Goal: Share content: Share content

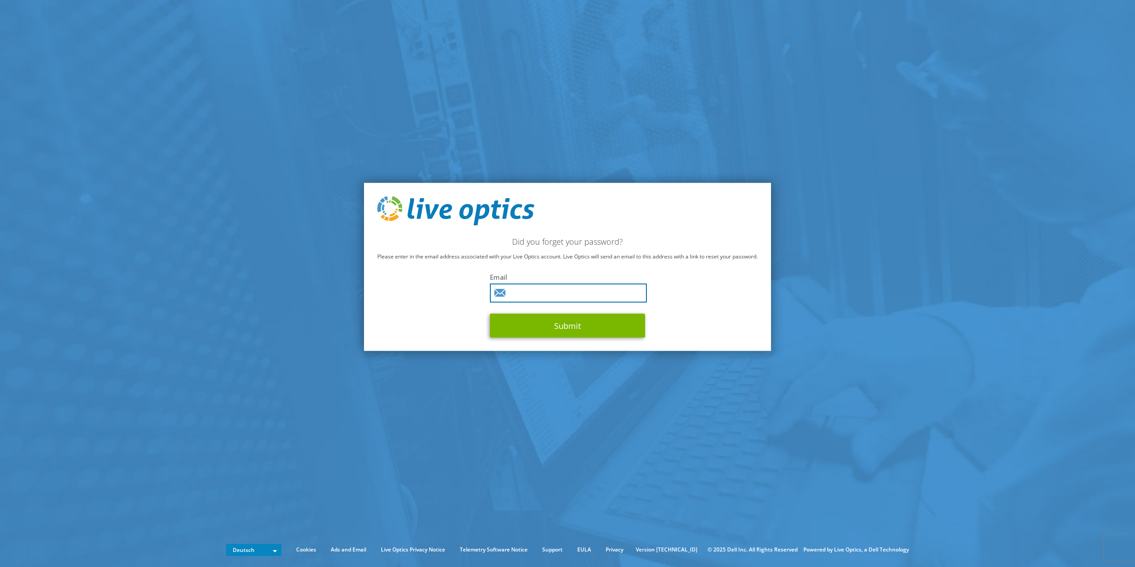
click at [529, 295] on input "text" at bounding box center [568, 292] width 157 height 19
type input "nickel@fusic.de"
click at [588, 328] on button "Submit" at bounding box center [567, 325] width 155 height 24
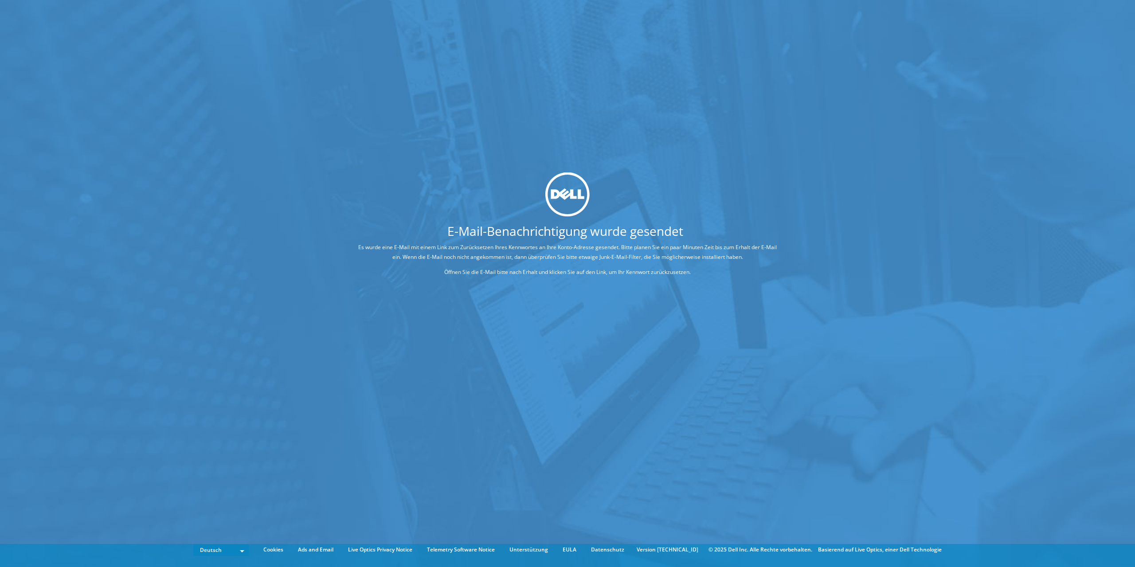
click at [323, 348] on div "E-Mail-Benachrichtigung wurde gesendet Es wurde eine E-Mail mit einem Link zum …" at bounding box center [567, 270] width 1135 height 541
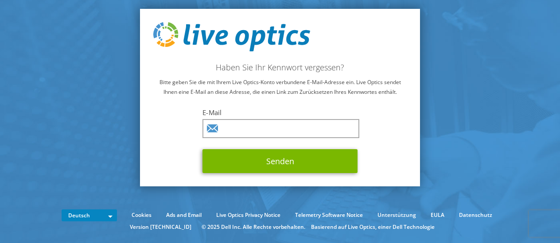
drag, startPoint x: 168, startPoint y: 20, endPoint x: 118, endPoint y: 45, distance: 56.1
click at [145, 31] on div "Haben Sie Ihr Kennwort vergessen? Bitte geben Sie die mit Ihrem Live Optics-Kon…" at bounding box center [280, 98] width 280 height 178
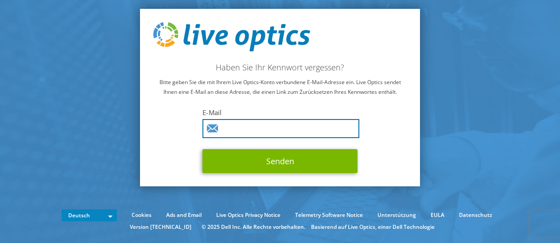
click at [284, 129] on input "text" at bounding box center [281, 128] width 157 height 19
paste input "simon.nickel@takenet.de"
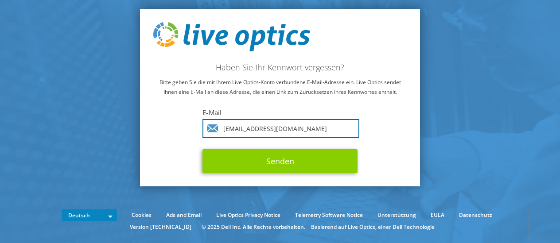
type input "simon.nickel@takenet.de"
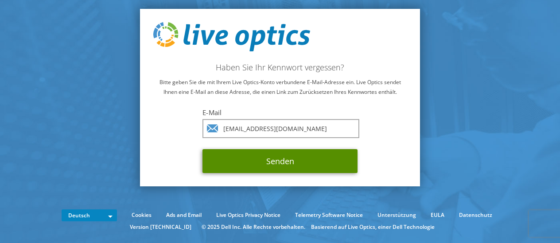
click at [286, 158] on button "Senden" at bounding box center [280, 161] width 155 height 24
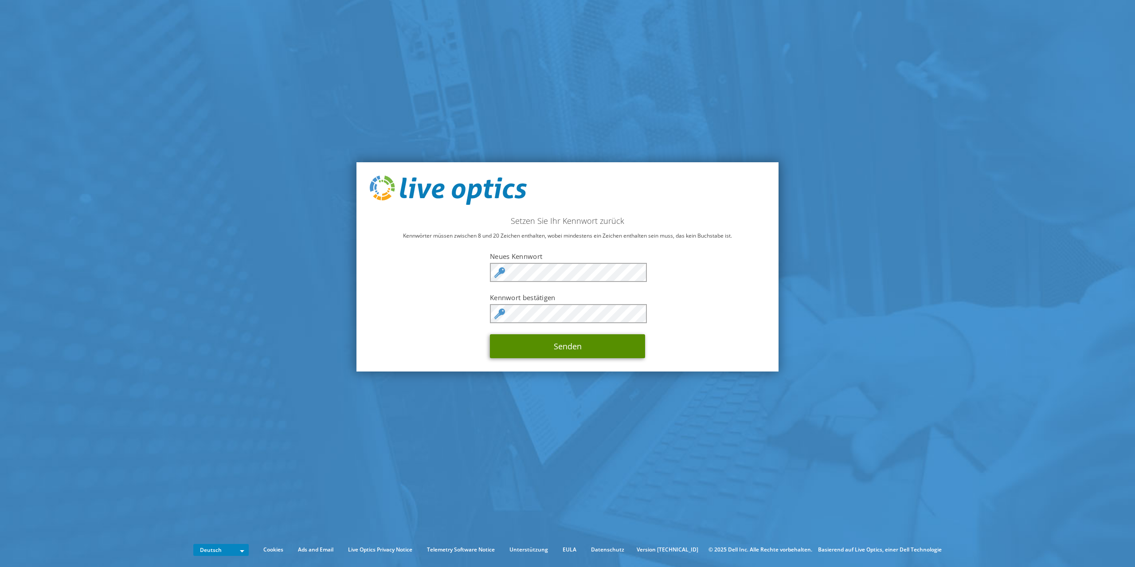
click at [560, 243] on button "Senden" at bounding box center [567, 346] width 155 height 24
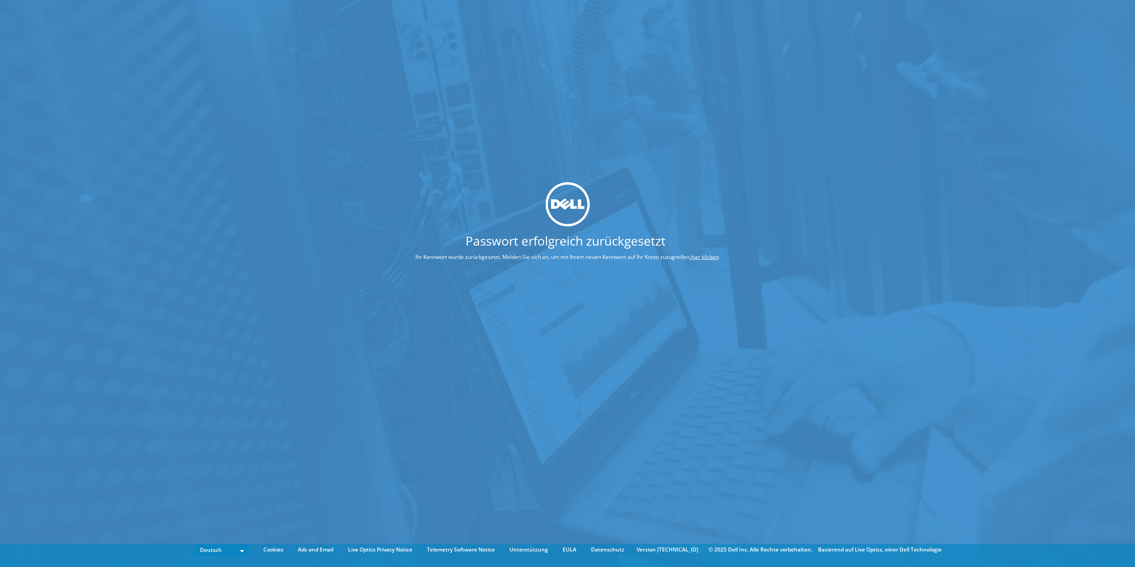
click at [712, 257] on link "hier klicken" at bounding box center [705, 257] width 28 height 8
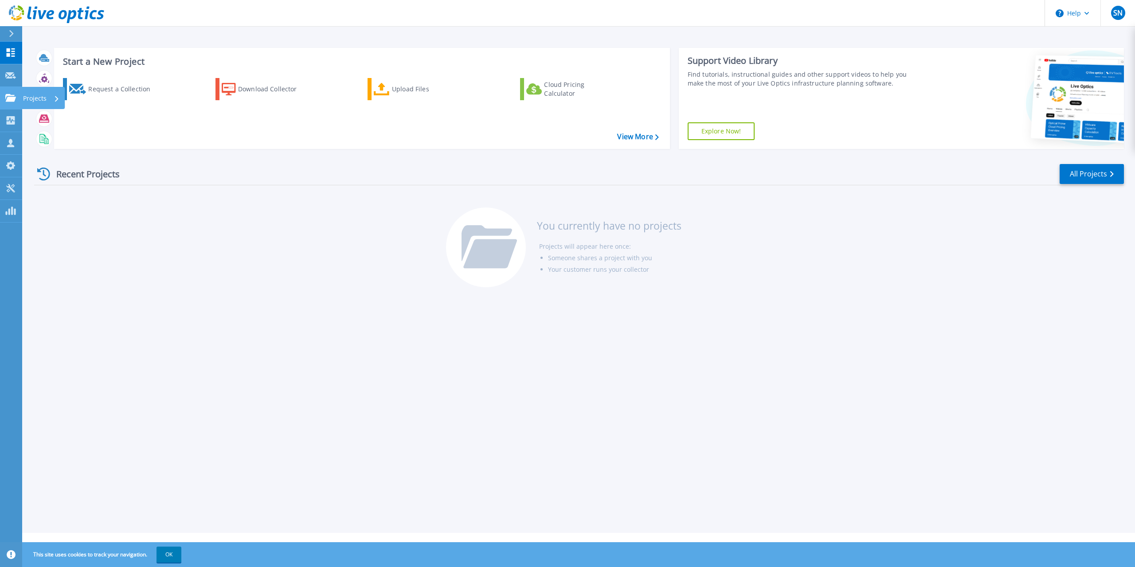
click at [13, 102] on link "Projects Projects" at bounding box center [11, 98] width 22 height 23
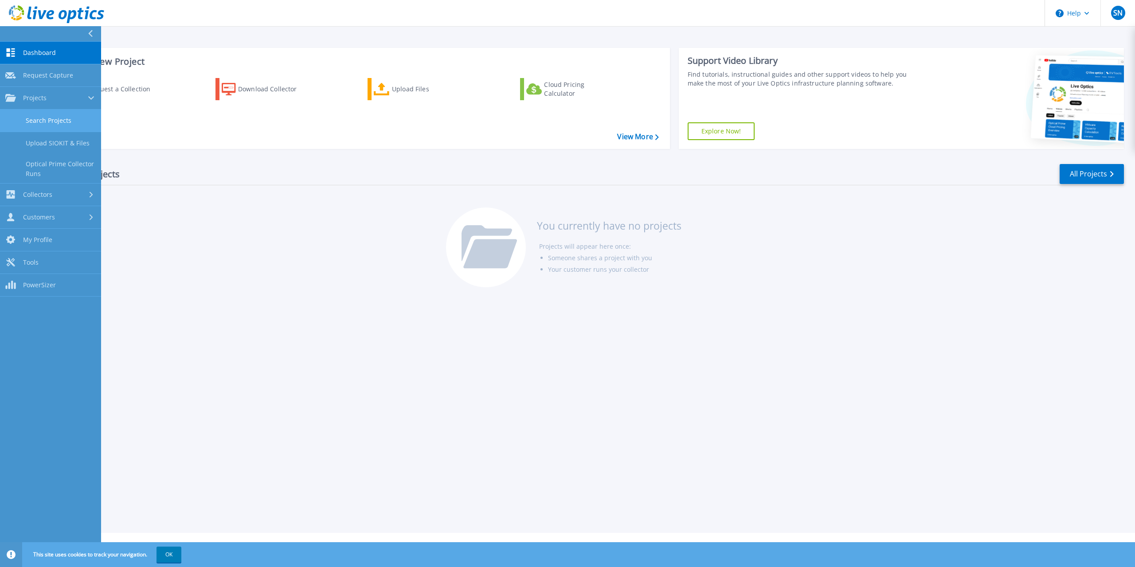
click at [72, 122] on link "Search Projects" at bounding box center [50, 121] width 101 height 23
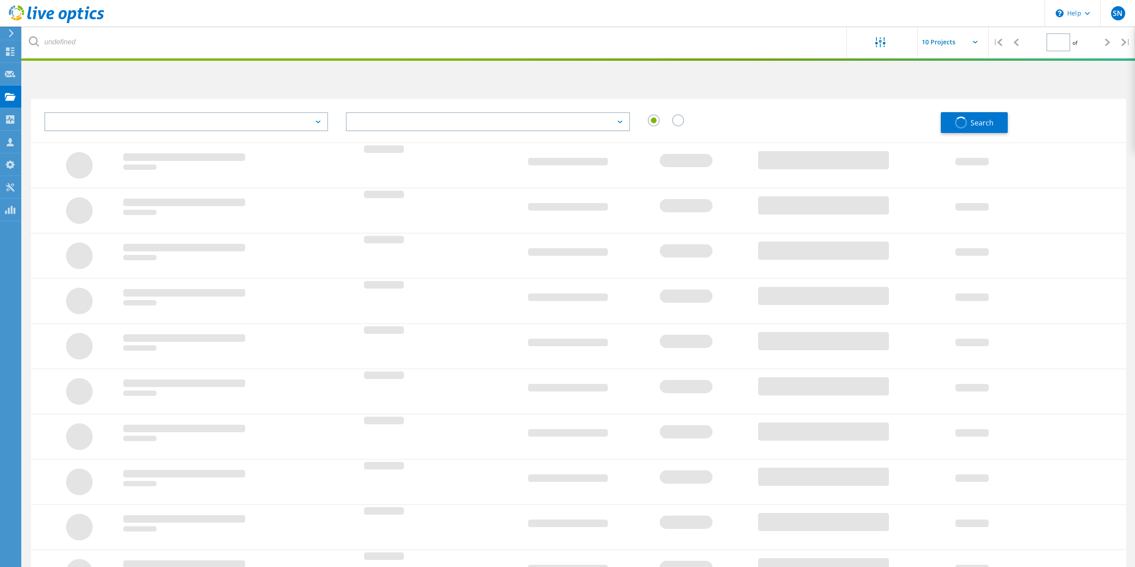
type input "1"
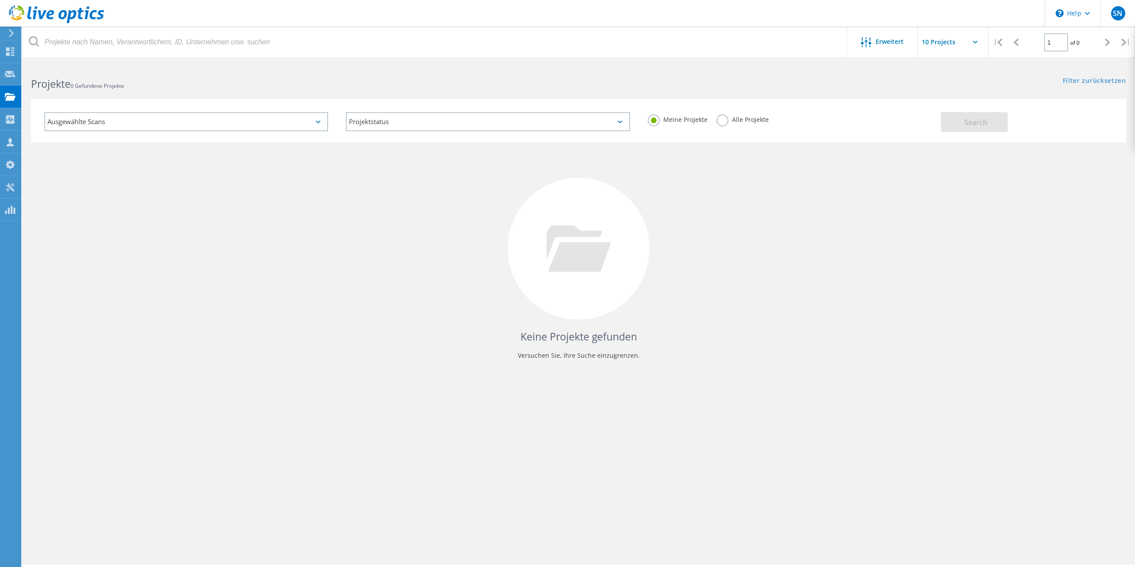
click at [259, 124] on div "Ausgewählte Scans" at bounding box center [186, 121] width 284 height 19
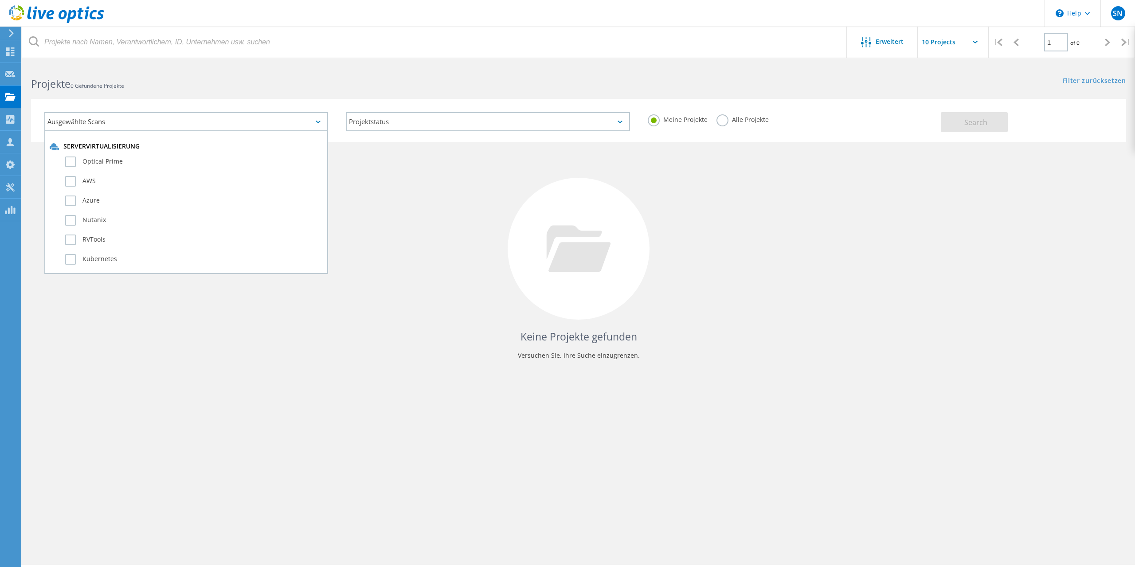
drag, startPoint x: 259, startPoint y: 124, endPoint x: 302, endPoint y: 127, distance: 42.7
click at [263, 124] on div "Ausgewählte Scans" at bounding box center [186, 121] width 284 height 19
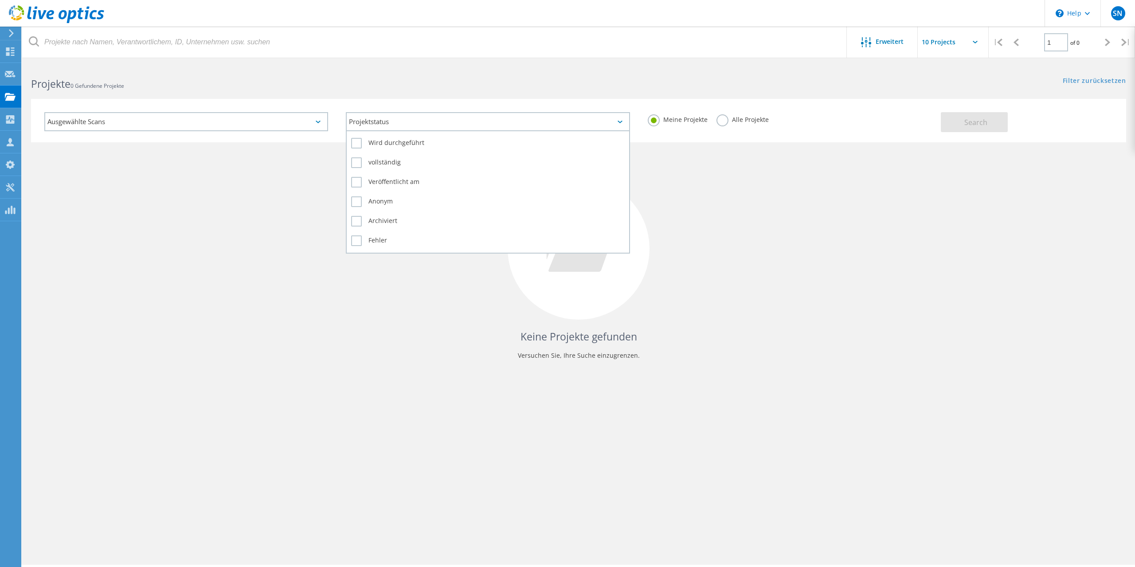
drag, startPoint x: 350, startPoint y: 121, endPoint x: 361, endPoint y: 121, distance: 10.7
click at [351, 121] on div "Projektstatus" at bounding box center [488, 121] width 284 height 19
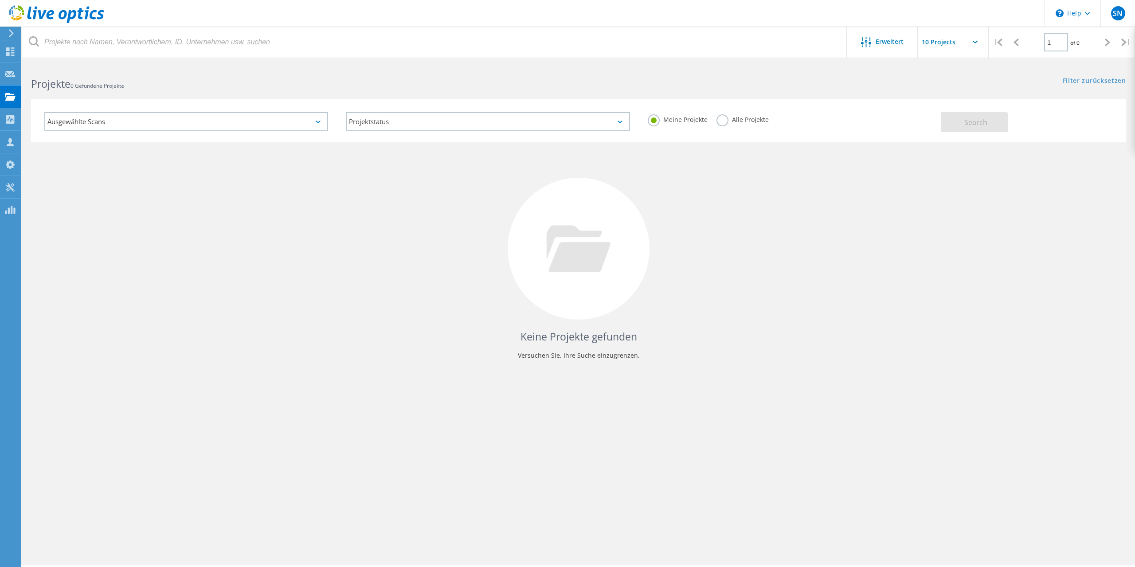
click at [724, 181] on div "Keine Projekte gefunden Versuchen Sie, Ihre Suche einzugrenzen." at bounding box center [578, 256] width 1095 height 229
click at [1116, 15] on span "SN" at bounding box center [1118, 13] width 10 height 7
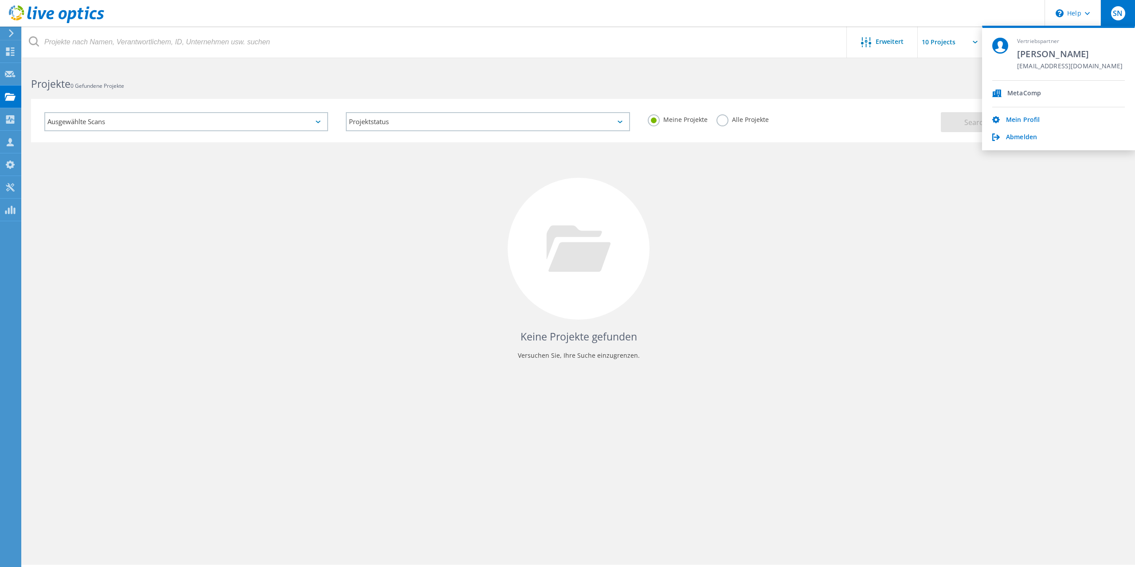
click at [1116, 15] on span "SN" at bounding box center [1118, 13] width 10 height 7
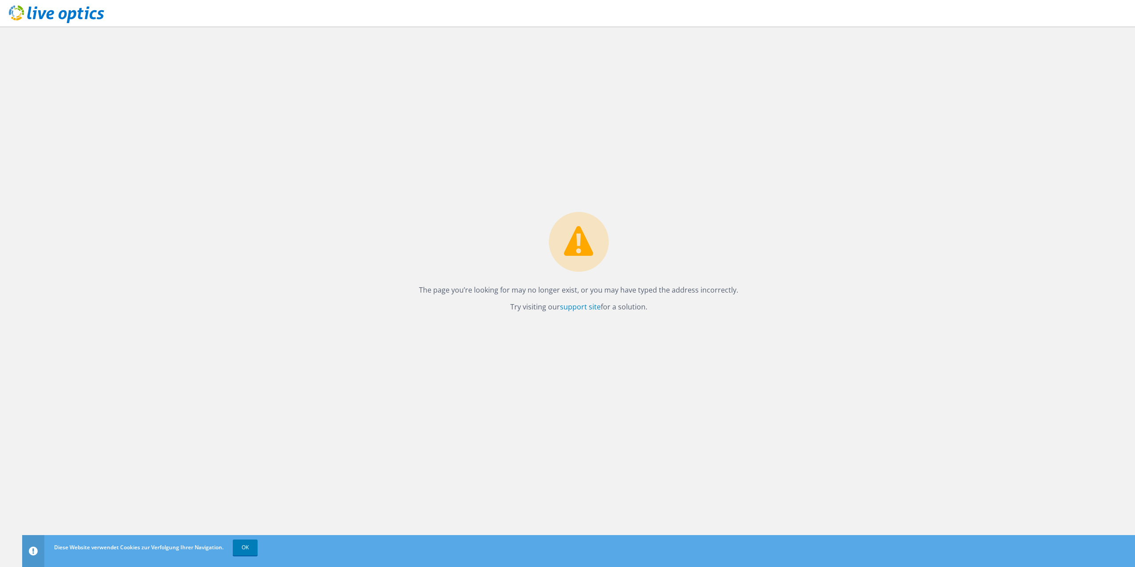
click at [35, 23] on icon at bounding box center [56, 14] width 95 height 18
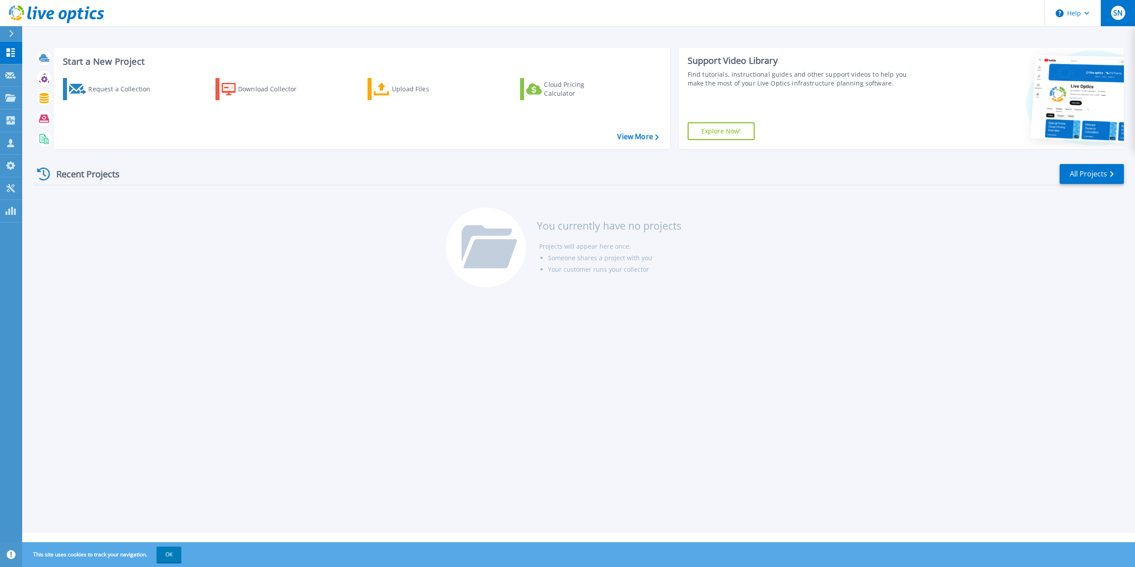
click at [1112, 10] on button "SN" at bounding box center [1118, 13] width 35 height 26
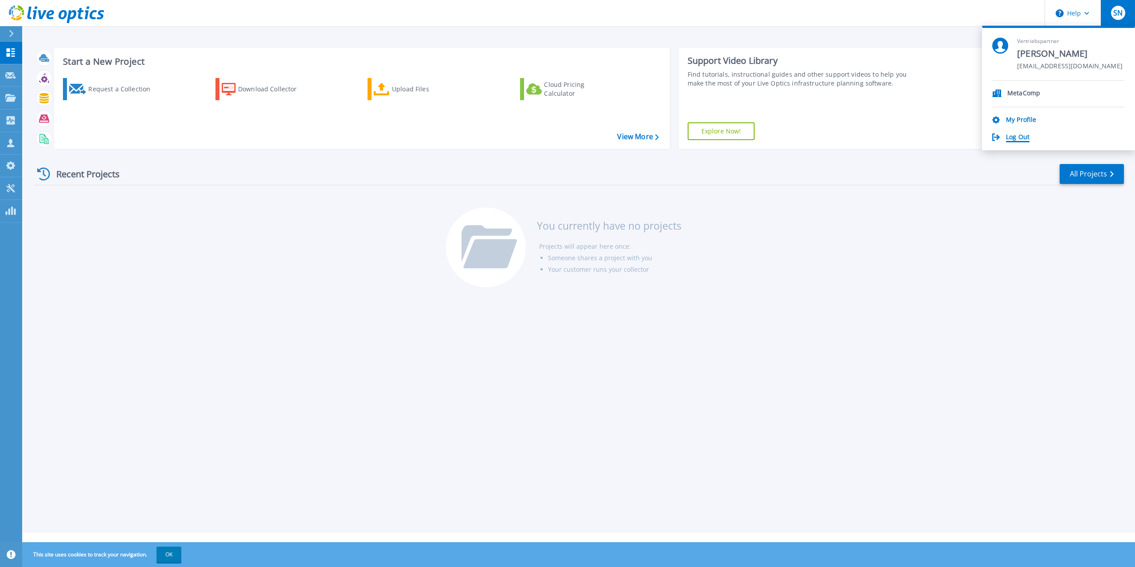
click at [1028, 141] on link "Log Out" at bounding box center [1018, 137] width 24 height 8
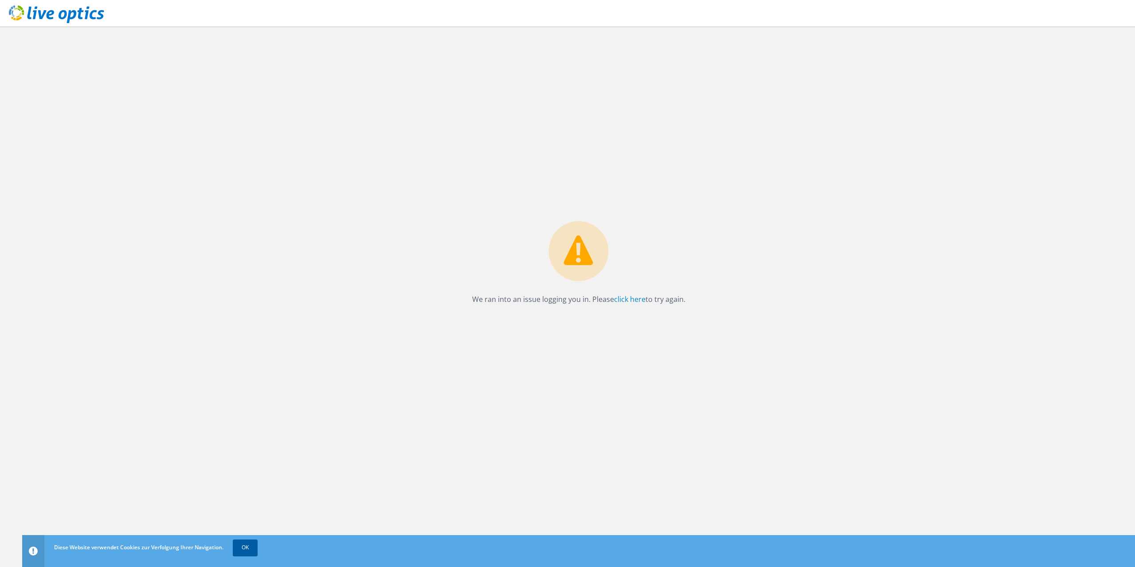
click at [250, 550] on link "OK" at bounding box center [245, 548] width 25 height 16
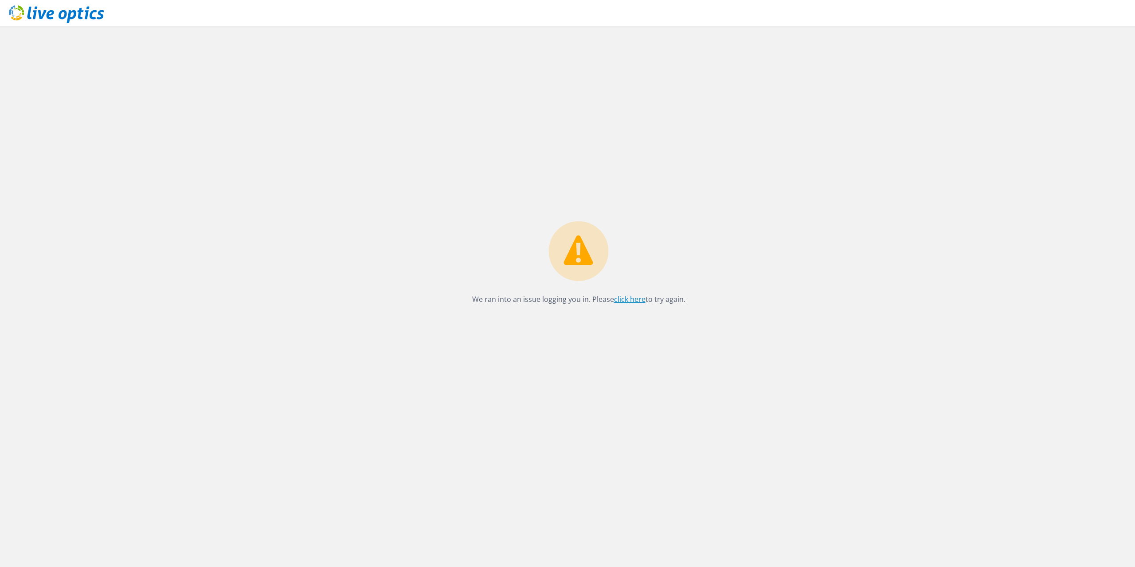
click at [638, 296] on link "click here" at bounding box center [629, 299] width 31 height 10
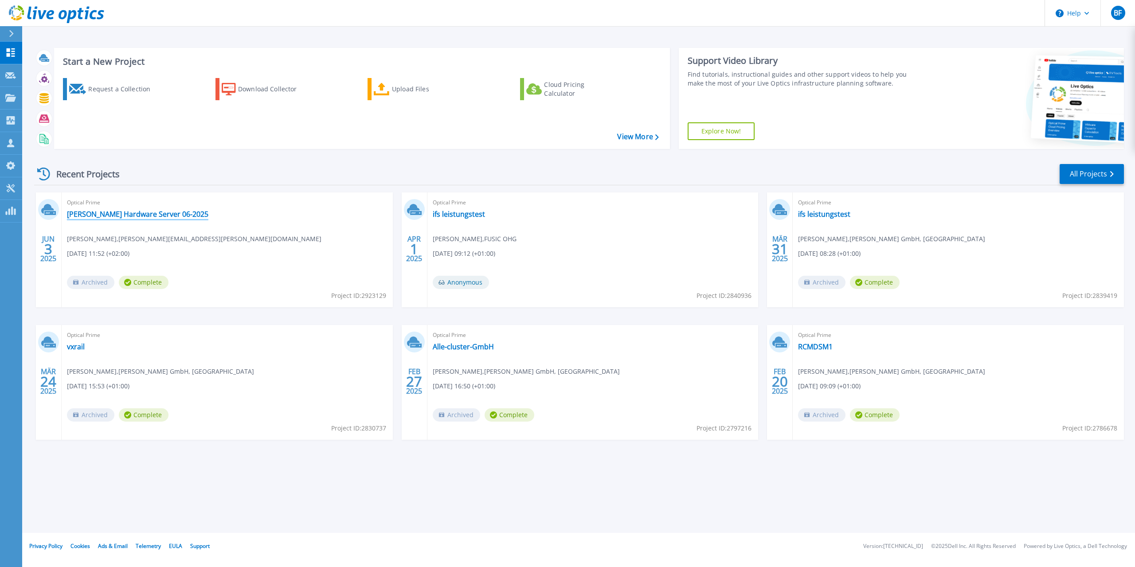
click at [145, 214] on link "[PERSON_NAME] Hardware Server 06-2025" at bounding box center [137, 214] width 141 height 9
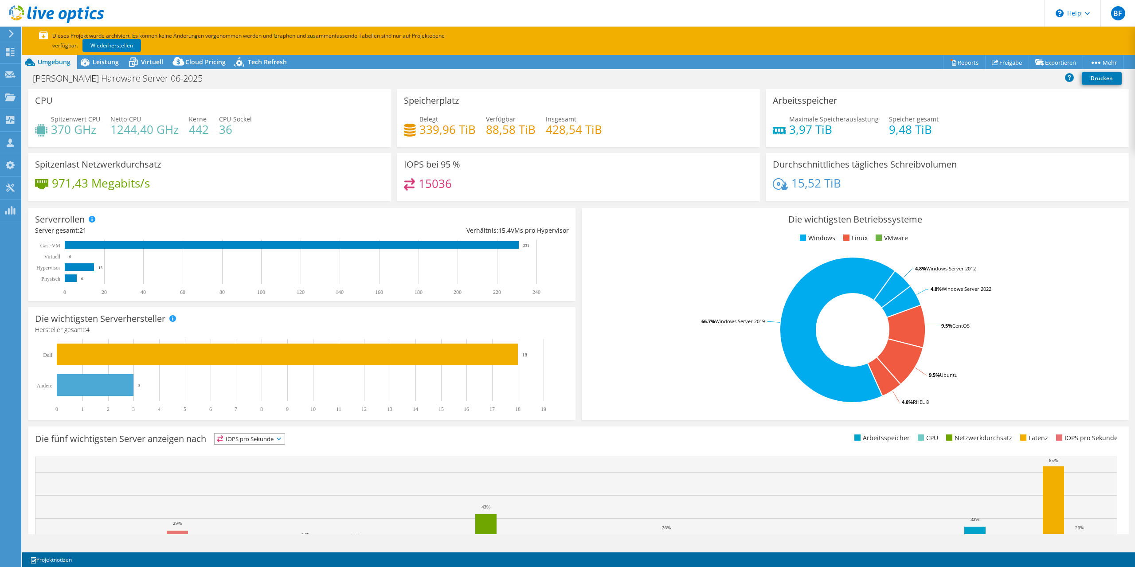
select select "USEast"
select select "EUR"
click at [116, 47] on link "Wiederherstellen" at bounding box center [111, 45] width 59 height 13
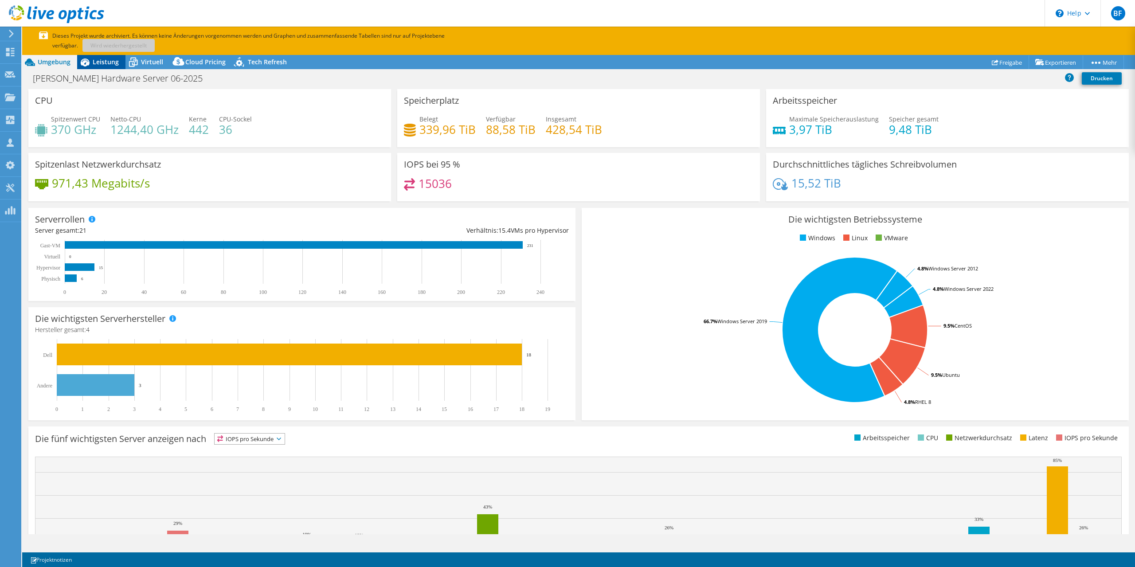
click at [104, 60] on span "Leistung" at bounding box center [106, 62] width 26 height 8
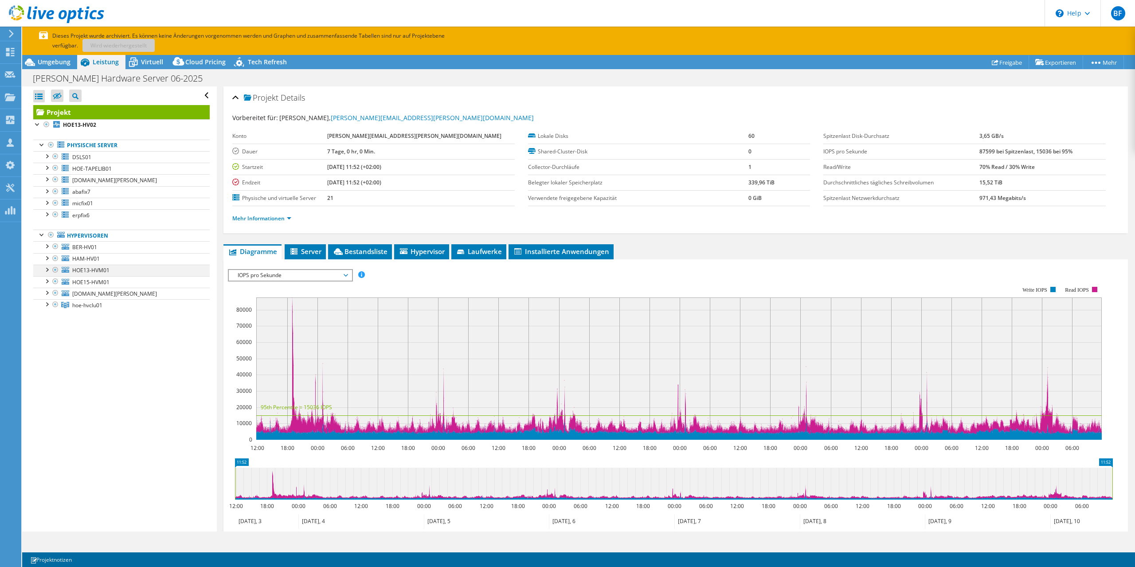
click at [46, 270] on div at bounding box center [46, 269] width 9 height 9
click at [44, 317] on div at bounding box center [46, 315] width 9 height 9
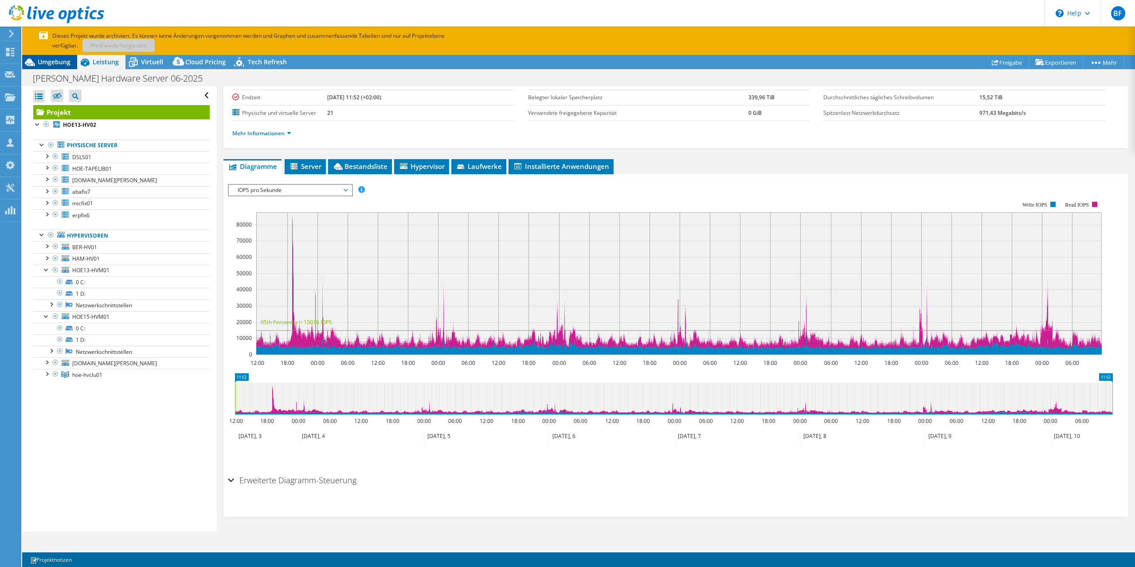
click at [57, 67] on div "Umgebung" at bounding box center [49, 62] width 55 height 14
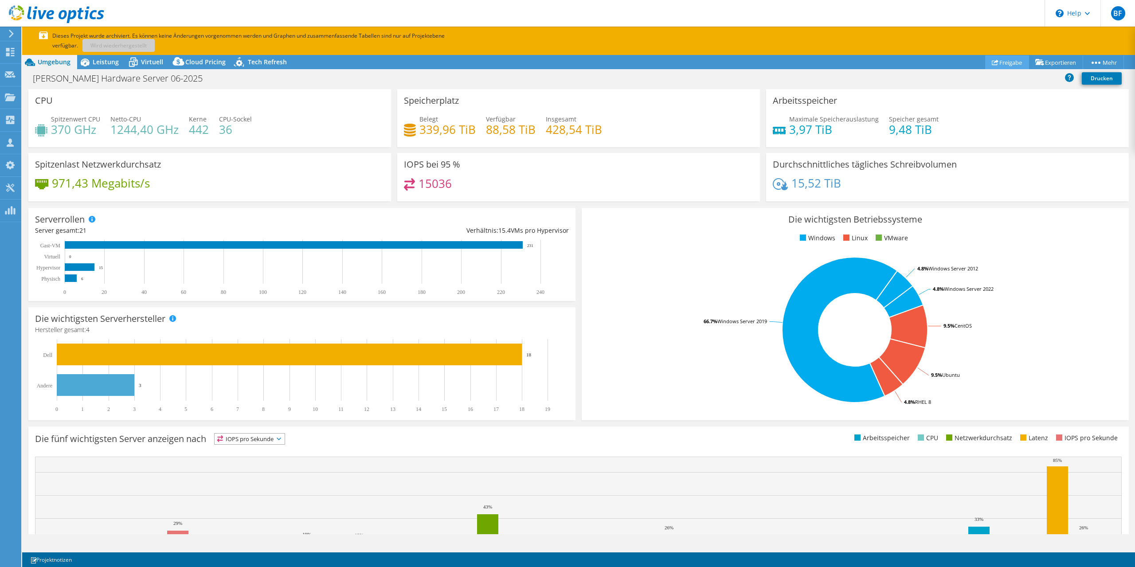
click at [1005, 60] on link "Freigabe" at bounding box center [1007, 62] width 44 height 14
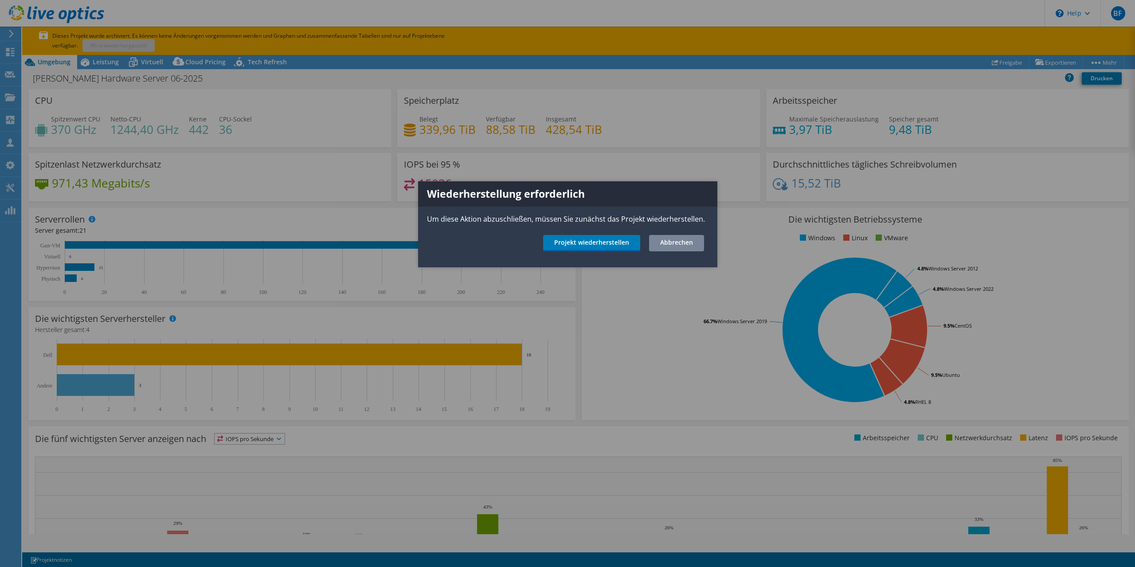
click at [679, 243] on link "Abbrechen" at bounding box center [676, 243] width 55 height 16
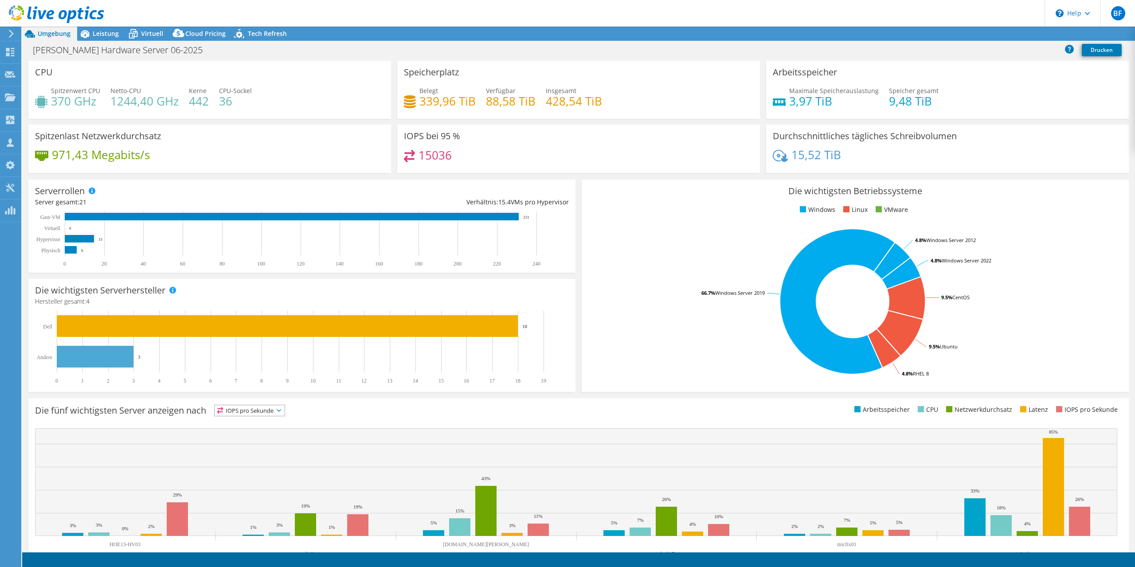
select select "USEast"
select select "EUR"
click at [1003, 30] on link "Freigabe" at bounding box center [1007, 34] width 44 height 14
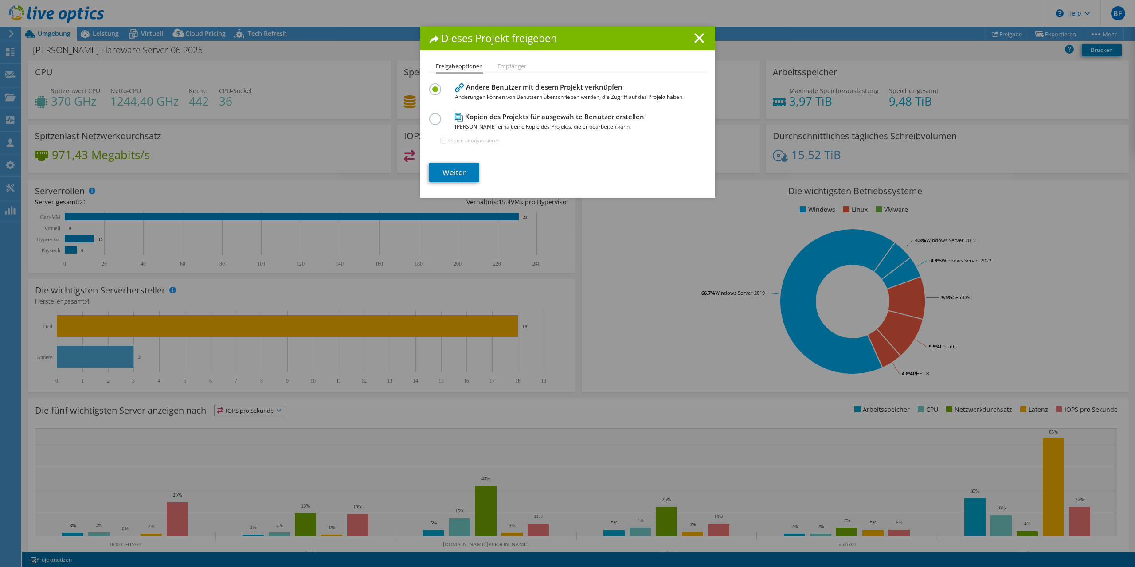
click at [506, 69] on li "Empfänger" at bounding box center [512, 66] width 29 height 11
click at [434, 115] on label at bounding box center [437, 114] width 16 height 2
click at [0, 0] on input "radio" at bounding box center [0, 0] width 0 height 0
click at [470, 176] on link "Weiter" at bounding box center [454, 173] width 50 height 20
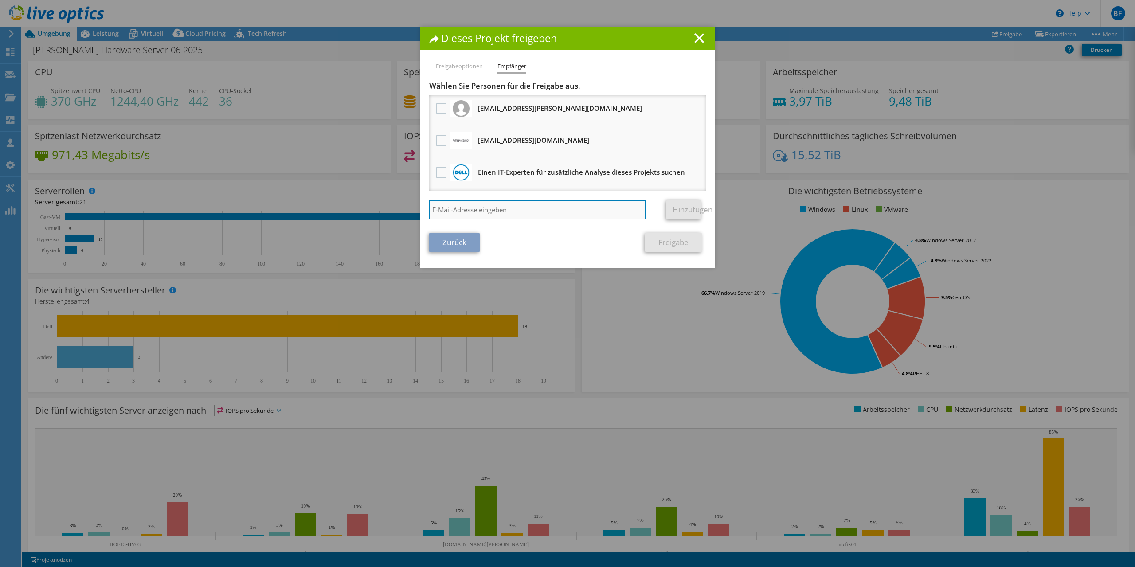
click at [531, 214] on input "search" at bounding box center [537, 210] width 217 height 20
type input "nickel@fusic.de"
click at [690, 221] on div "nickel@fusic.de Hinzufügen" at bounding box center [567, 212] width 277 height 24
click at [686, 212] on link "Hinzufügen" at bounding box center [683, 210] width 35 height 20
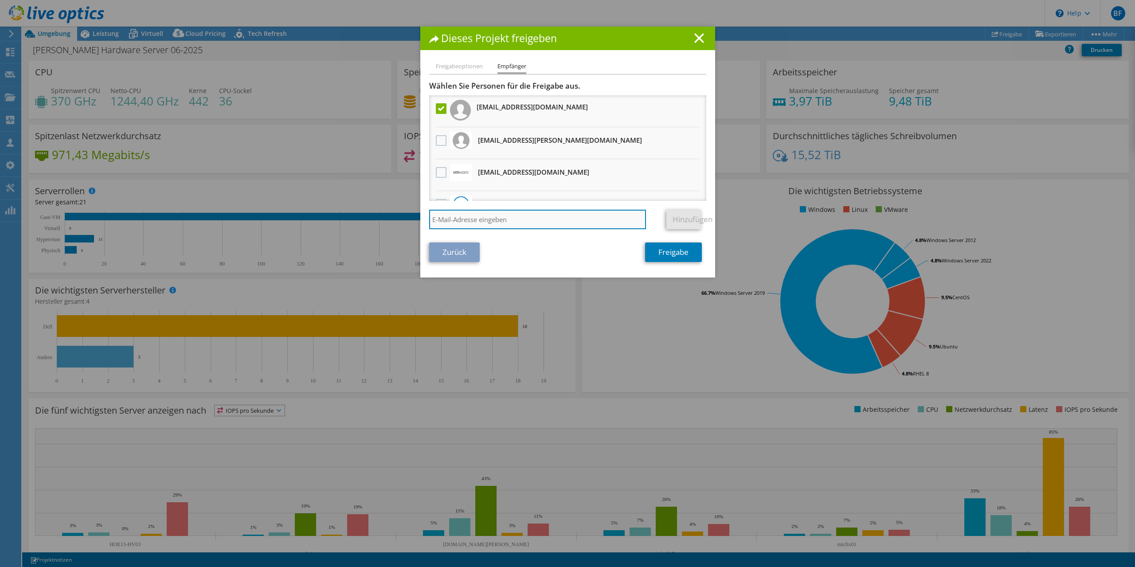
click at [477, 226] on input "search" at bounding box center [537, 220] width 217 height 20
click at [478, 217] on input "search" at bounding box center [537, 220] width 217 height 20
paste input "Behrens, Jörg | MetaComp Würzburg <Behrens@takenet.de>"
drag, startPoint x: 551, startPoint y: 218, endPoint x: 298, endPoint y: 247, distance: 254.0
click at [429, 229] on input "Behrens, Jörg | MetaComp Würzburg <Behrens@takenet.de>" at bounding box center [537, 220] width 217 height 20
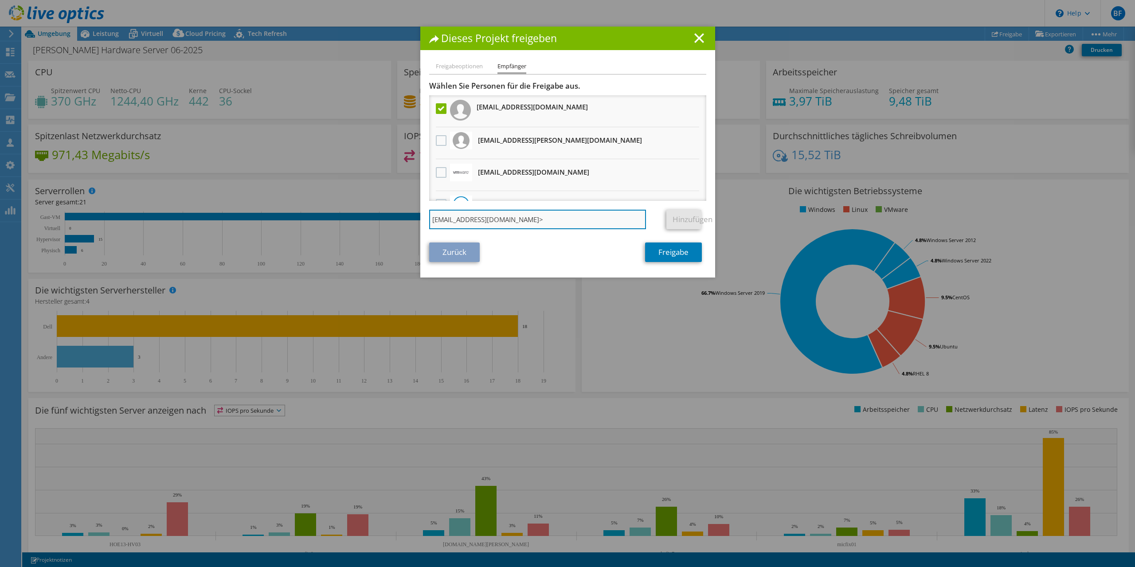
click at [580, 218] on input "Behrens@takenet.de>" at bounding box center [537, 220] width 217 height 20
type input "Behrens@takenet.de"
click at [681, 222] on link "Hinzufügen" at bounding box center [683, 220] width 35 height 20
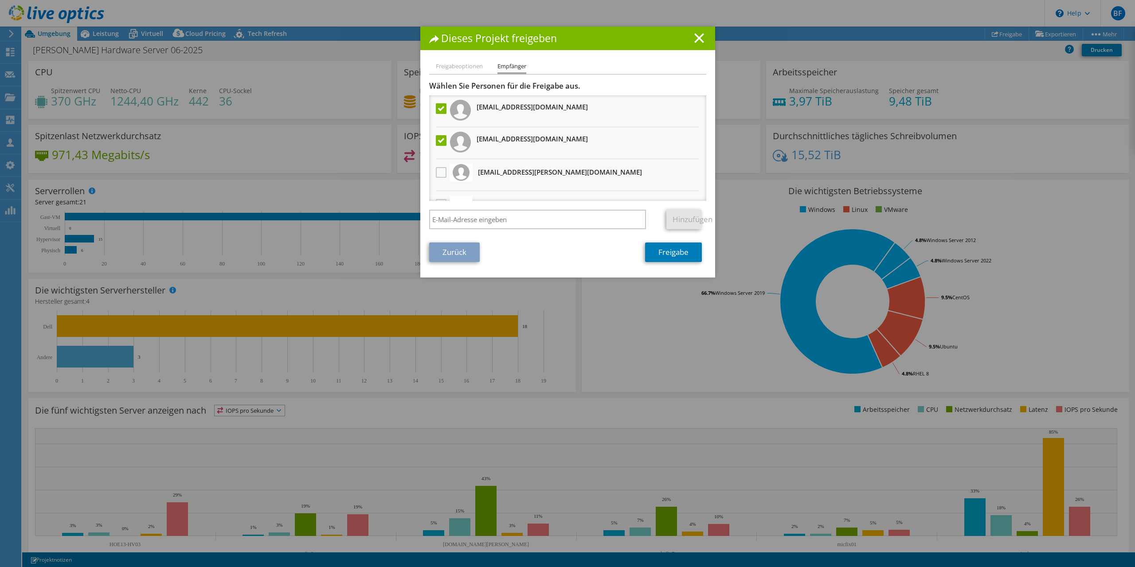
click at [444, 141] on label at bounding box center [442, 140] width 13 height 11
click at [0, 0] on input "checkbox" at bounding box center [0, 0] width 0 height 0
click at [556, 218] on input "search" at bounding box center [537, 220] width 217 height 20
type input "[EMAIL_ADDRESS][DOMAIN_NAME]"
click at [688, 219] on link "Hinzufügen" at bounding box center [683, 220] width 35 height 20
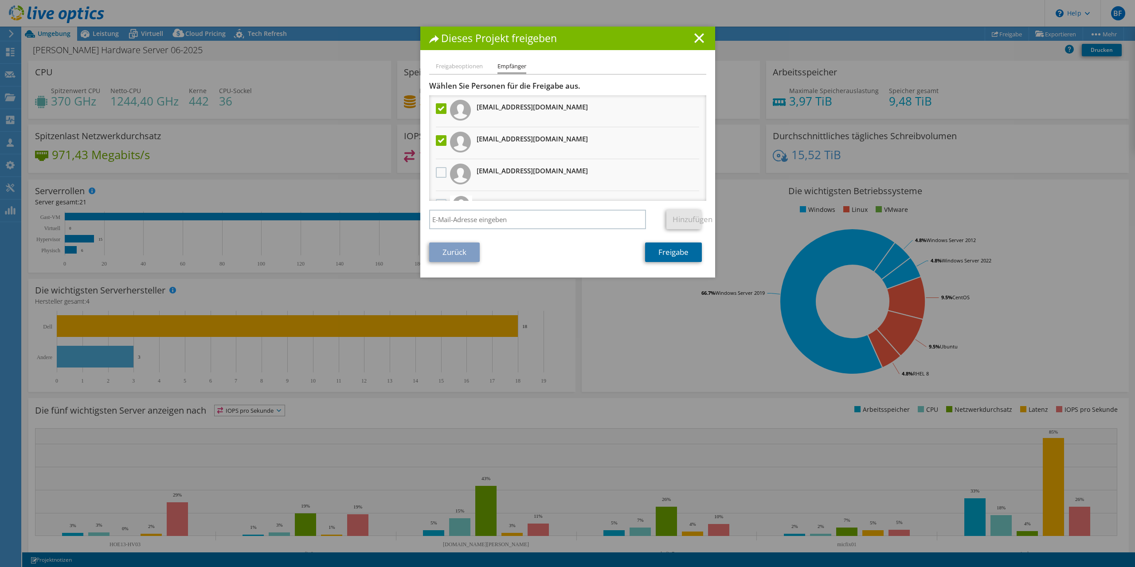
click at [678, 256] on link "Freigabe" at bounding box center [673, 253] width 57 height 20
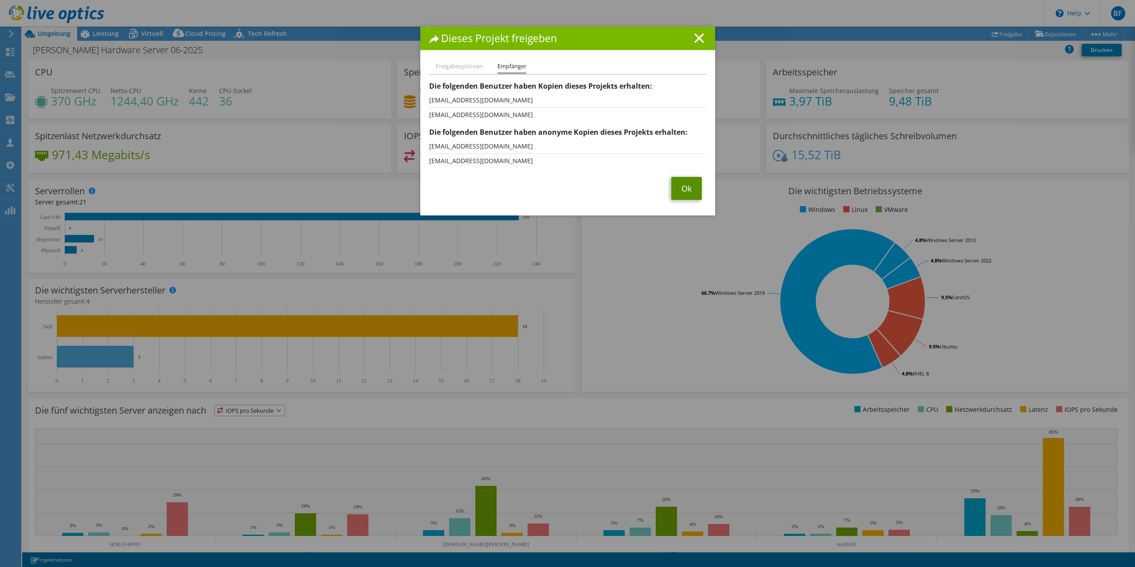
click at [682, 193] on link "Ok" at bounding box center [686, 188] width 31 height 23
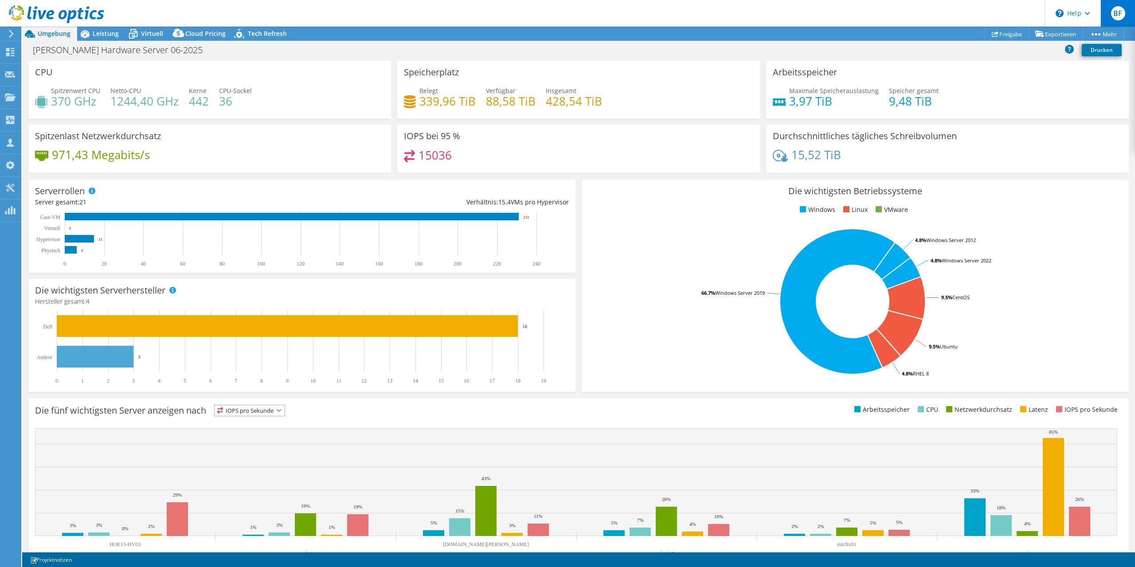
click at [1120, 12] on span "BF" at bounding box center [1118, 13] width 14 height 14
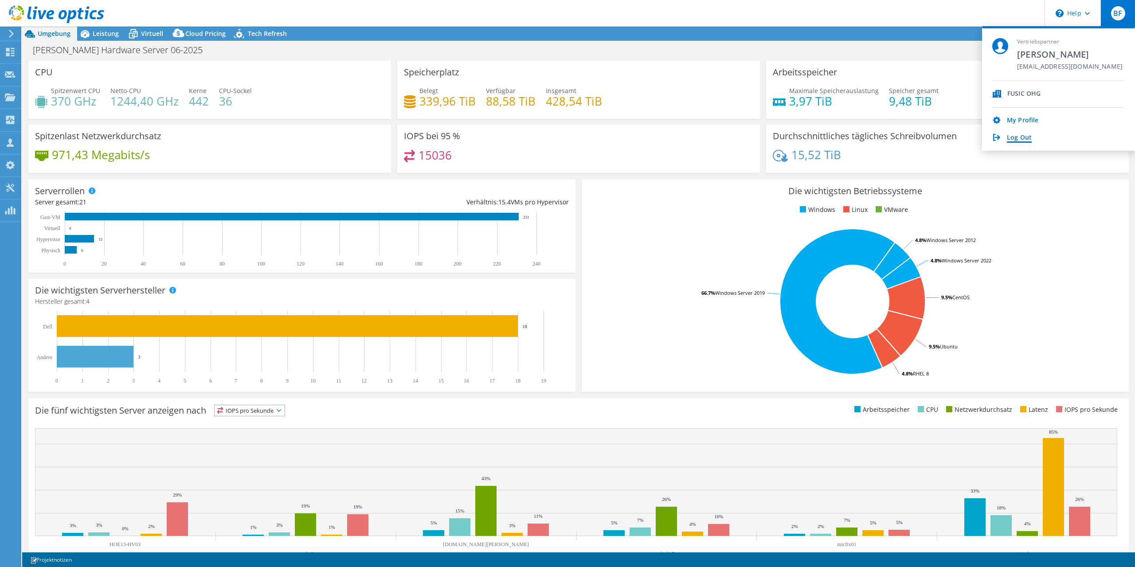
click at [1025, 137] on link "Log Out" at bounding box center [1019, 138] width 25 height 8
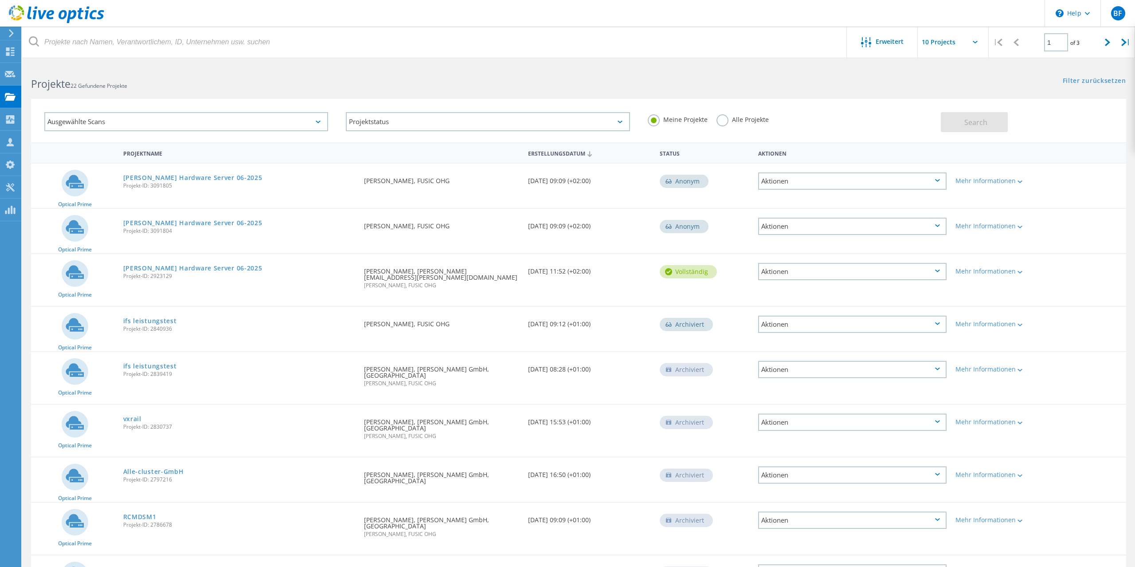
click at [943, 273] on div "Aktionen" at bounding box center [852, 271] width 188 height 17
click at [1101, 270] on div "Optical Prime Woelfel Hardware Server 06-2025 Projekt-ID: 2923129 Angefordert d…" at bounding box center [578, 280] width 1095 height 52
click at [1025, 278] on div "Mehr Informationen" at bounding box center [995, 268] width 88 height 29
click at [1019, 275] on lo-svg-helper at bounding box center [1019, 272] width 7 height 8
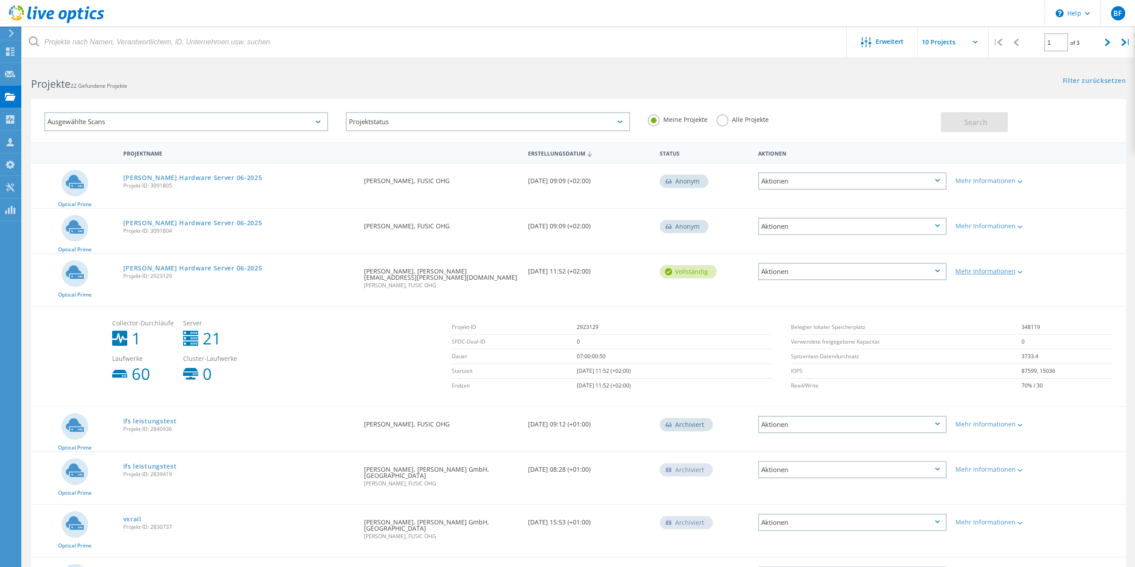
click at [1019, 275] on lo-svg-helper at bounding box center [1019, 272] width 7 height 8
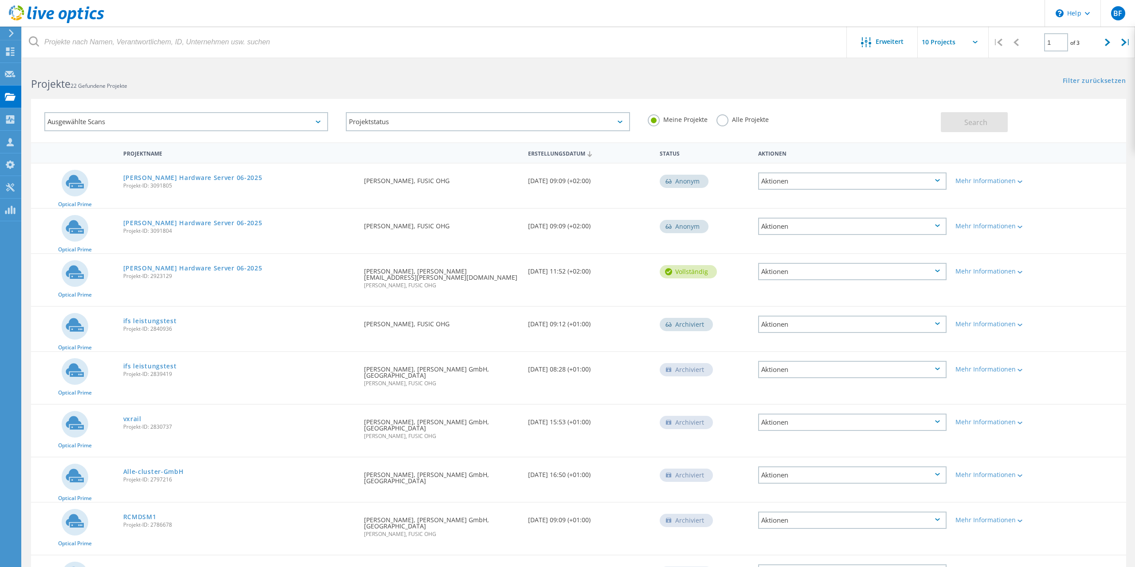
click at [936, 274] on div "Aktionen" at bounding box center [852, 271] width 188 height 17
click at [871, 274] on div "Freigabe" at bounding box center [852, 279] width 187 height 14
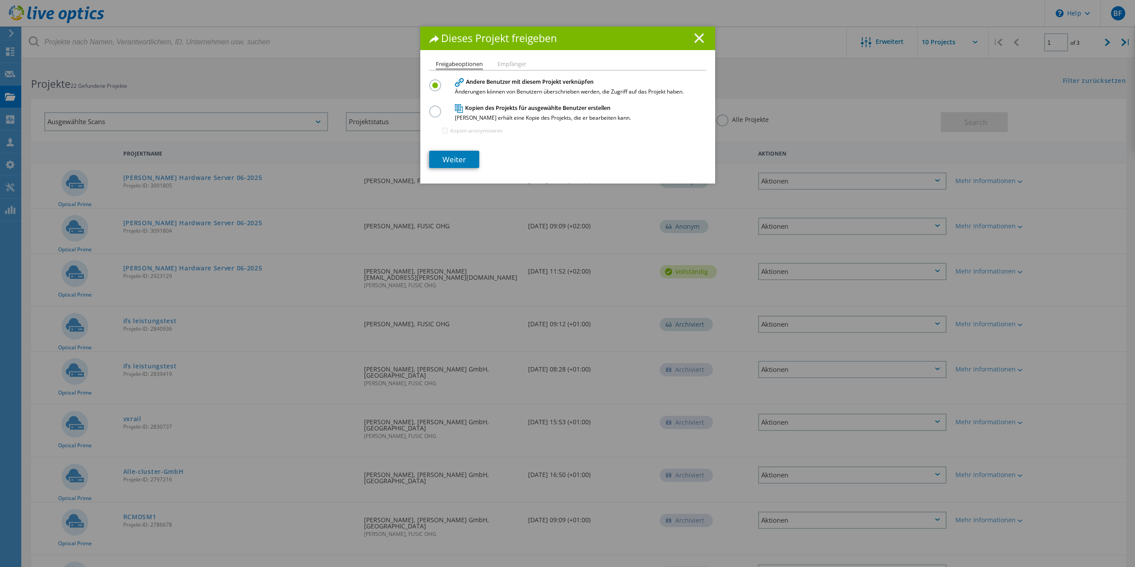
click at [699, 42] on icon at bounding box center [699, 38] width 10 height 10
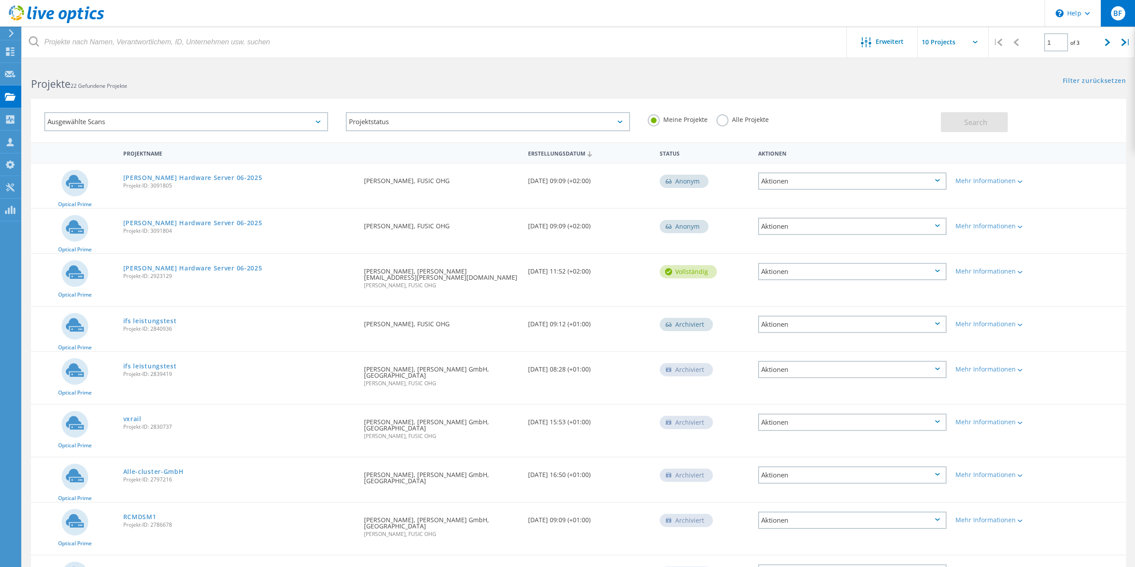
click at [1118, 16] on span "BF" at bounding box center [1117, 13] width 9 height 7
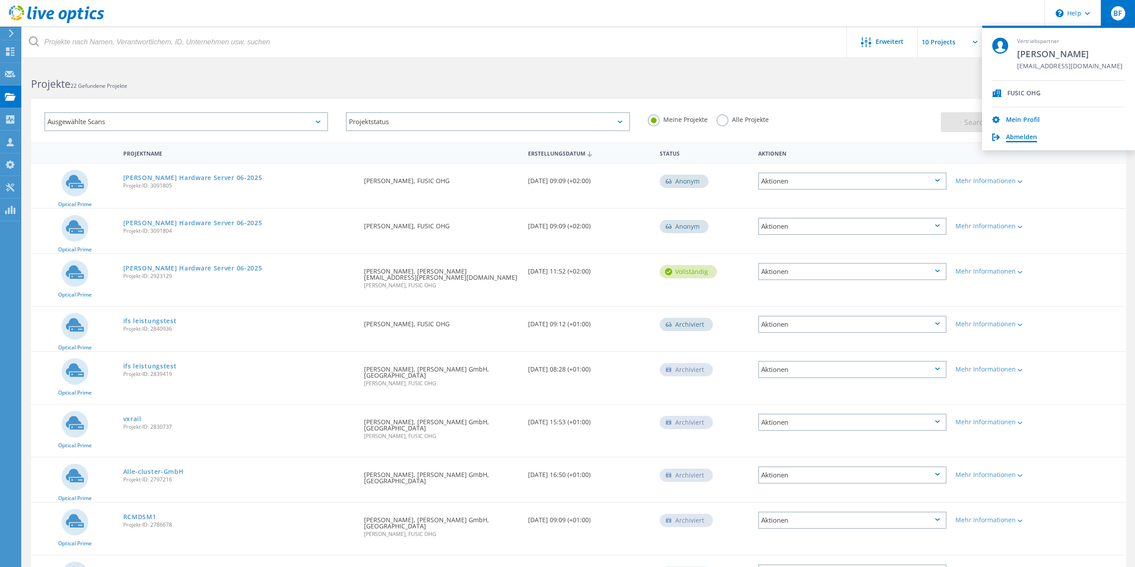
click at [1026, 139] on link "Abmelden" at bounding box center [1021, 137] width 31 height 8
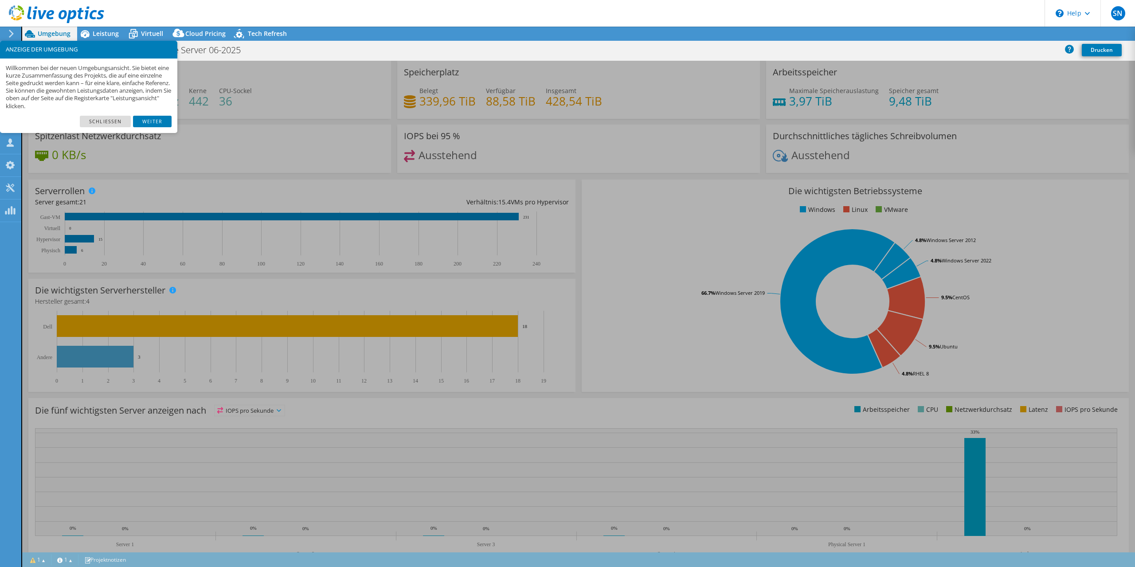
select select "USD"
click at [105, 116] on link "Schließen" at bounding box center [105, 122] width 51 height 12
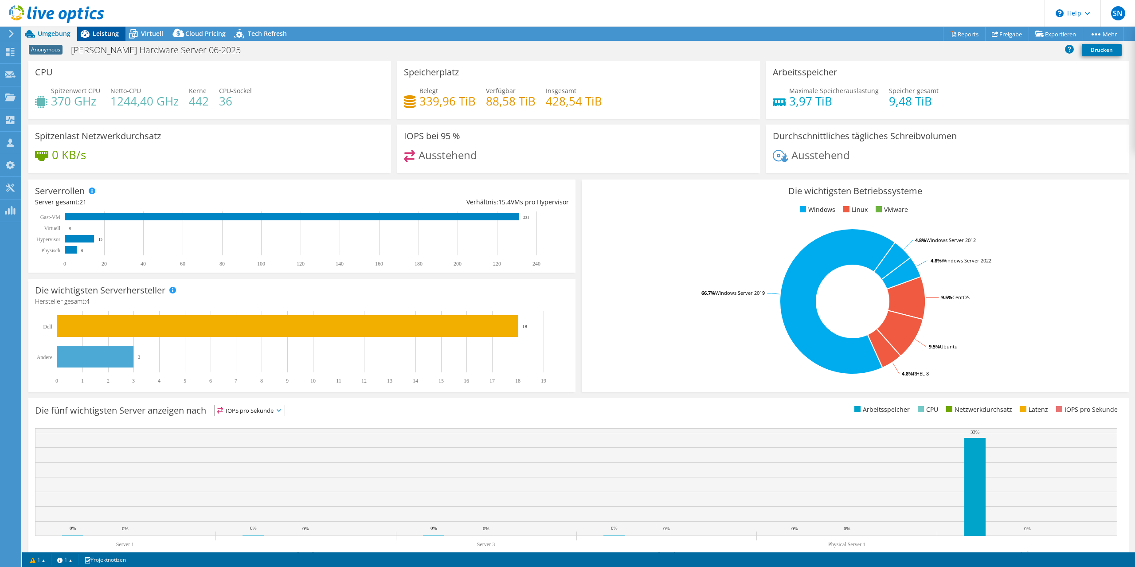
click at [103, 34] on span "Leistung" at bounding box center [106, 33] width 26 height 8
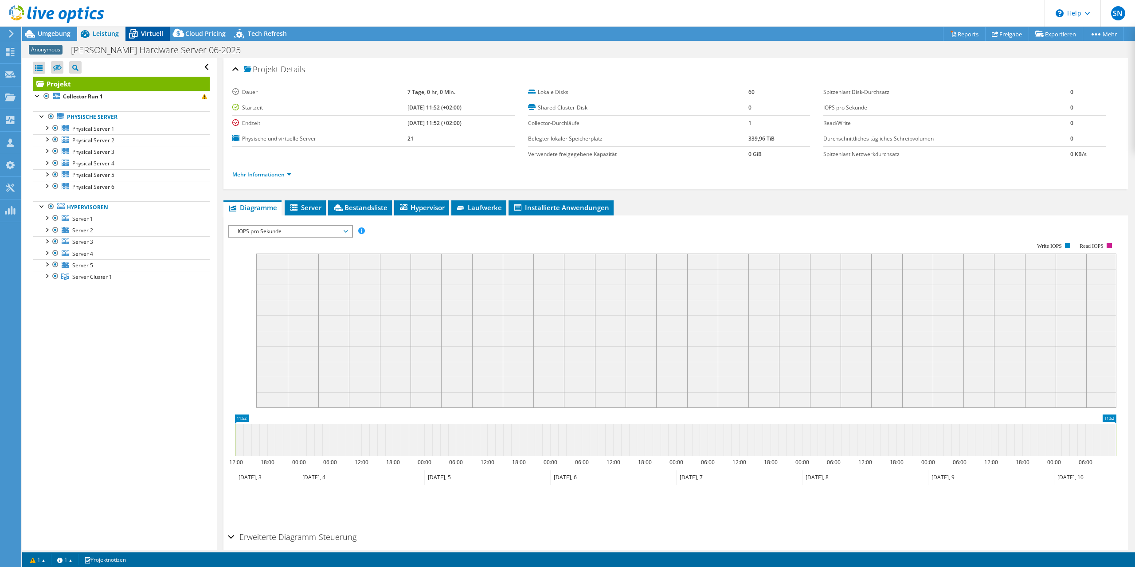
click at [133, 34] on icon at bounding box center [133, 34] width 16 height 16
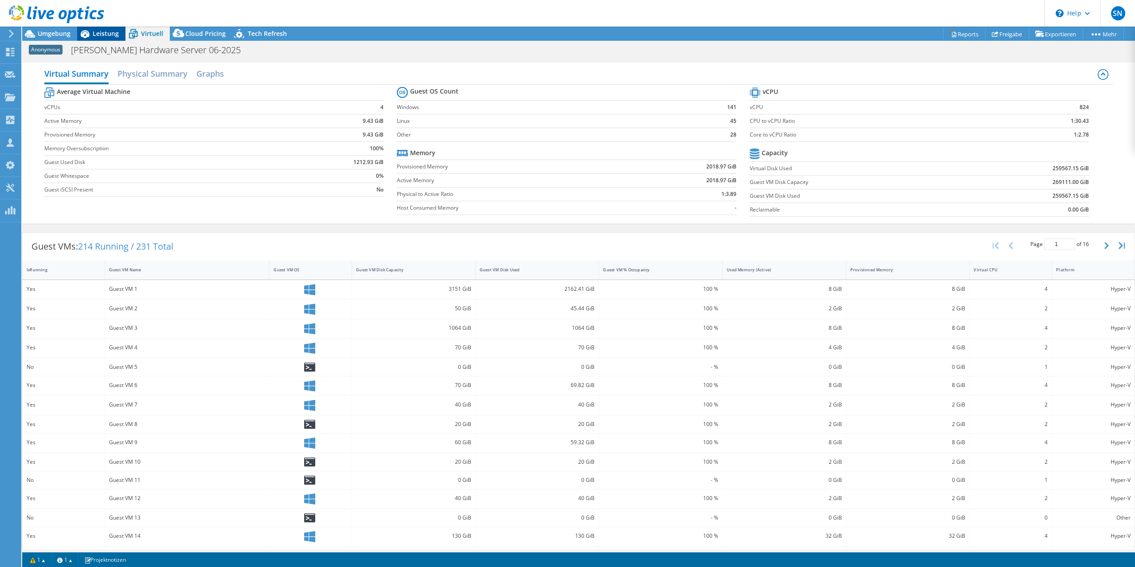
click at [97, 31] on span "Leistung" at bounding box center [106, 33] width 26 height 8
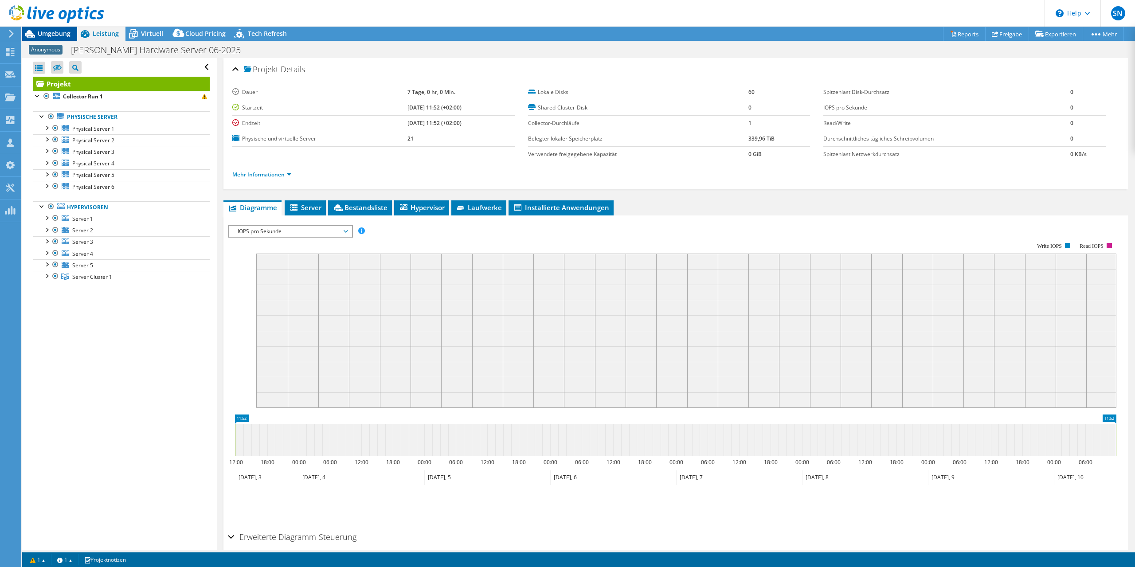
click at [55, 31] on span "Umgebung" at bounding box center [54, 33] width 33 height 8
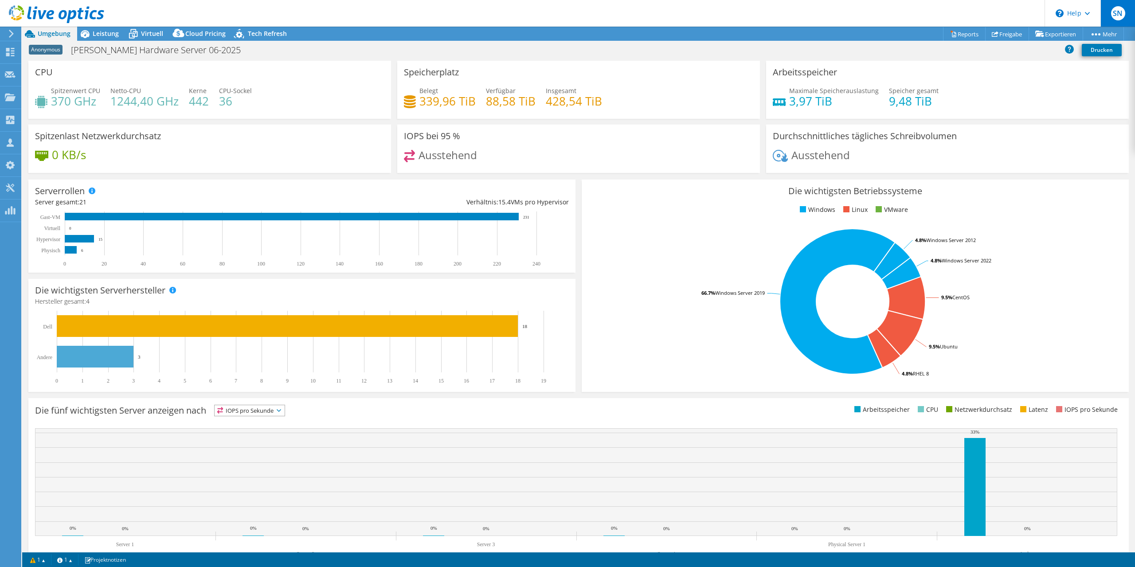
click at [1116, 8] on span "SN" at bounding box center [1118, 13] width 14 height 14
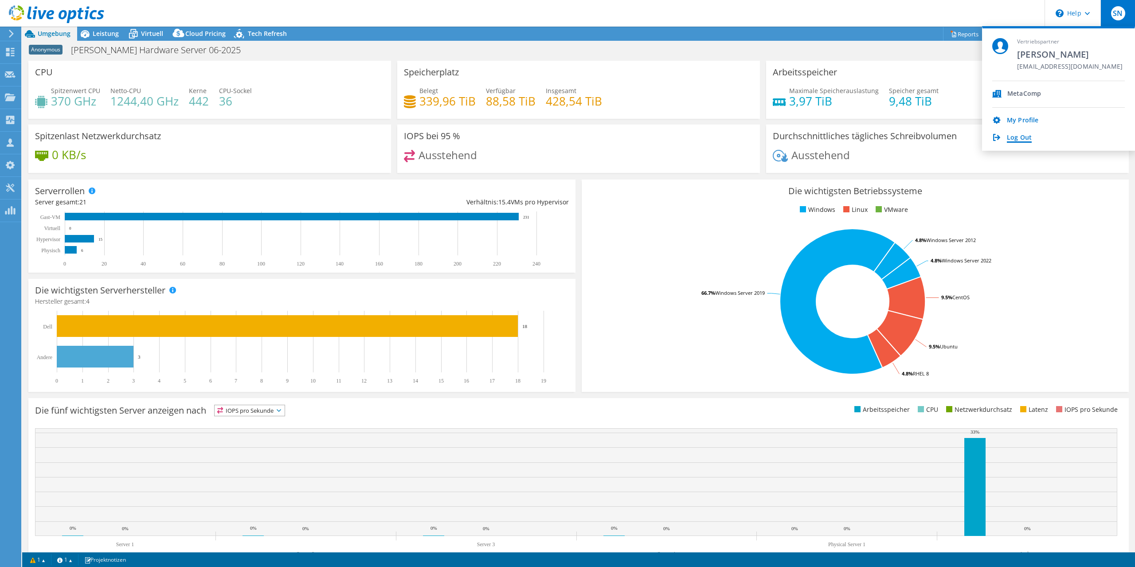
click at [1026, 141] on link "Log Out" at bounding box center [1019, 138] width 25 height 8
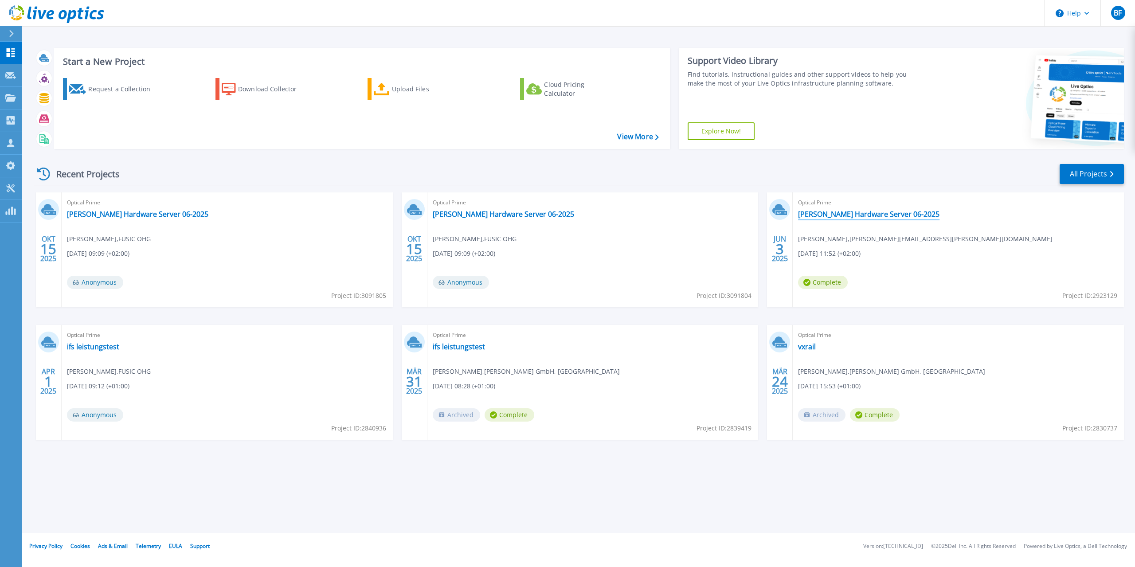
click at [854, 214] on link "[PERSON_NAME] Hardware Server 06-2025" at bounding box center [868, 214] width 141 height 9
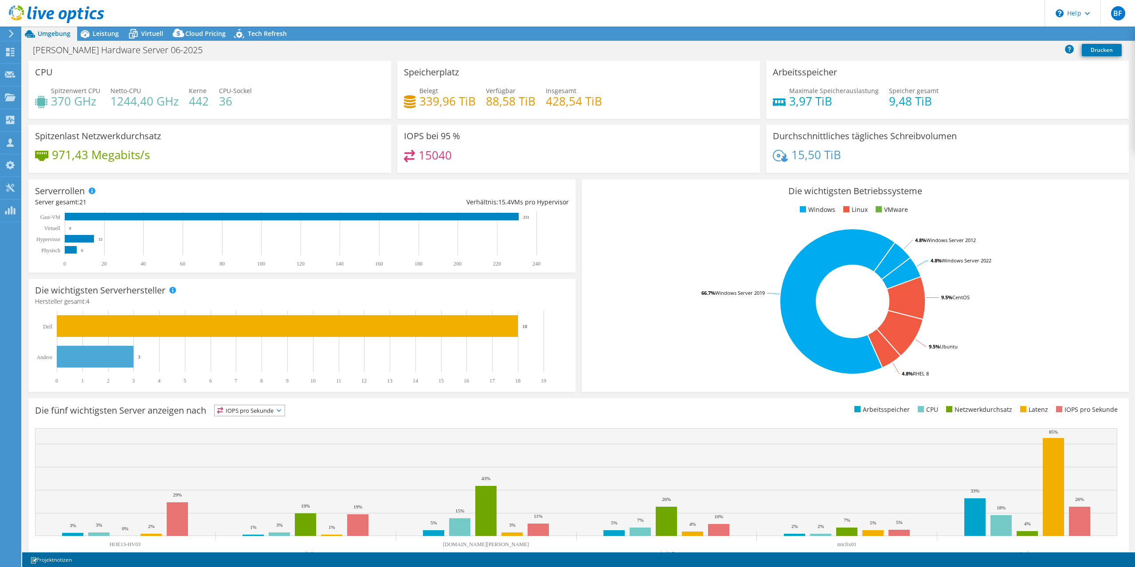
select select "USEast"
select select "USD"
click at [1051, 35] on link "Exportieren" at bounding box center [1056, 34] width 55 height 14
click at [967, 34] on link "Reports" at bounding box center [964, 34] width 43 height 14
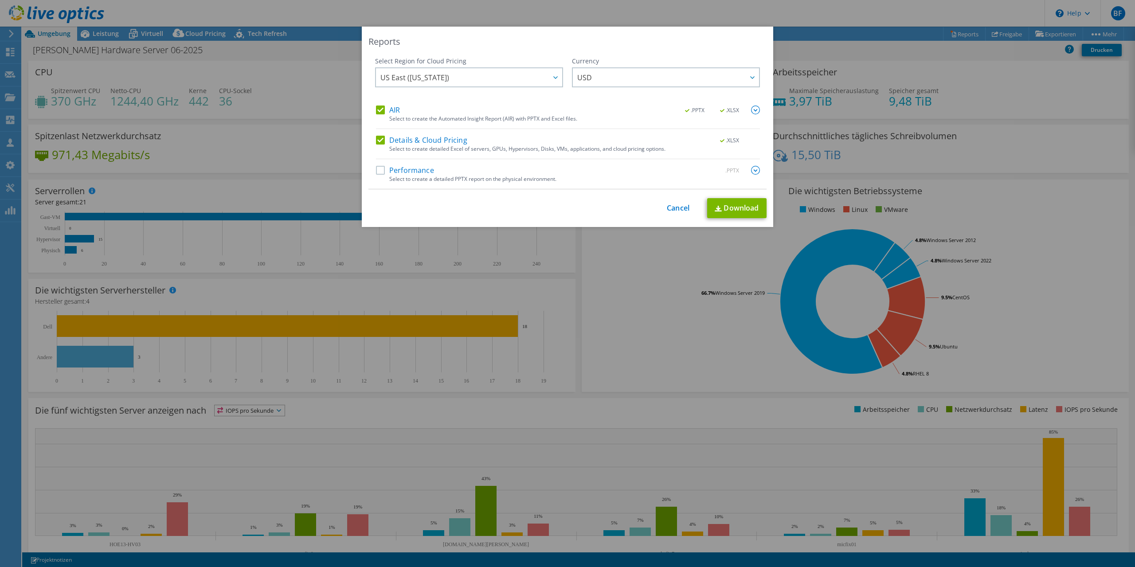
click at [382, 173] on label "Performance" at bounding box center [405, 170] width 58 height 9
click at [0, 0] on input "Performance" at bounding box center [0, 0] width 0 height 0
click at [542, 74] on span "US East ([US_STATE])" at bounding box center [471, 77] width 182 height 18
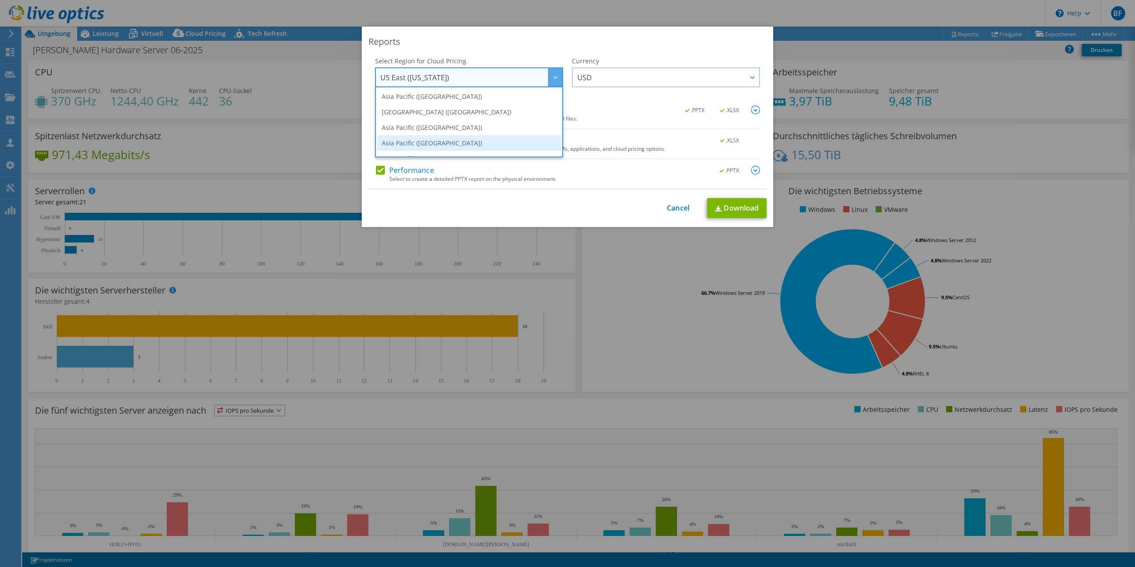
scroll to position [120, 0]
click at [458, 104] on li "Europe ([GEOGRAPHIC_DATA])" at bounding box center [469, 101] width 184 height 16
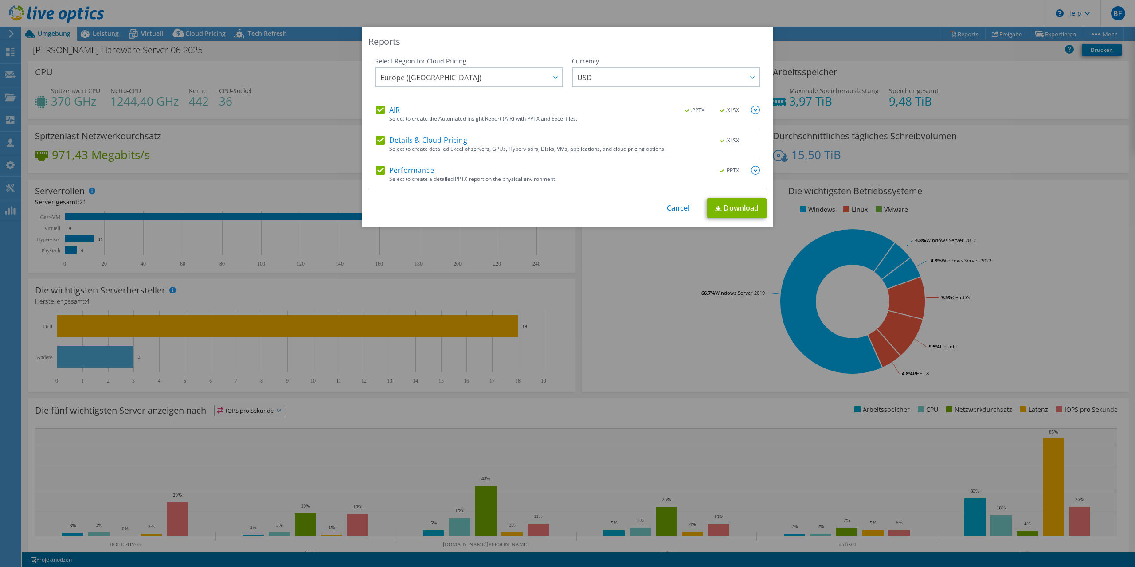
scroll to position [118, 0]
click at [659, 70] on span "USD" at bounding box center [668, 77] width 182 height 18
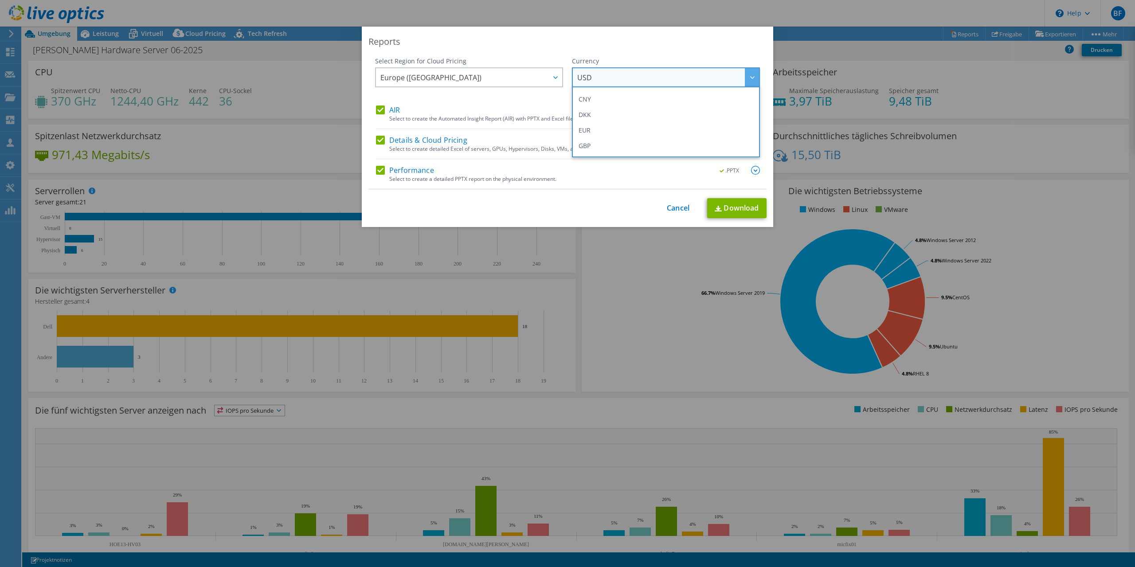
click at [601, 133] on li "EUR" at bounding box center [666, 130] width 184 height 16
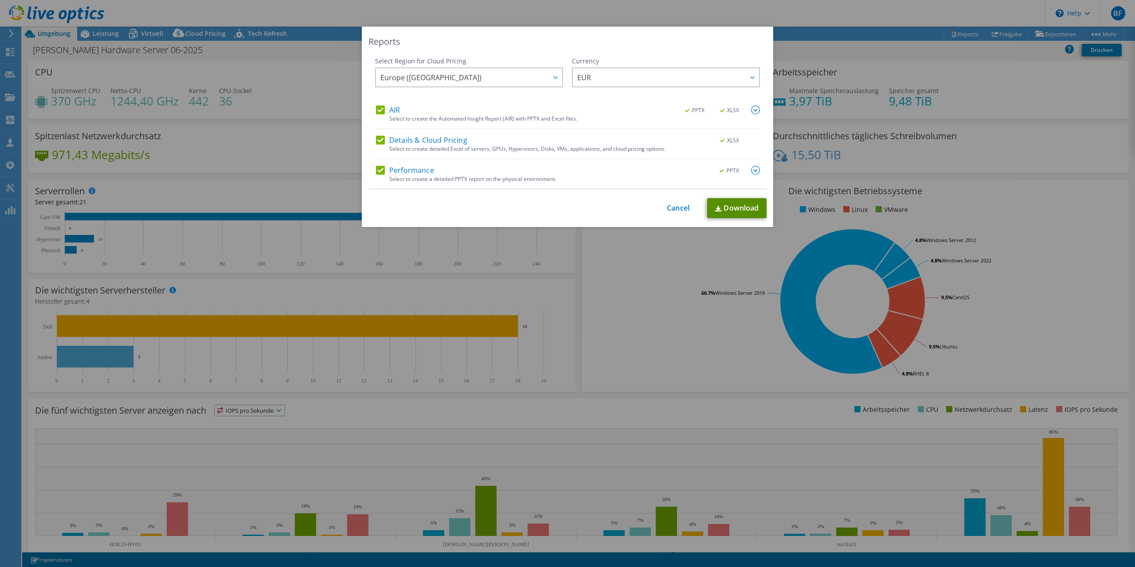
click at [737, 213] on link "Download" at bounding box center [736, 208] width 59 height 20
click at [754, 23] on div "Reports Select Region for Cloud Pricing Asia Pacific (Hong Kong) Asia Pacific (…" at bounding box center [567, 283] width 1135 height 567
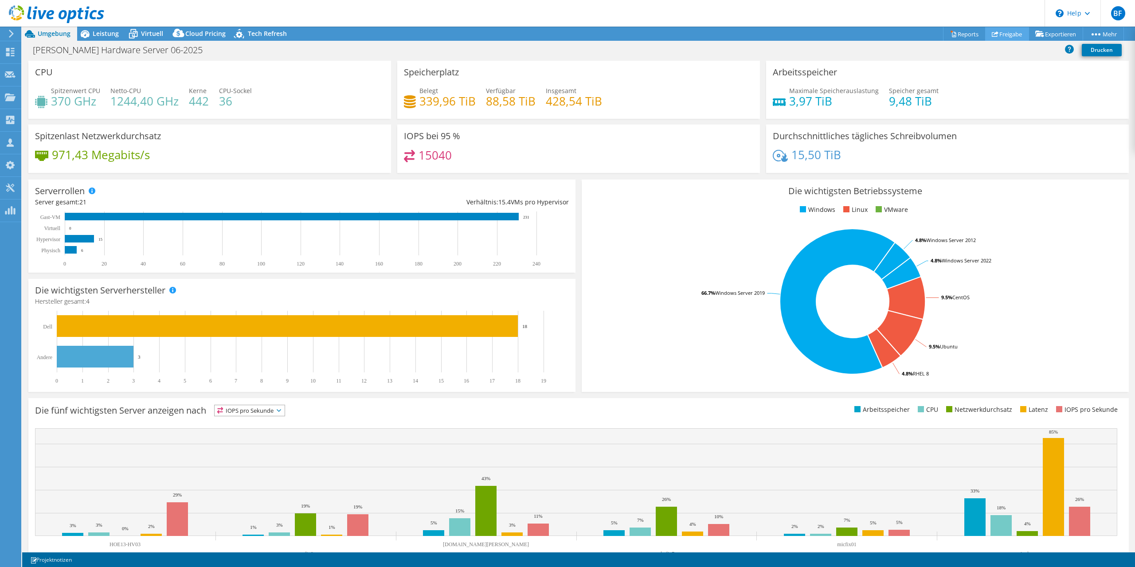
click at [1002, 35] on link "Freigabe" at bounding box center [1007, 34] width 44 height 14
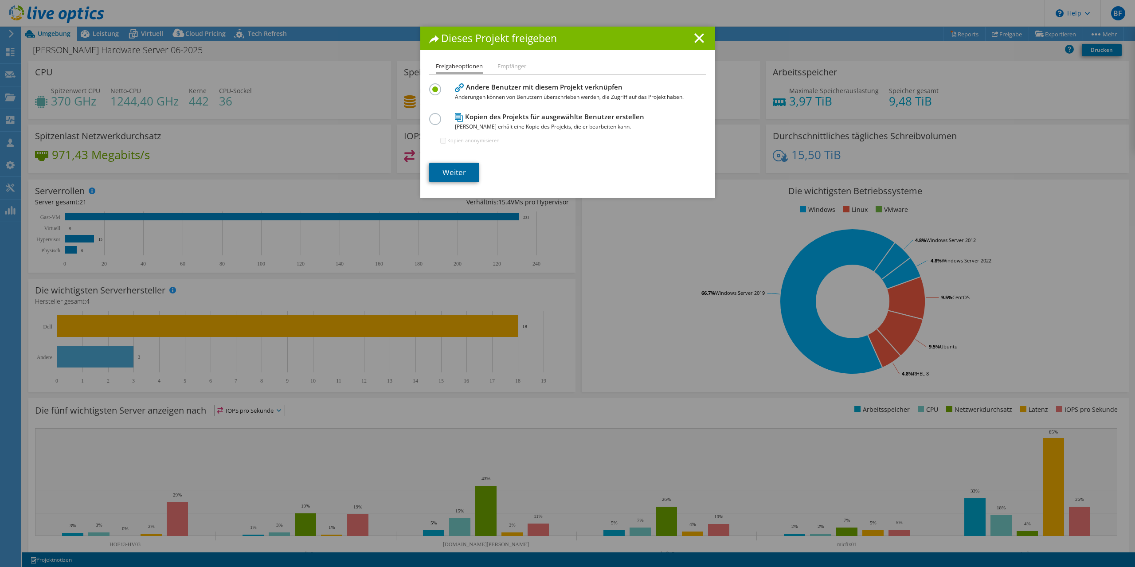
click at [459, 174] on link "Weiter" at bounding box center [454, 173] width 50 height 20
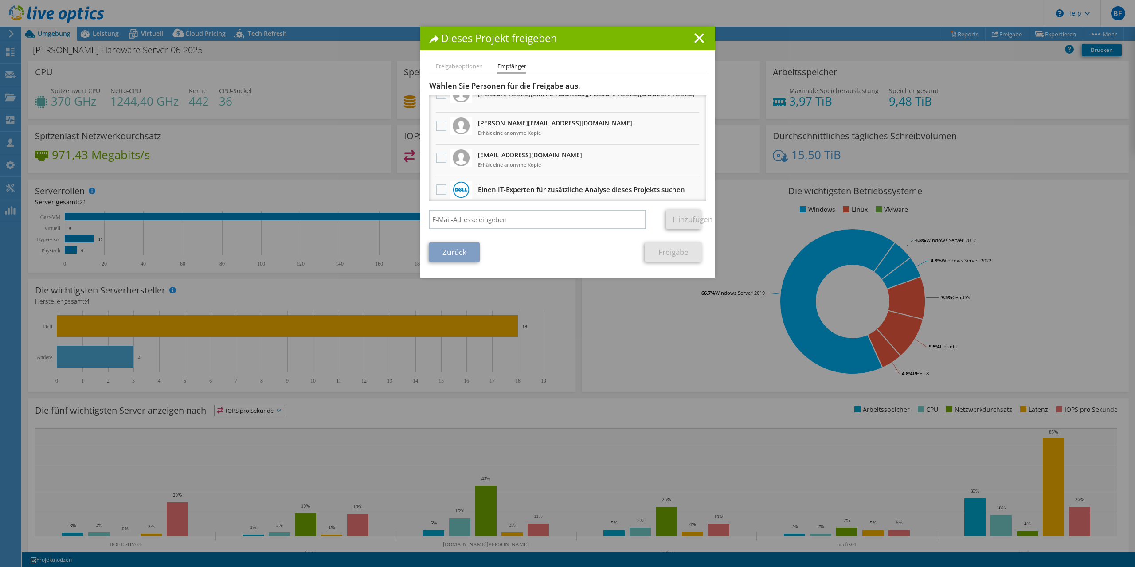
scroll to position [22, 0]
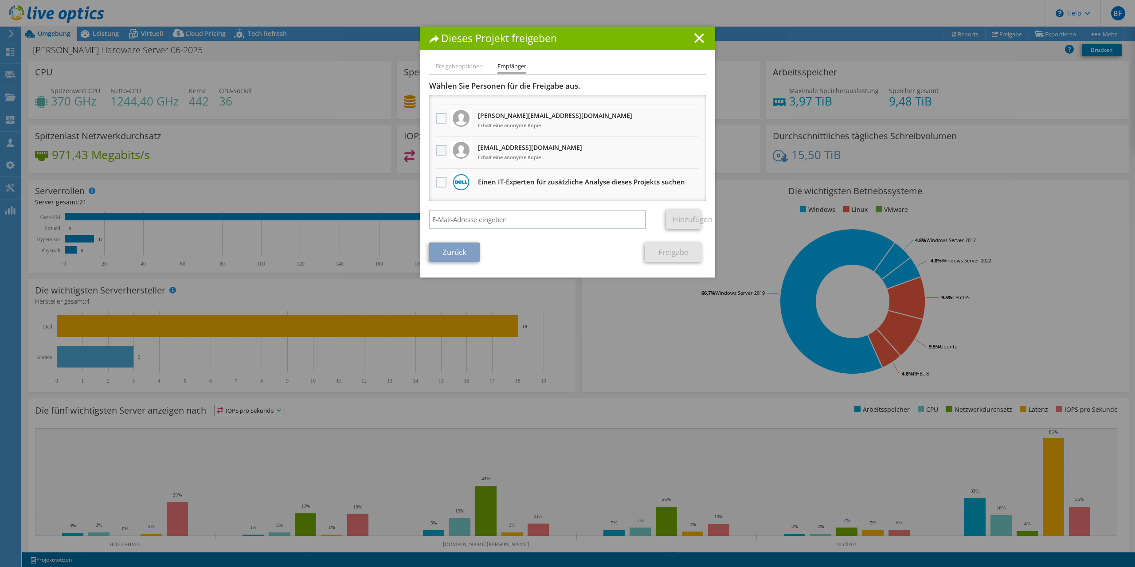
click at [443, 149] on label at bounding box center [442, 150] width 13 height 11
click at [0, 0] on input "checkbox" at bounding box center [0, 0] width 0 height 0
click at [685, 253] on link "Freigabe" at bounding box center [673, 253] width 57 height 20
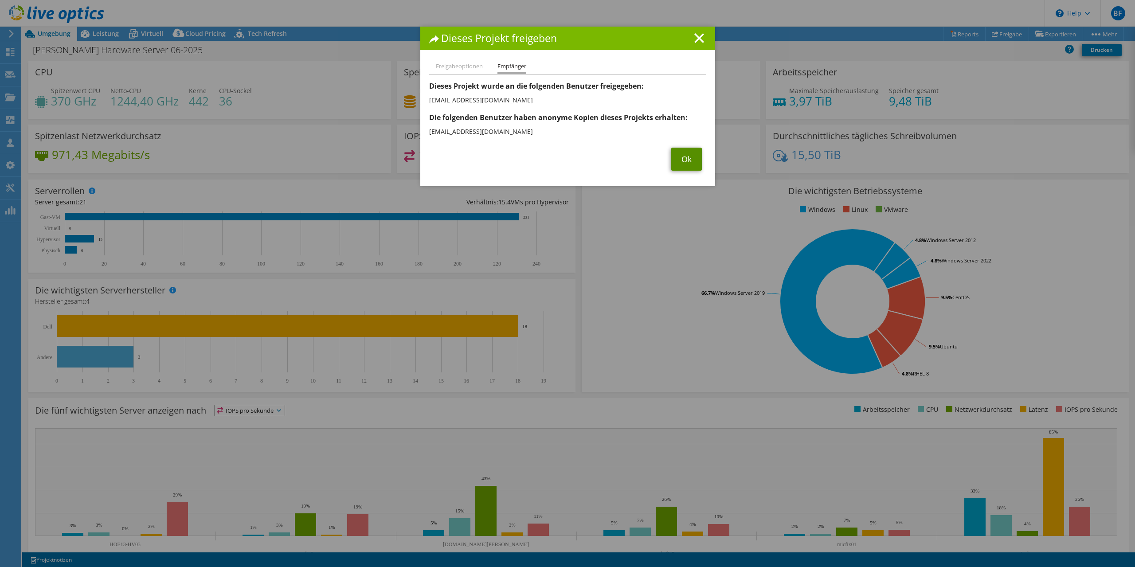
click at [690, 156] on link "Ok" at bounding box center [686, 159] width 31 height 23
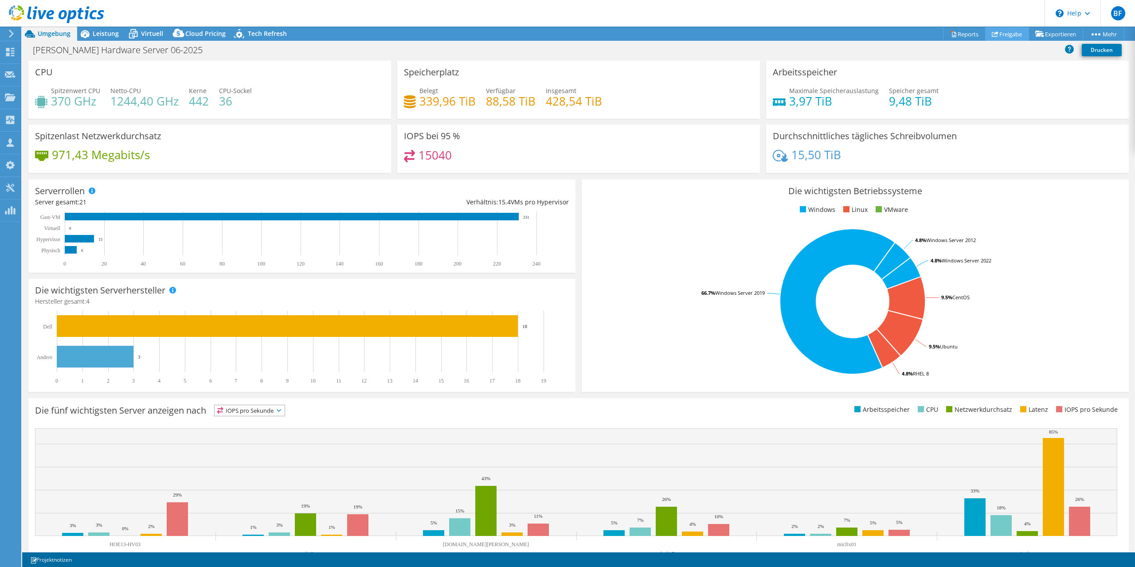
click at [1005, 33] on link "Freigabe" at bounding box center [1007, 34] width 44 height 14
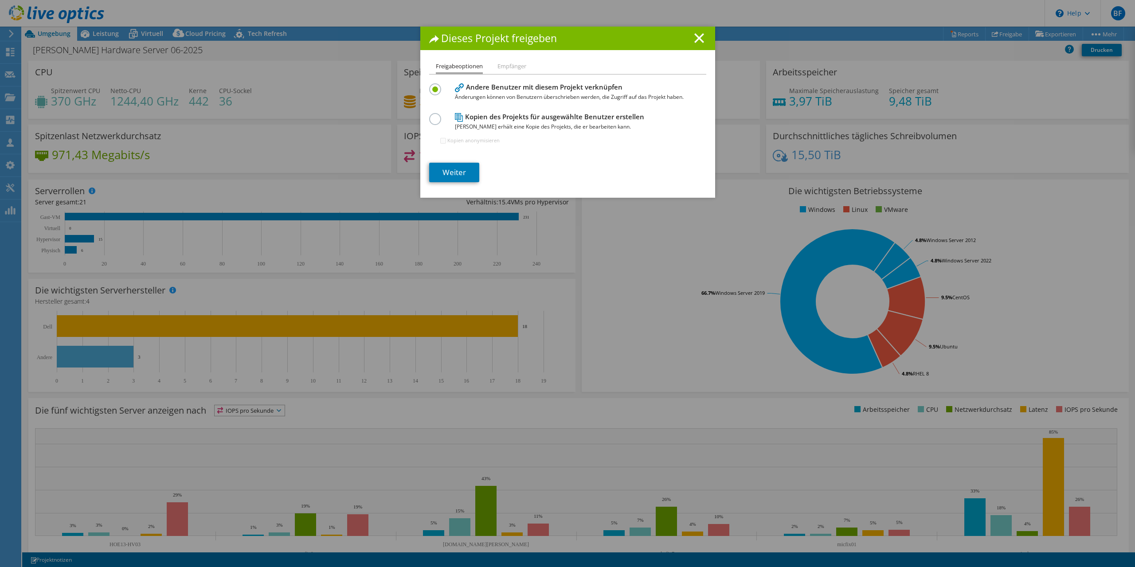
click at [580, 120] on h4 "Kopien des Projekts für ausgewählte Benutzer erstellen Jeder Benutzer erhält ei…" at bounding box center [566, 122] width 222 height 20
click at [430, 124] on div "Kopien des Projekts für ausgewählte Benutzer erstellen Jeder Benutzer erhält ei…" at bounding box center [567, 132] width 277 height 43
click at [434, 115] on label at bounding box center [437, 114] width 16 height 2
click at [0, 0] on input "radio" at bounding box center [0, 0] width 0 height 0
click at [444, 143] on input "Kopien anonymisieren" at bounding box center [443, 141] width 6 height 6
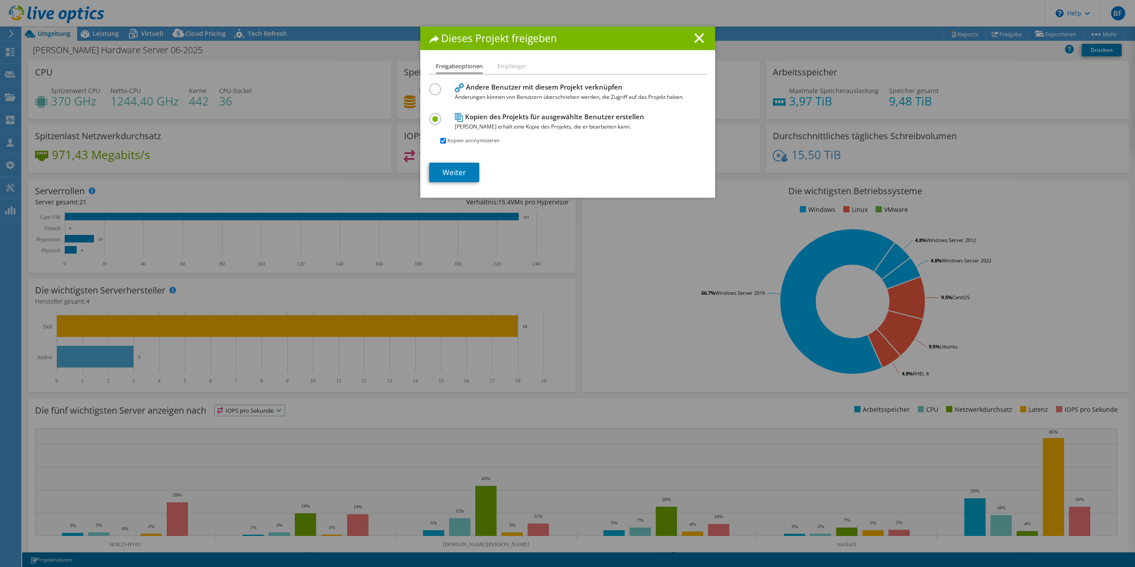
click at [441, 142] on input "Kopien anonymisieren" at bounding box center [443, 141] width 6 height 6
checkbox input "false"
click at [450, 166] on link "Weiter" at bounding box center [454, 173] width 50 height 20
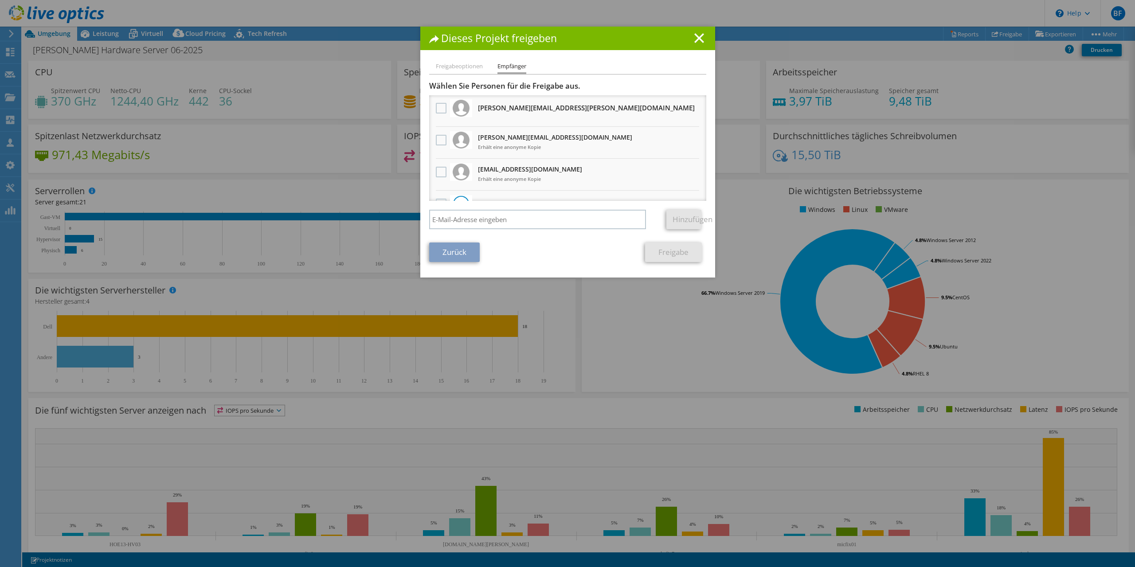
scroll to position [0, 0]
click at [698, 36] on icon at bounding box center [699, 38] width 10 height 10
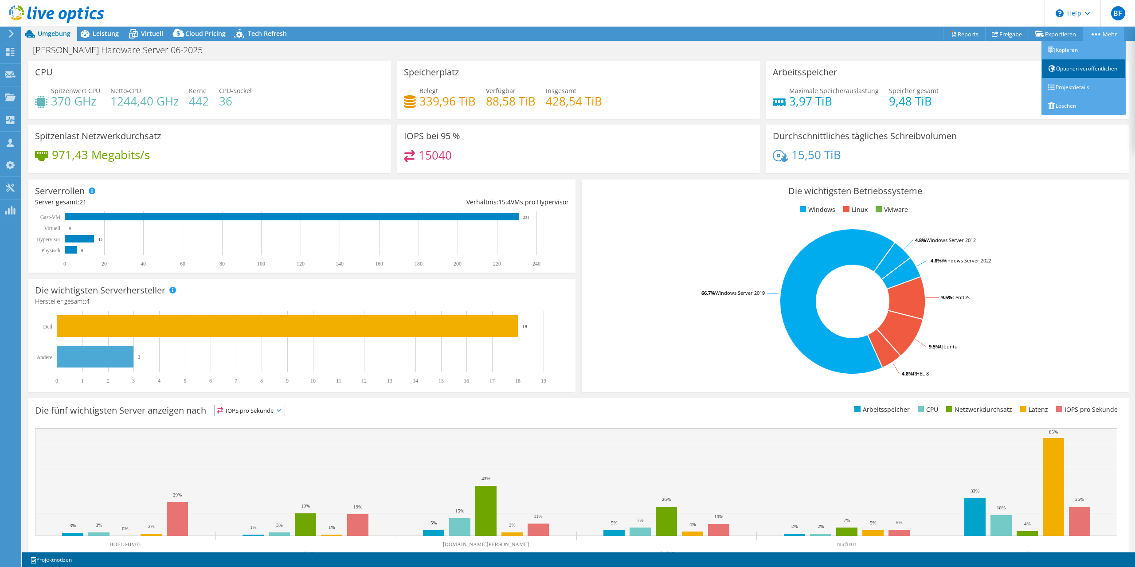
click at [1075, 77] on link "Optionen veröffentlichen" at bounding box center [1084, 68] width 84 height 19
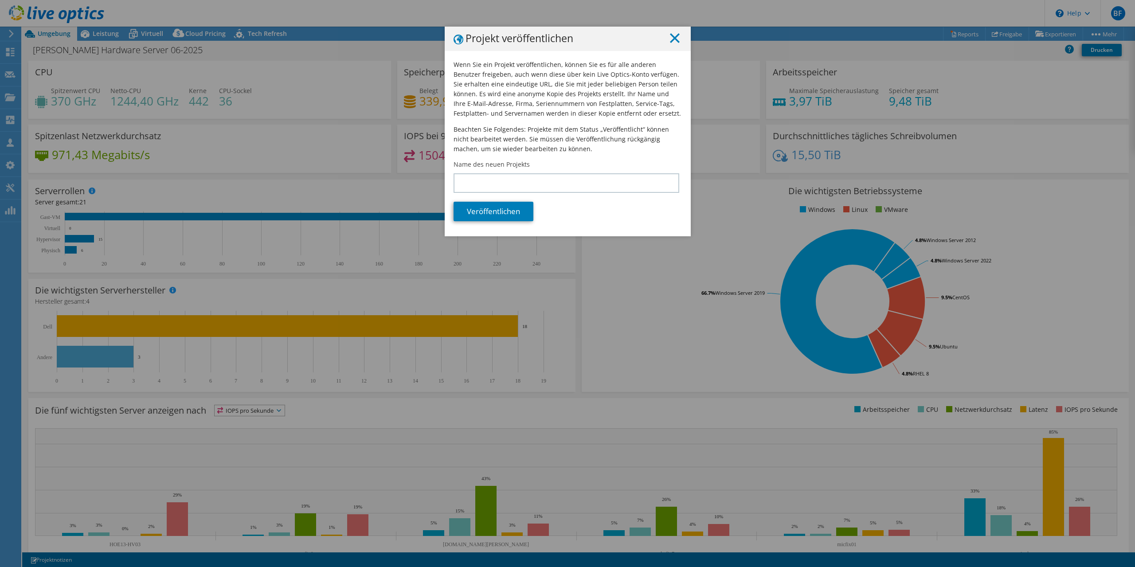
click at [674, 37] on line at bounding box center [674, 38] width 9 height 9
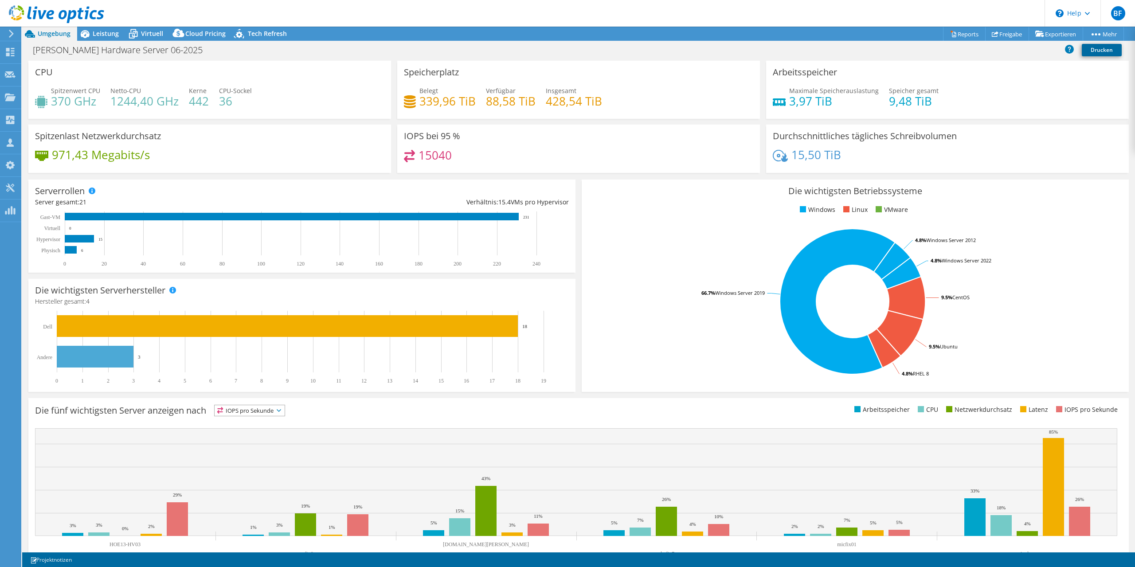
click at [1093, 51] on link "Drucken" at bounding box center [1102, 50] width 40 height 12
click at [1071, 50] on icon at bounding box center [1069, 48] width 9 height 9
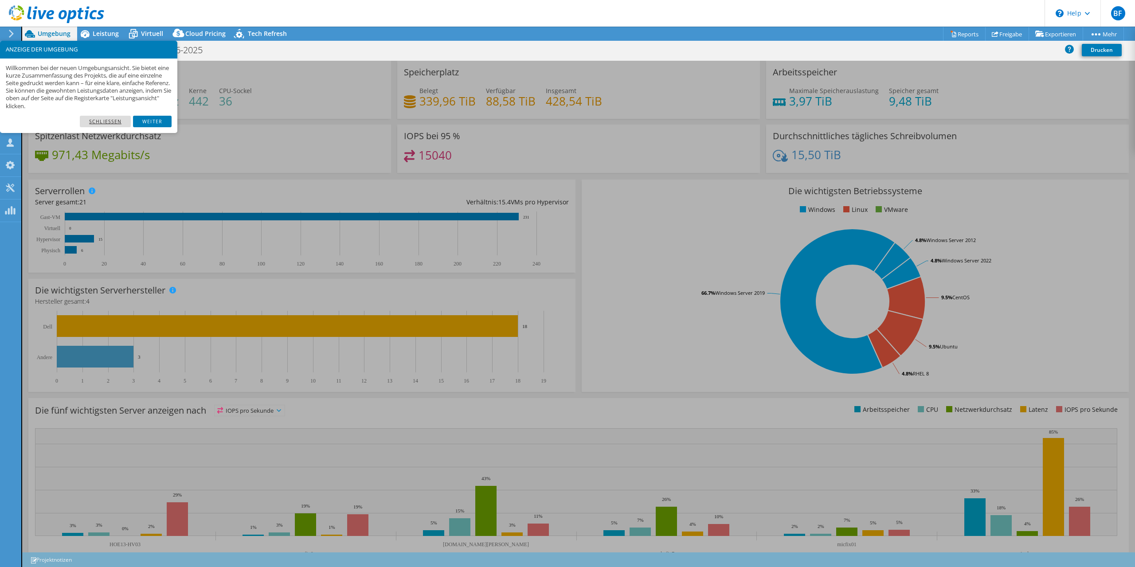
click at [101, 123] on link "Schließen" at bounding box center [105, 122] width 51 height 12
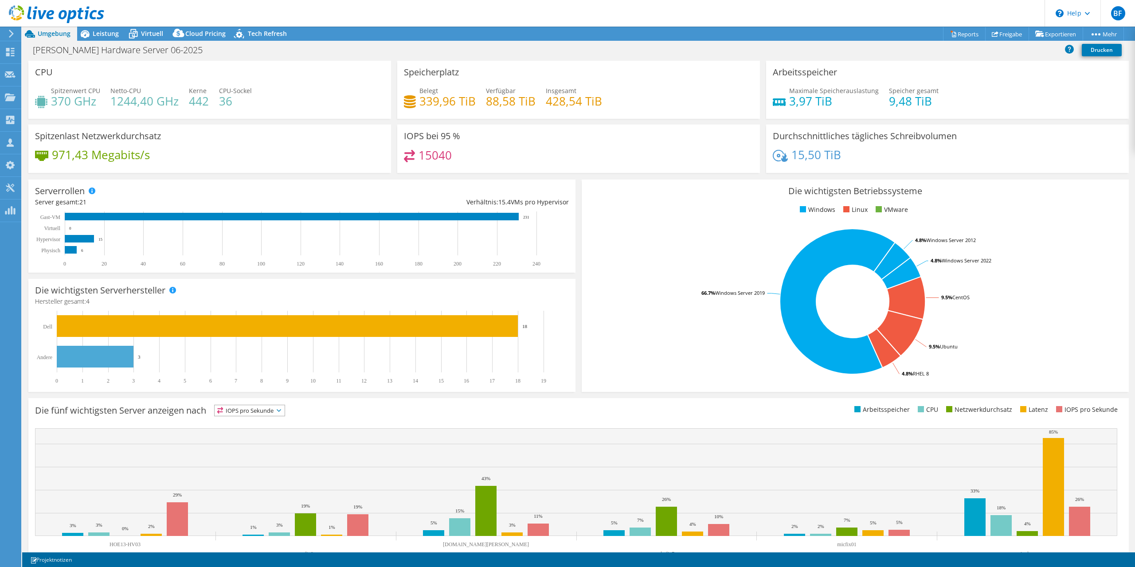
scroll to position [25, 0]
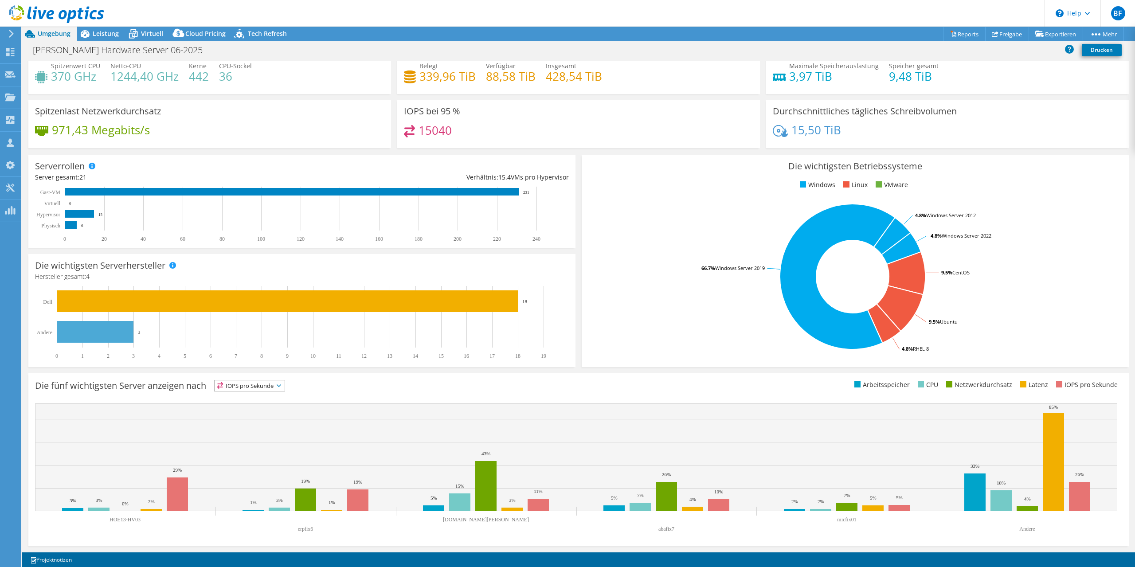
click at [285, 388] on span "IOPS pro Sekunde" at bounding box center [250, 385] width 70 height 11
click at [276, 414] on li "Arbeitsspeicher" at bounding box center [250, 410] width 70 height 12
click at [276, 390] on span "Arbeitsspeicher" at bounding box center [246, 385] width 63 height 11
click at [268, 399] on li "IOPS pro Sekunde" at bounding box center [252, 397] width 74 height 12
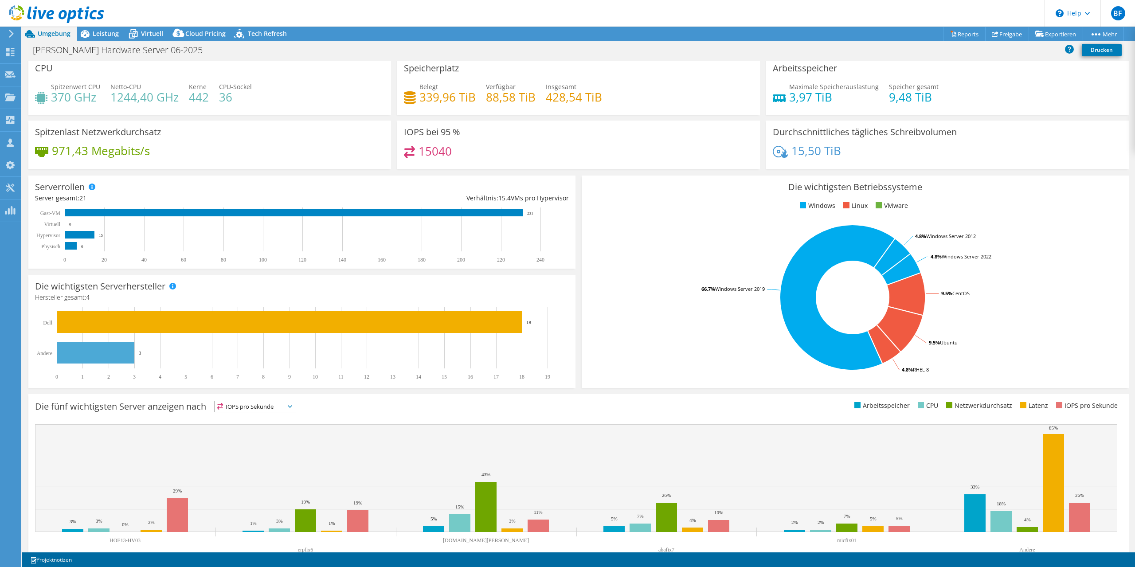
scroll to position [0, 0]
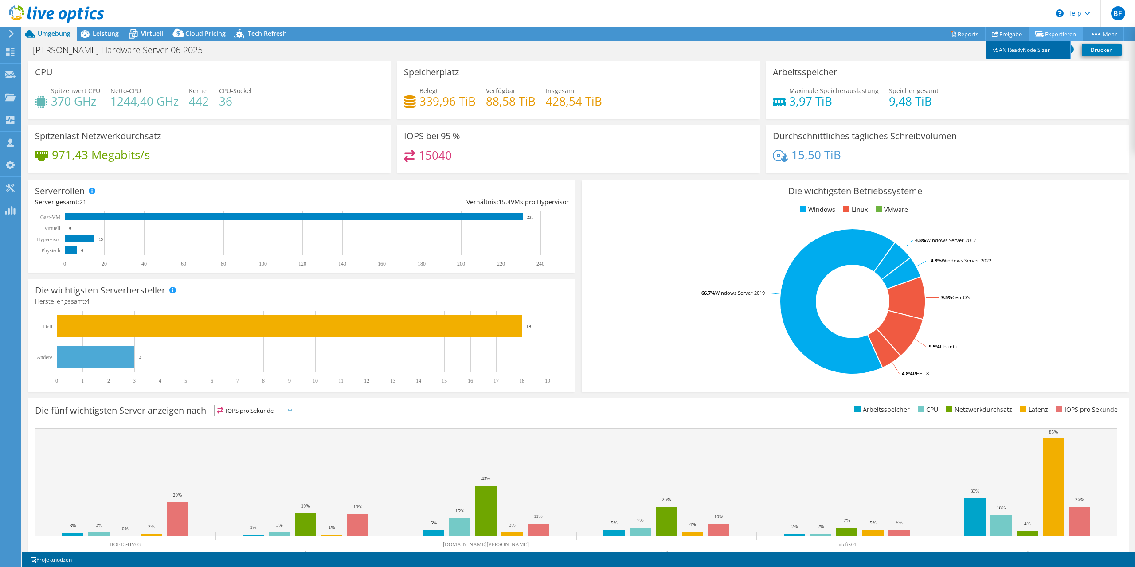
click at [1039, 46] on link "vSAN ReadyNode Sizer" at bounding box center [1029, 50] width 84 height 19
click at [114, 35] on span "Leistung" at bounding box center [106, 33] width 26 height 8
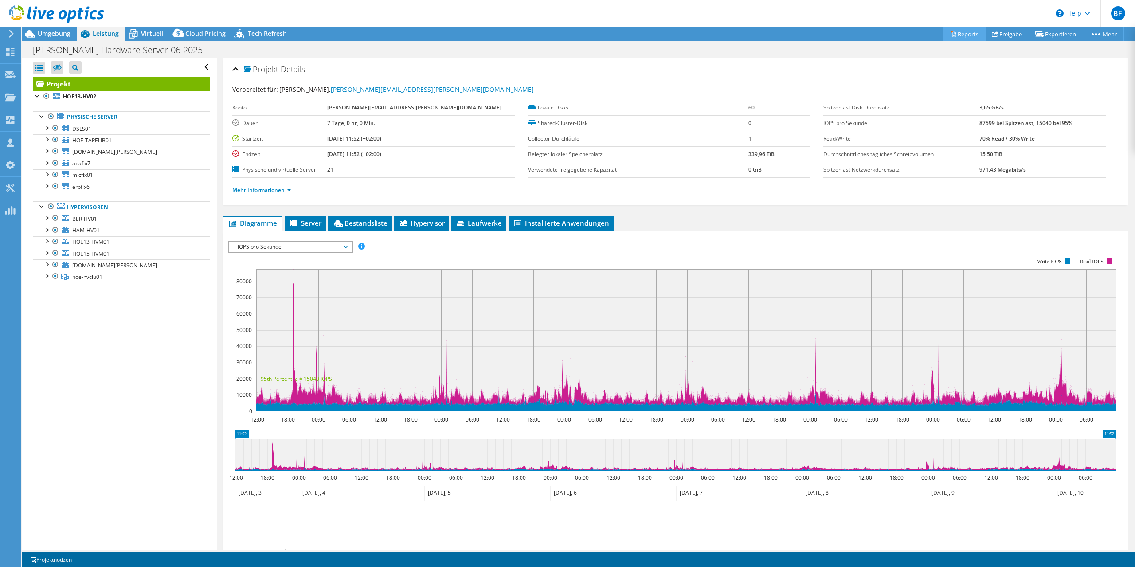
click at [967, 34] on link "Reports" at bounding box center [964, 34] width 43 height 14
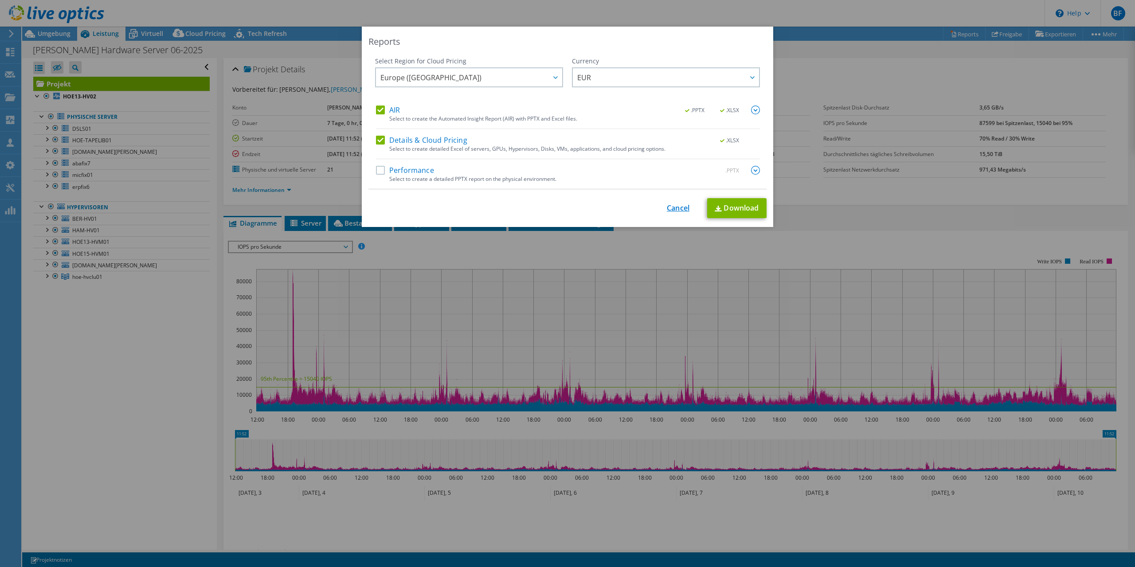
click at [675, 205] on link "Cancel" at bounding box center [678, 208] width 23 height 8
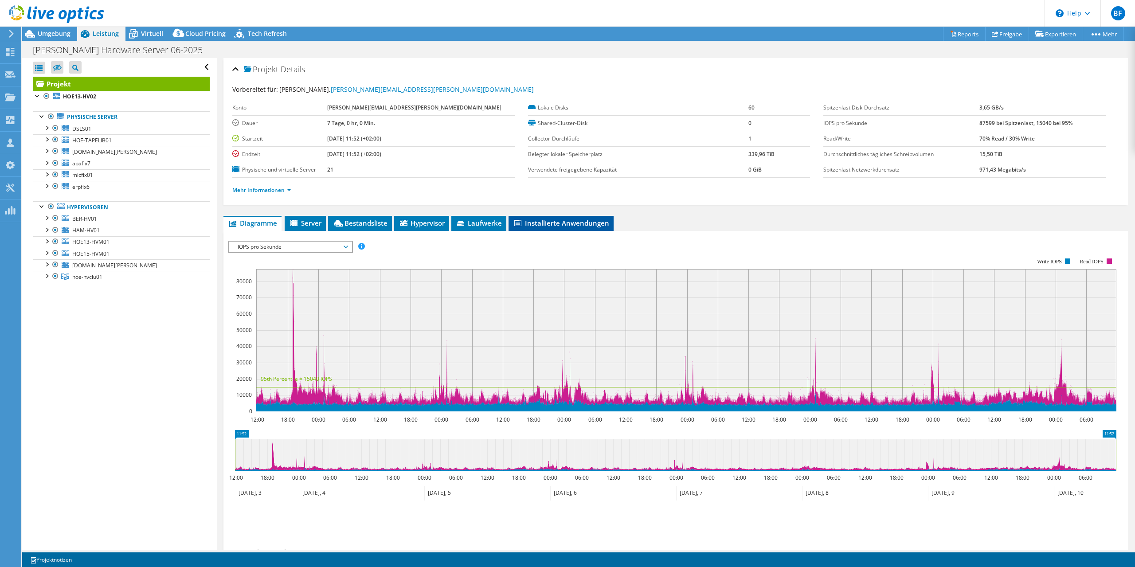
click at [578, 223] on span "Installierte Anwendungen" at bounding box center [561, 223] width 96 height 9
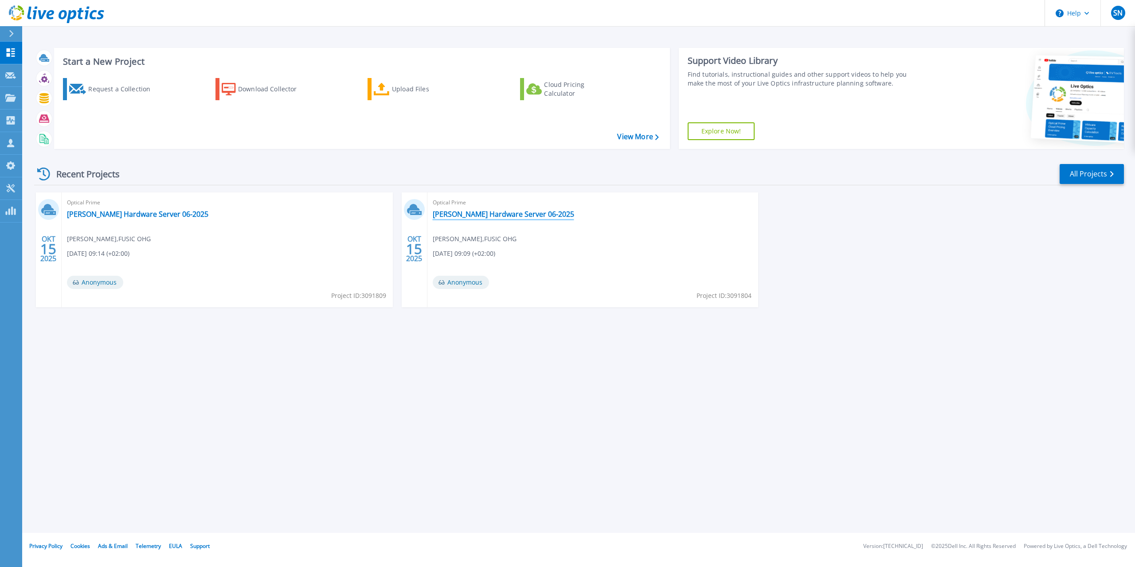
click at [514, 216] on link "[PERSON_NAME] Hardware Server 06-2025" at bounding box center [503, 214] width 141 height 9
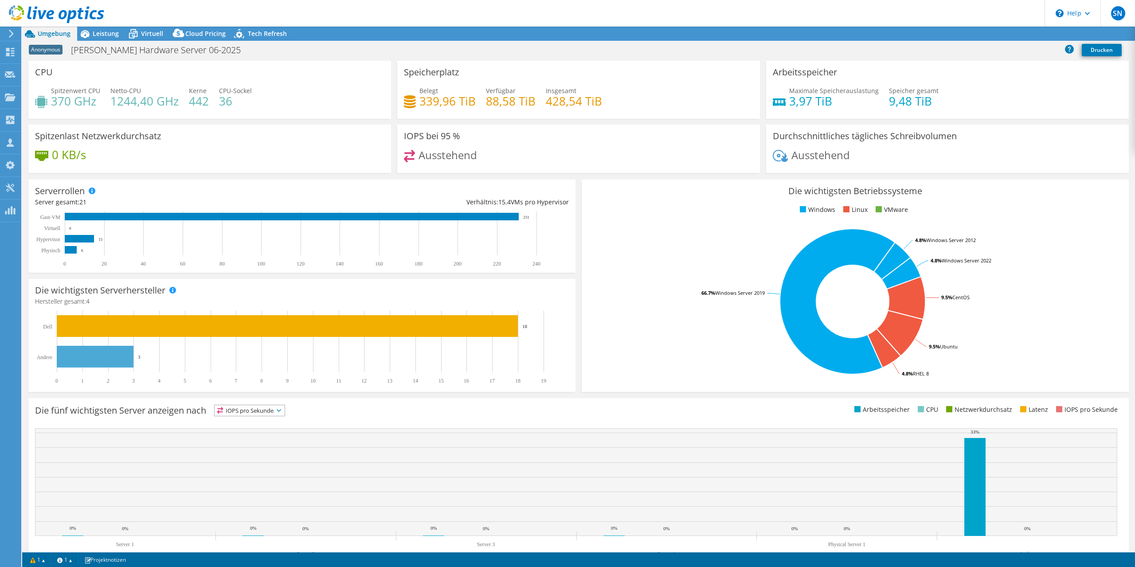
select select "USD"
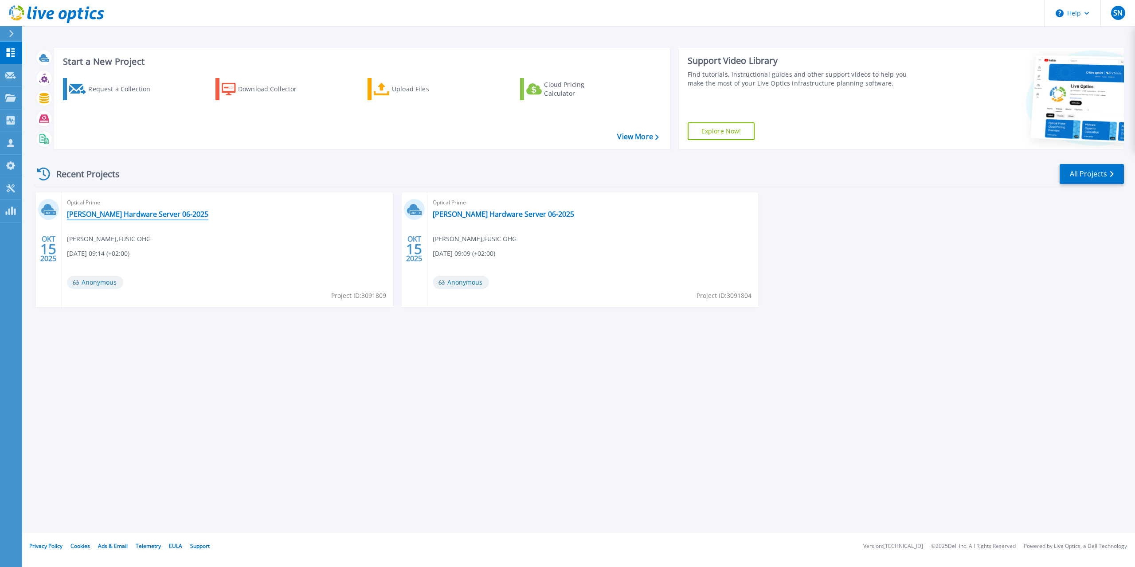
click at [159, 214] on link "[PERSON_NAME] Hardware Server 06-2025" at bounding box center [137, 214] width 141 height 9
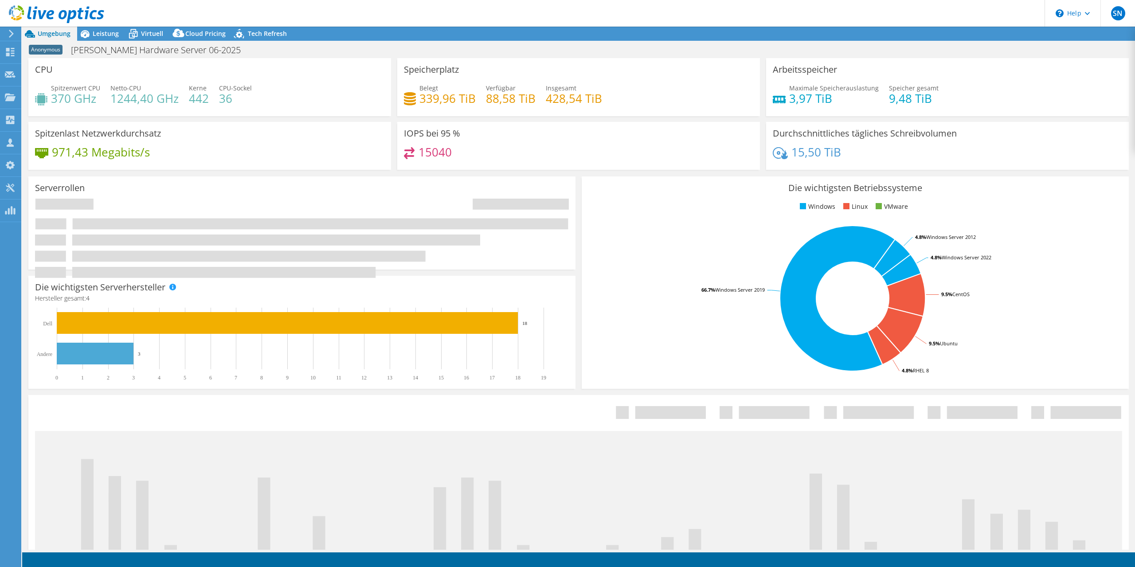
select select "USD"
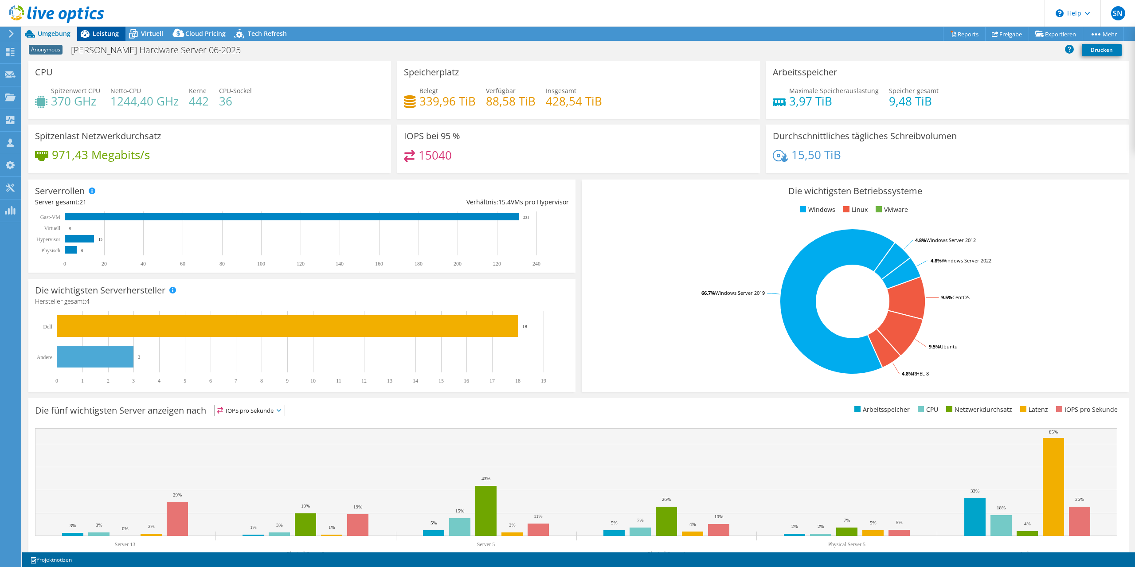
click at [106, 37] on span "Leistung" at bounding box center [106, 33] width 26 height 8
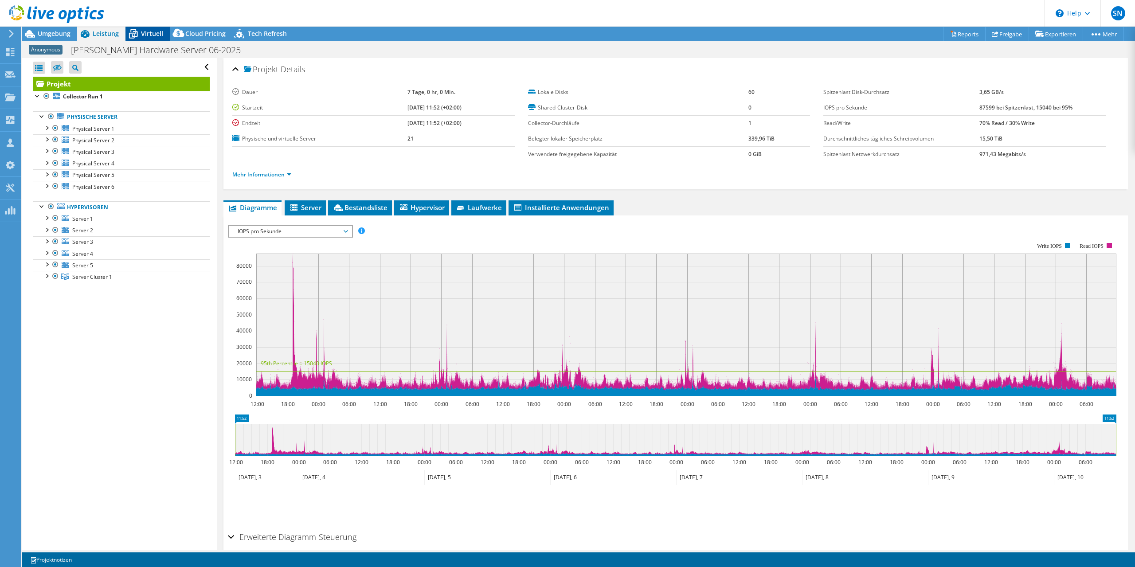
click at [152, 32] on span "Virtuell" at bounding box center [152, 33] width 22 height 8
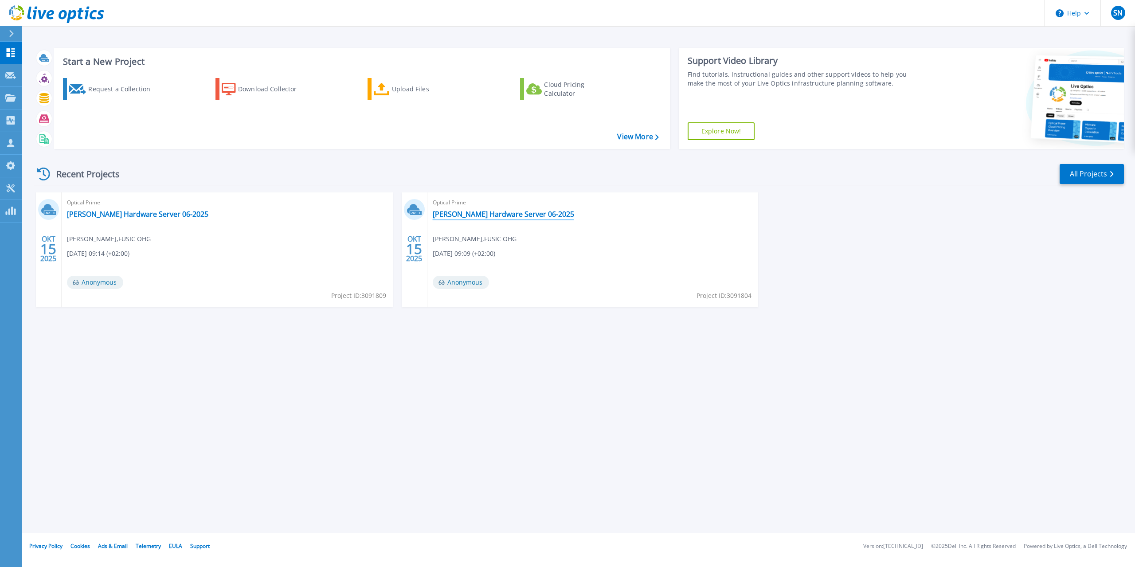
click at [525, 212] on link "[PERSON_NAME] Hardware Server 06-2025" at bounding box center [503, 214] width 141 height 9
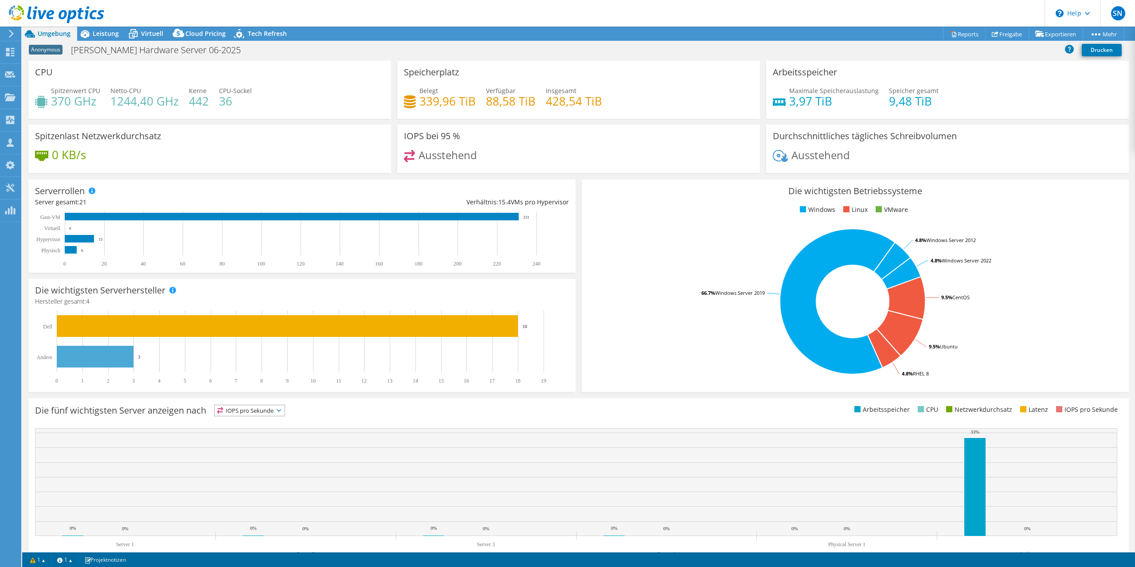
select select "USD"
click at [10, 32] on icon at bounding box center [11, 34] width 7 height 8
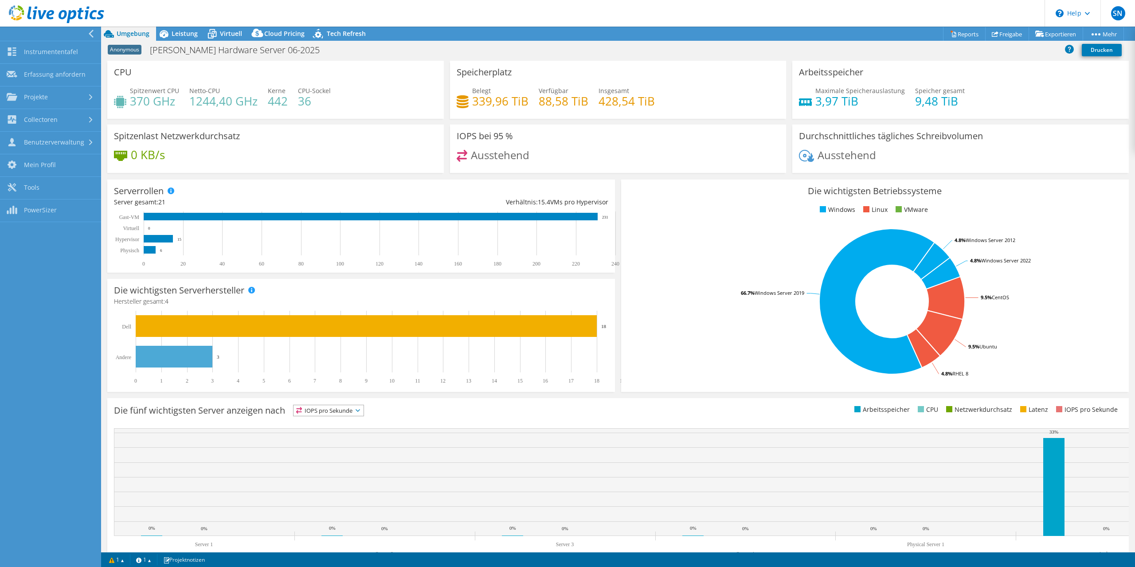
click at [15, 32] on div at bounding box center [48, 34] width 101 height 14
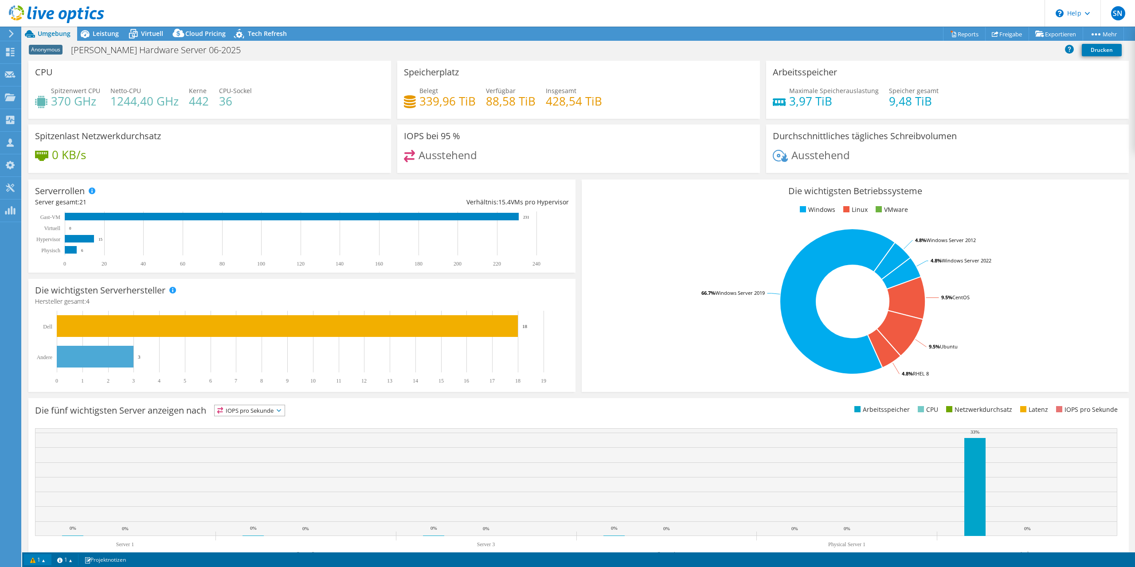
click at [34, 557] on link "1" at bounding box center [37, 559] width 27 height 11
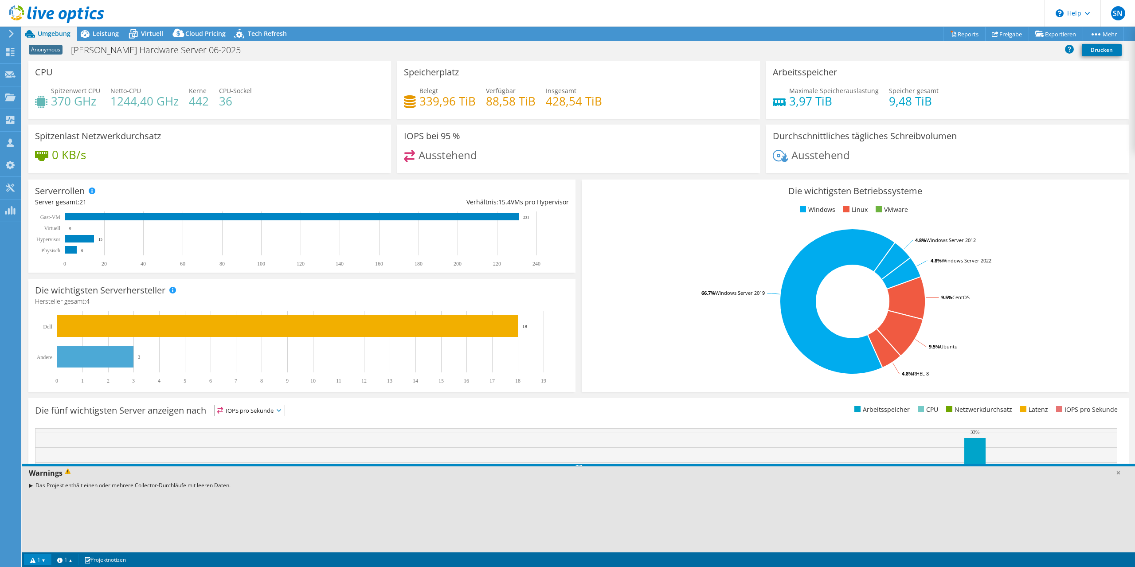
click at [34, 557] on link "1" at bounding box center [37, 559] width 27 height 11
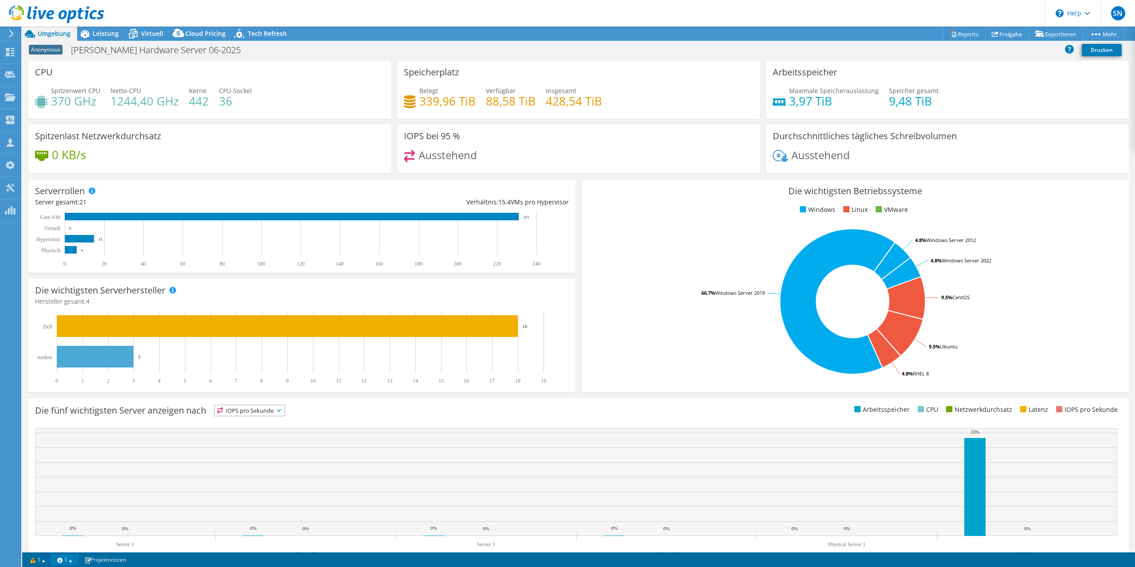
click at [67, 561] on link "1" at bounding box center [64, 559] width 27 height 11
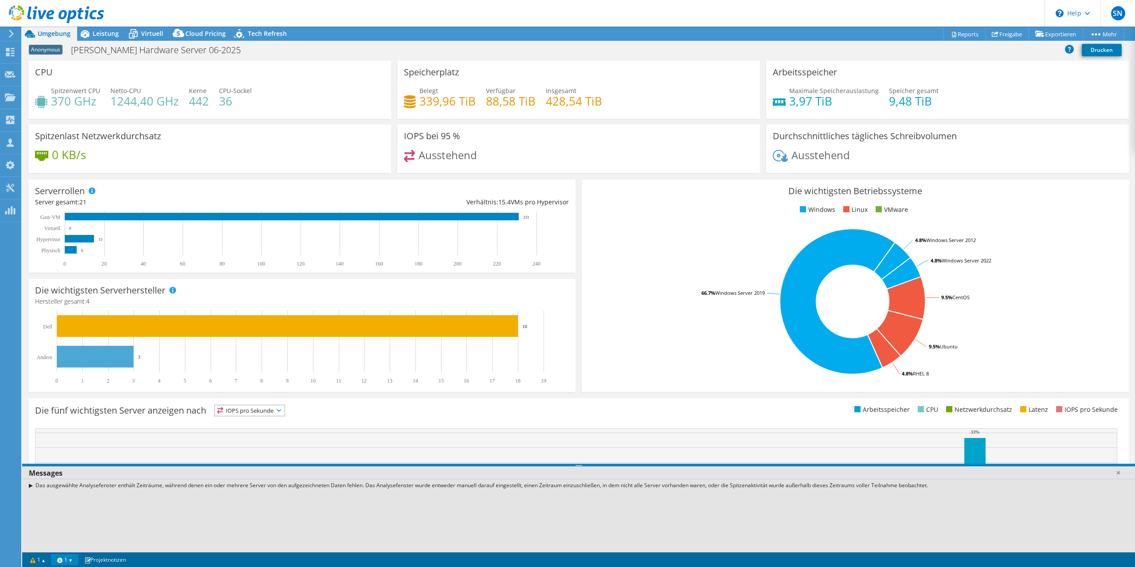
click at [67, 561] on link "1" at bounding box center [64, 559] width 27 height 11
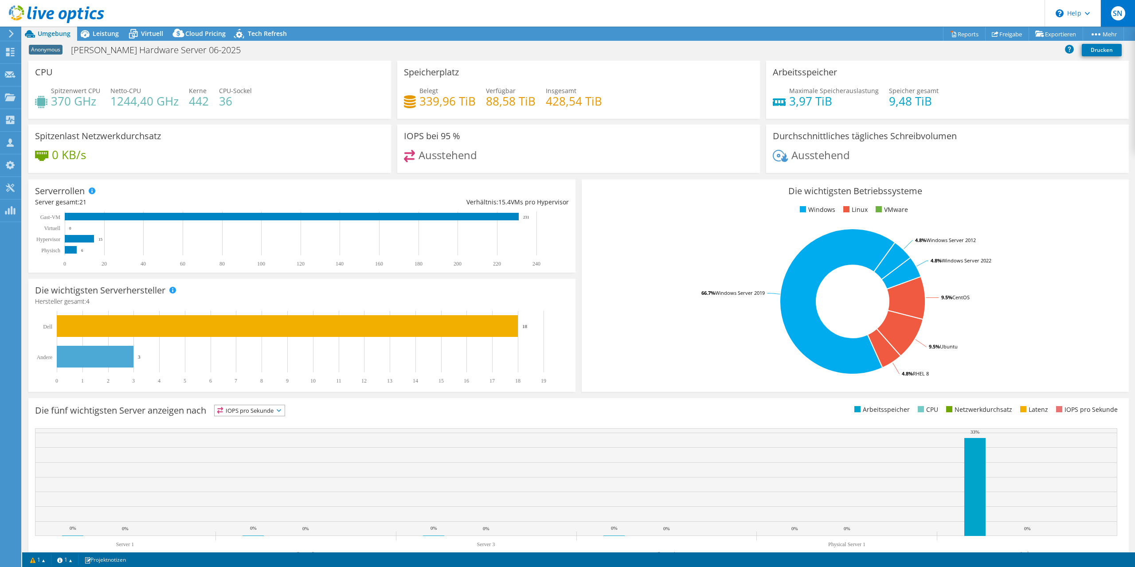
click at [1112, 15] on span "SN" at bounding box center [1118, 13] width 14 height 14
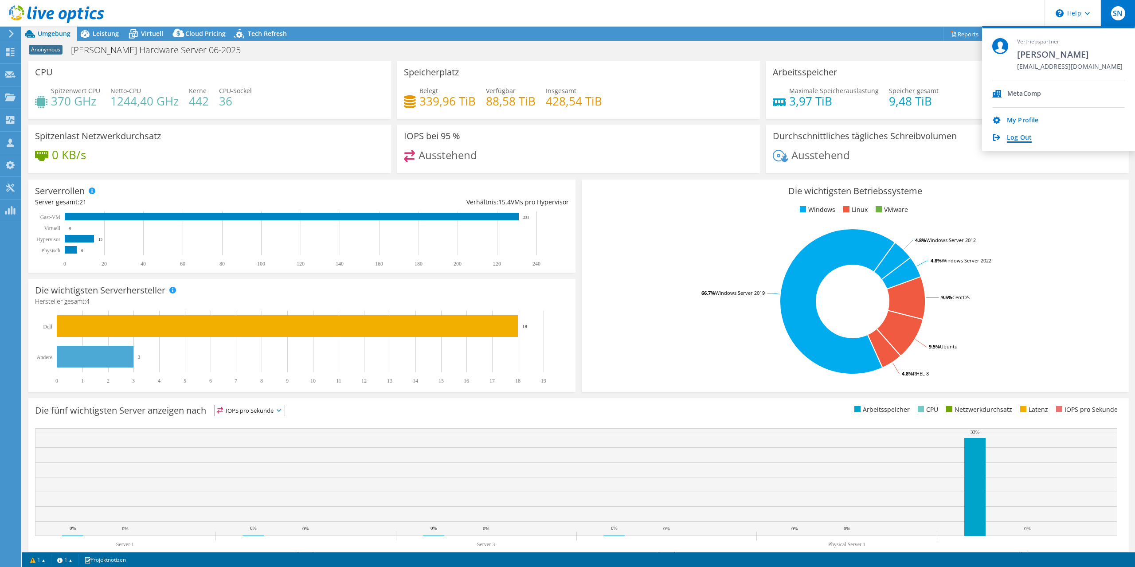
click at [1011, 139] on link "Log Out" at bounding box center [1019, 138] width 25 height 8
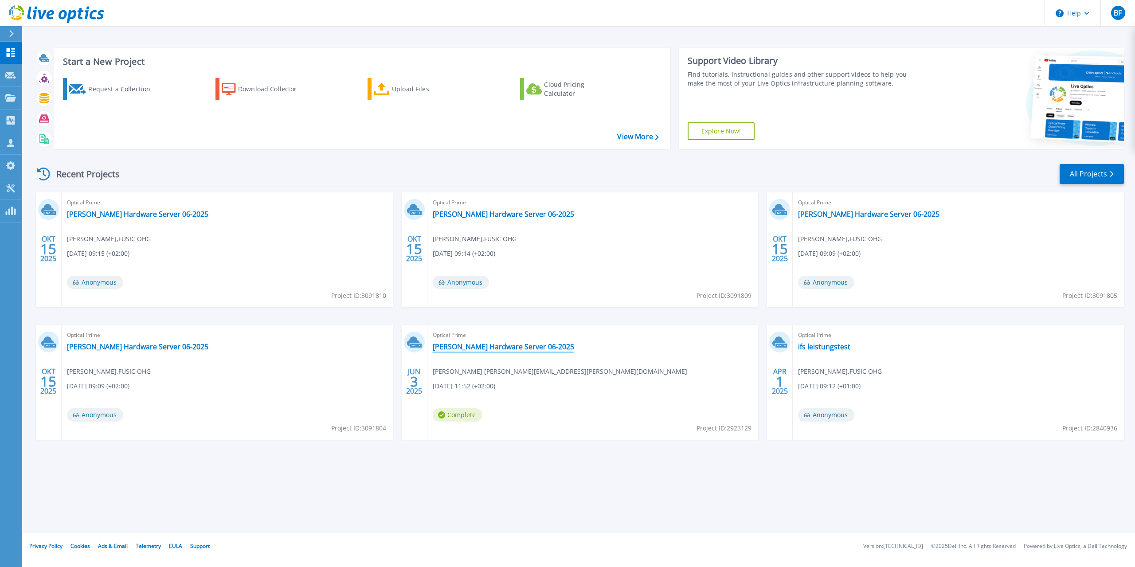
click at [493, 348] on link "[PERSON_NAME] Hardware Server 06-2025" at bounding box center [503, 346] width 141 height 9
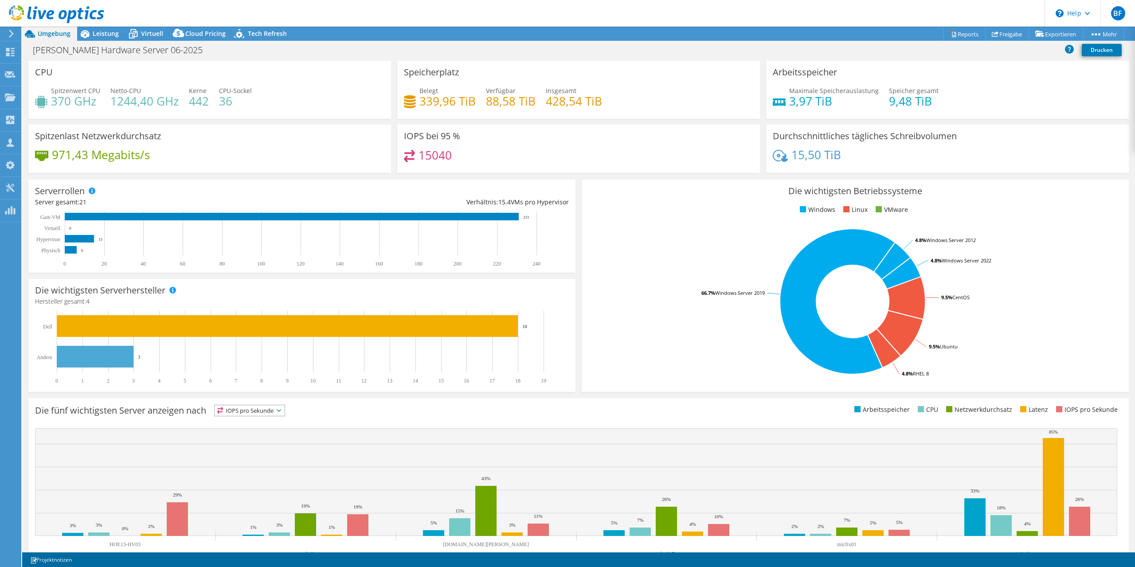
select select "EULondon"
select select "EUR"
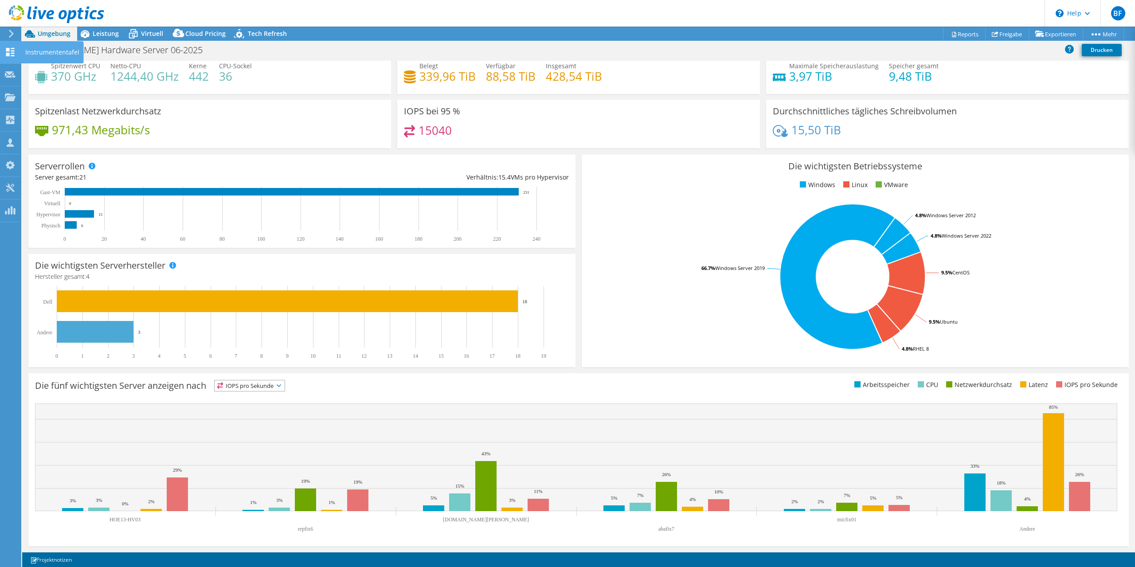
click at [10, 54] on icon at bounding box center [10, 52] width 11 height 8
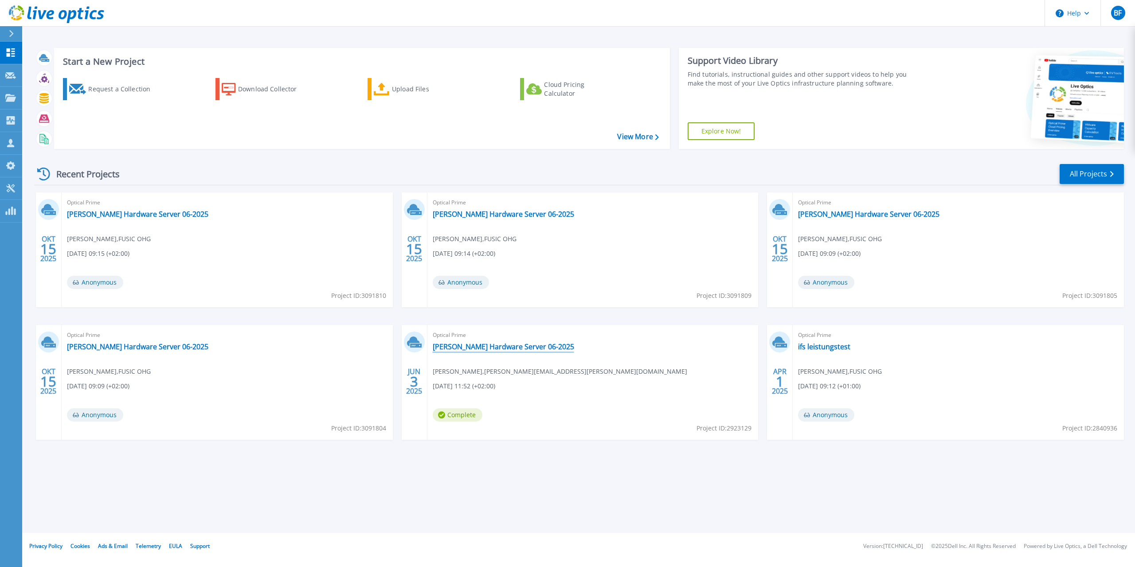
click at [481, 348] on link "[PERSON_NAME] Hardware Server 06-2025" at bounding box center [503, 346] width 141 height 9
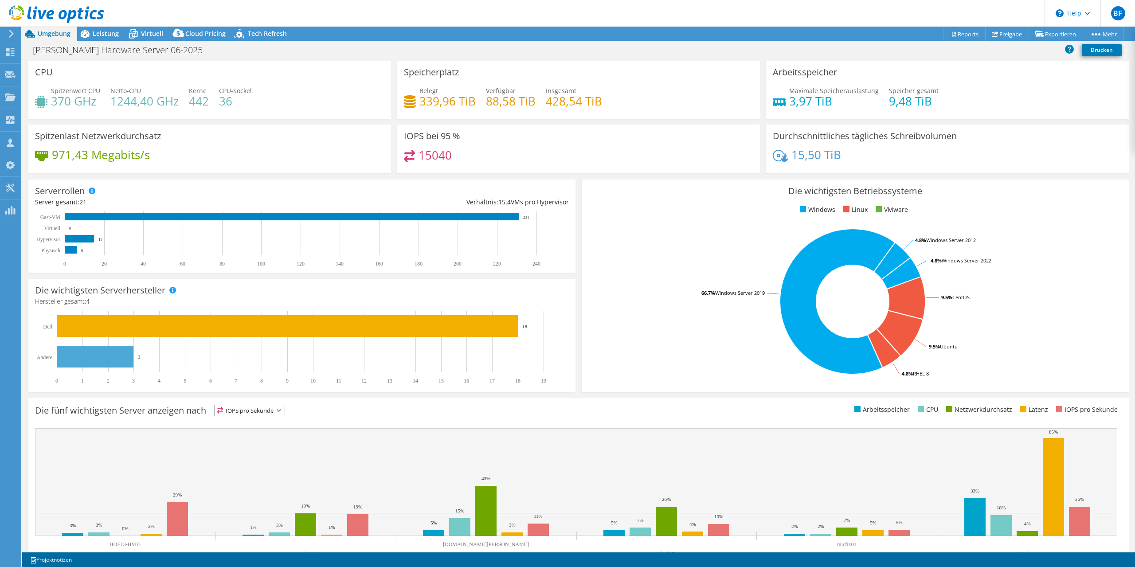
select select "EULondon"
select select "EUR"
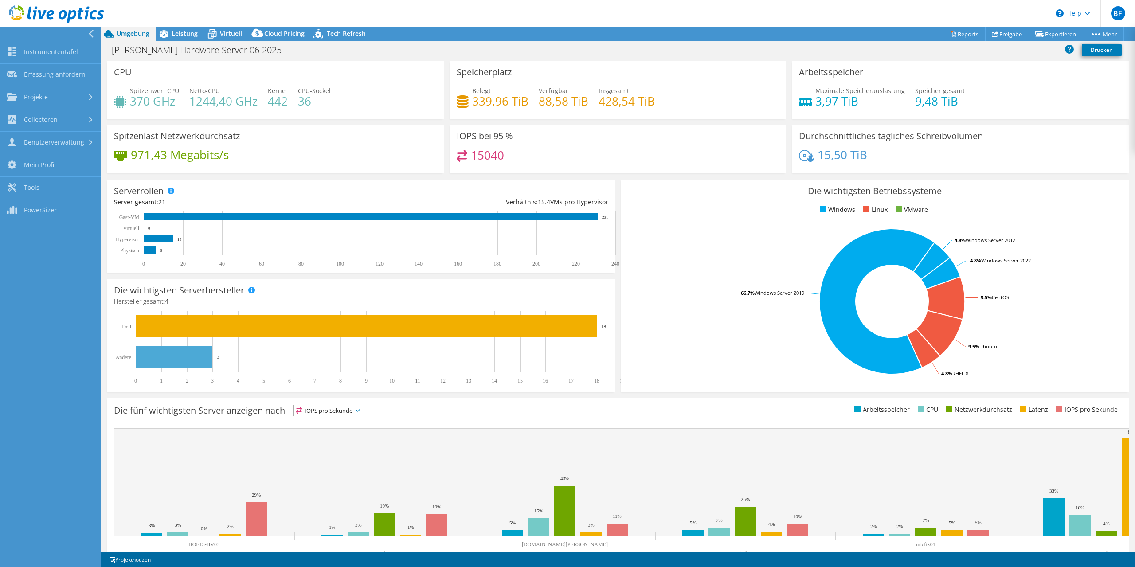
click at [12, 30] on div at bounding box center [48, 34] width 101 height 14
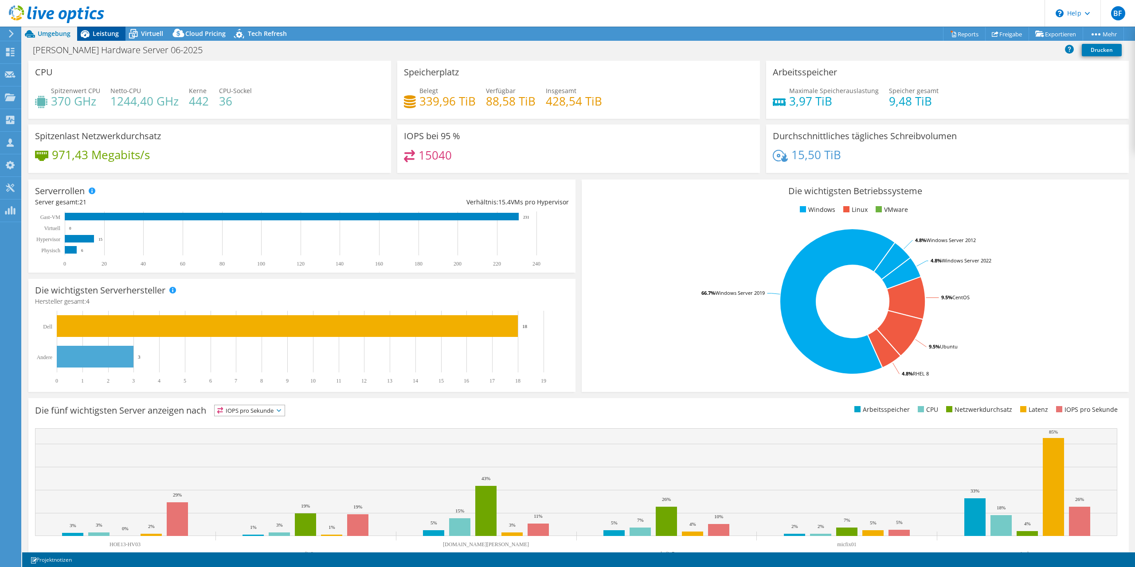
click at [110, 36] on span "Leistung" at bounding box center [106, 33] width 26 height 8
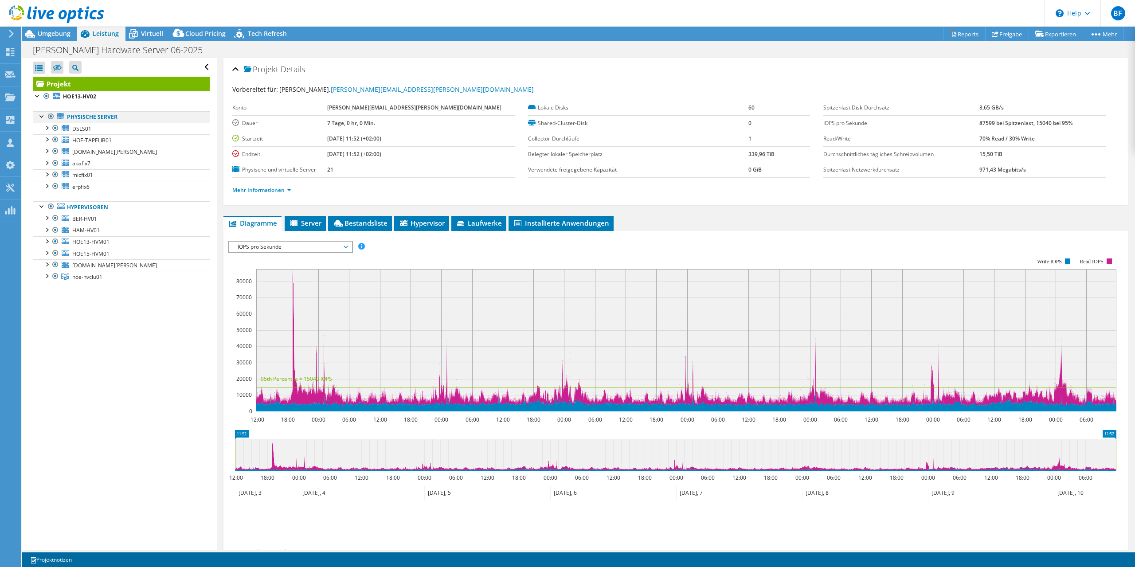
click at [51, 117] on div at bounding box center [51, 116] width 9 height 11
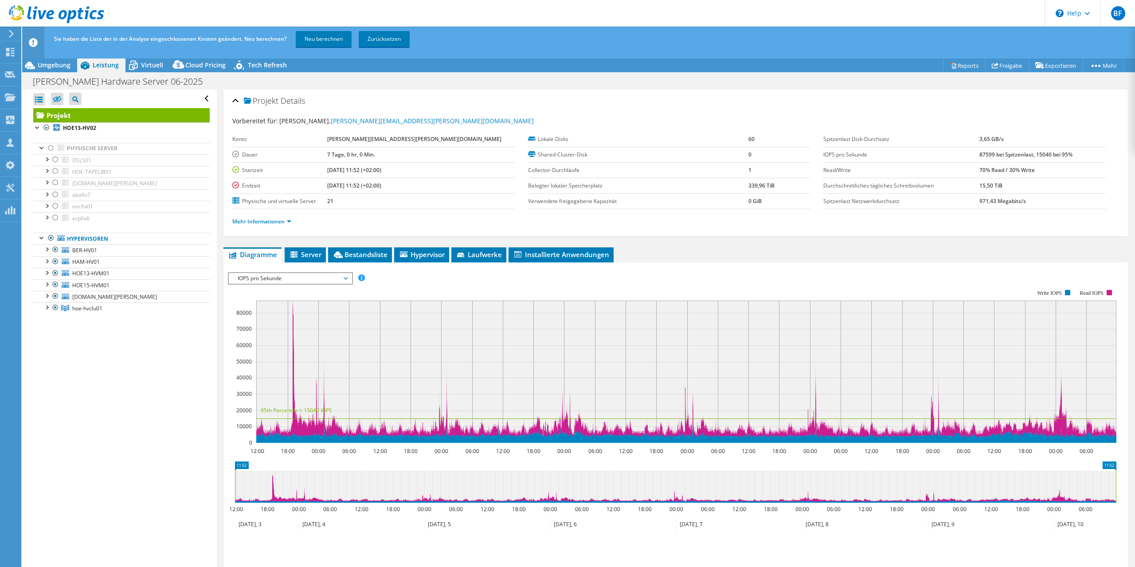
scroll to position [54, 0]
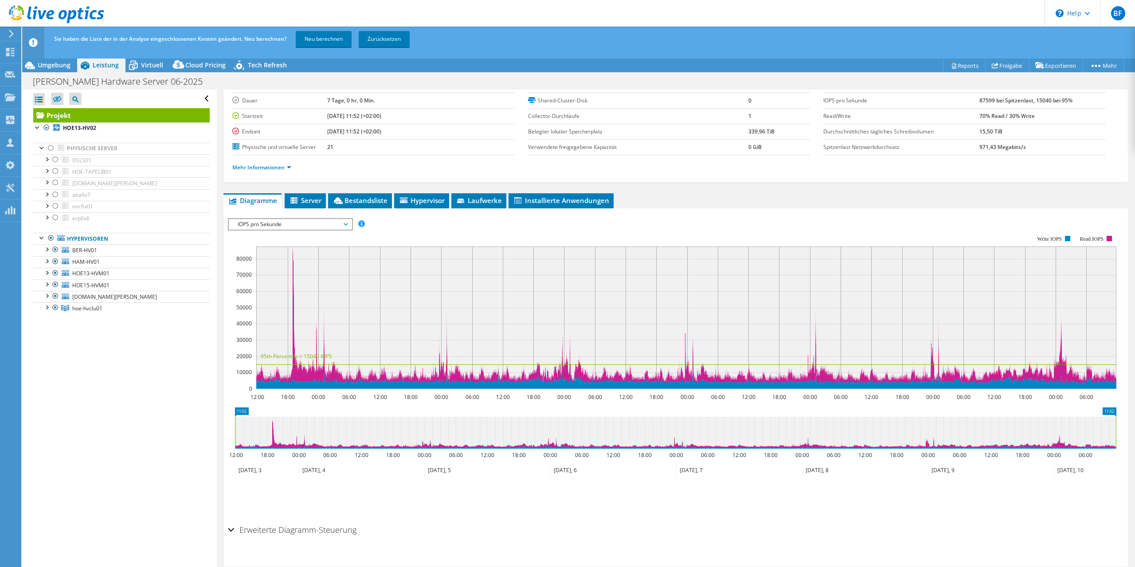
click at [243, 527] on h2 "Erweiterte Diagramm-Steuerung" at bounding box center [292, 530] width 129 height 18
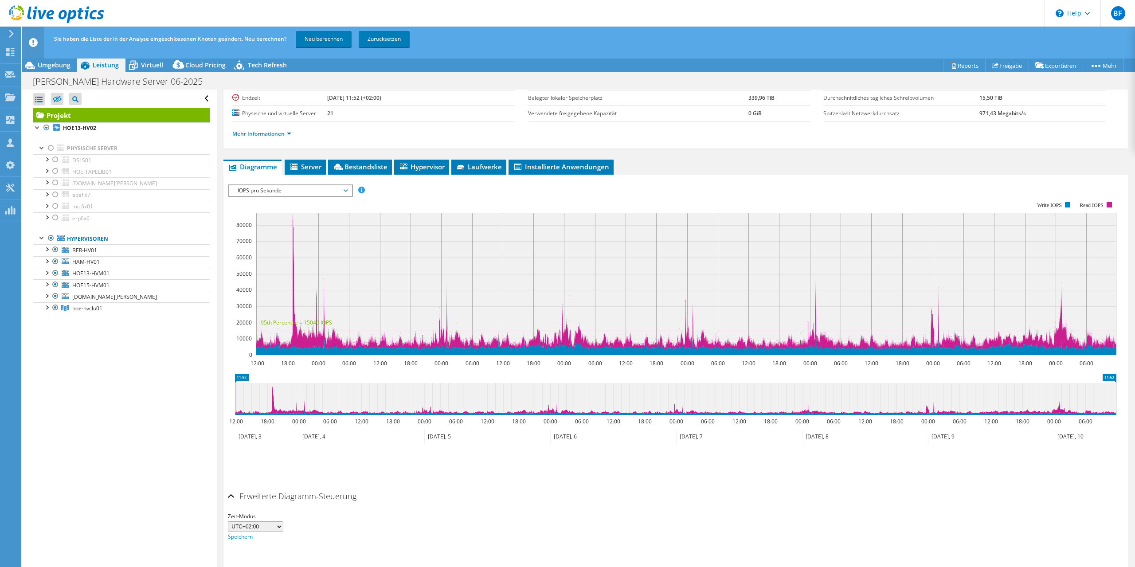
click at [230, 494] on div "Erweiterte Diagramm-Steuerung" at bounding box center [676, 496] width 896 height 19
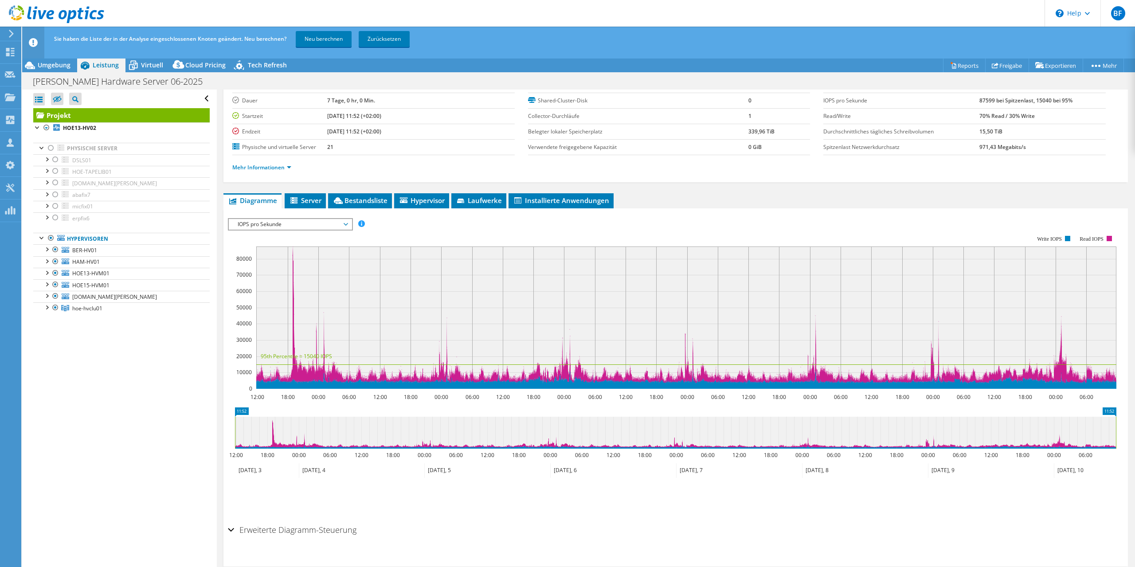
scroll to position [0, 0]
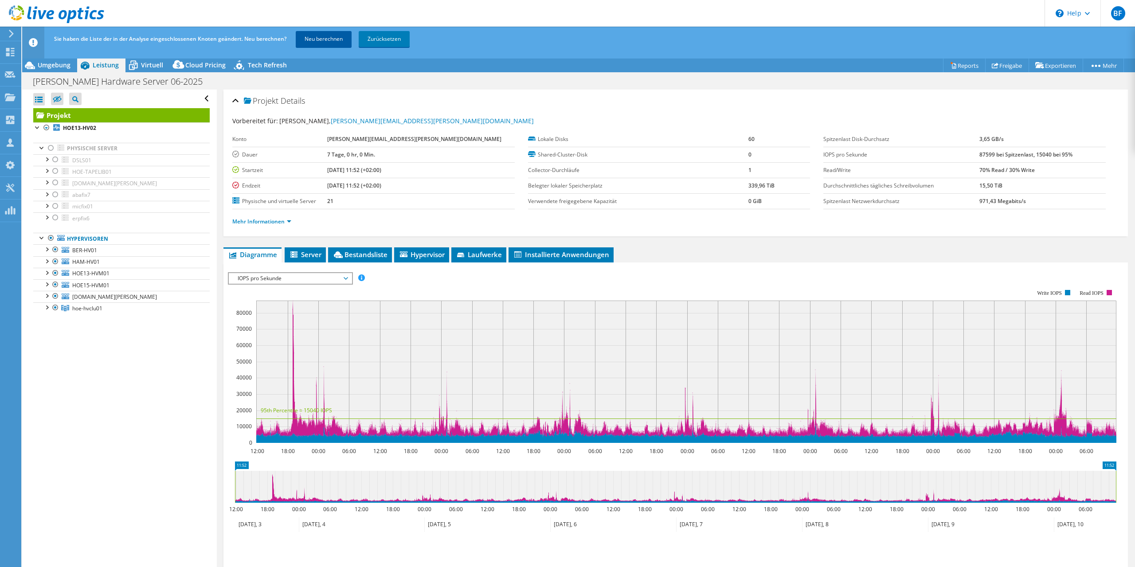
click at [334, 42] on link "Neu berechnen" at bounding box center [324, 39] width 56 height 16
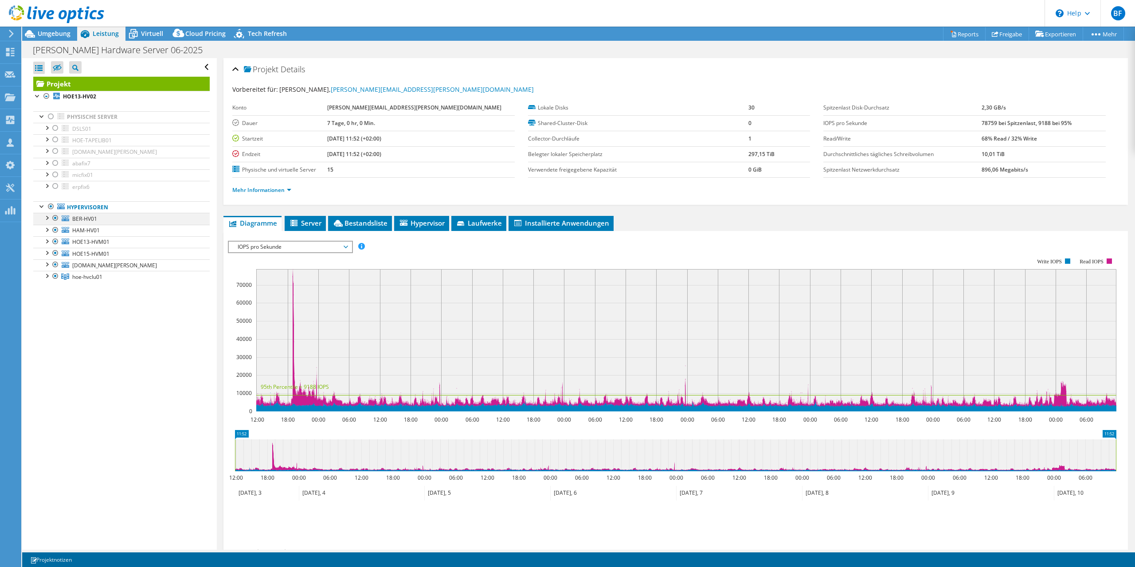
click at [56, 219] on div at bounding box center [55, 218] width 9 height 11
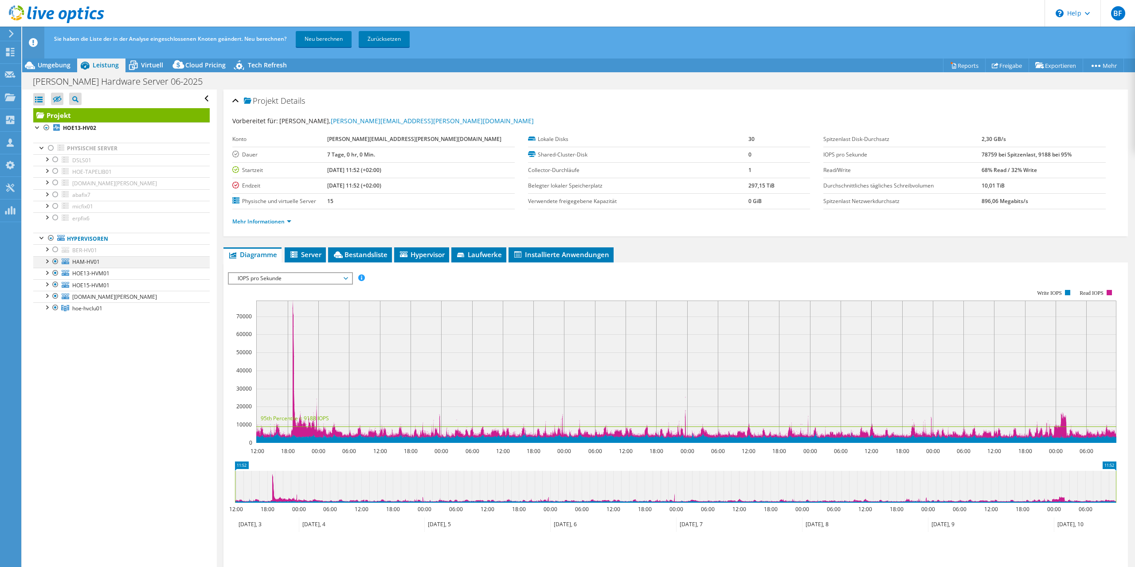
click at [56, 230] on ul "Physische Server DSLS01 0 C:" at bounding box center [121, 228] width 176 height 189
click at [57, 261] on div at bounding box center [55, 261] width 9 height 11
click at [44, 276] on div at bounding box center [46, 272] width 9 height 9
click at [45, 274] on div at bounding box center [46, 272] width 9 height 9
click at [56, 298] on div at bounding box center [55, 296] width 9 height 11
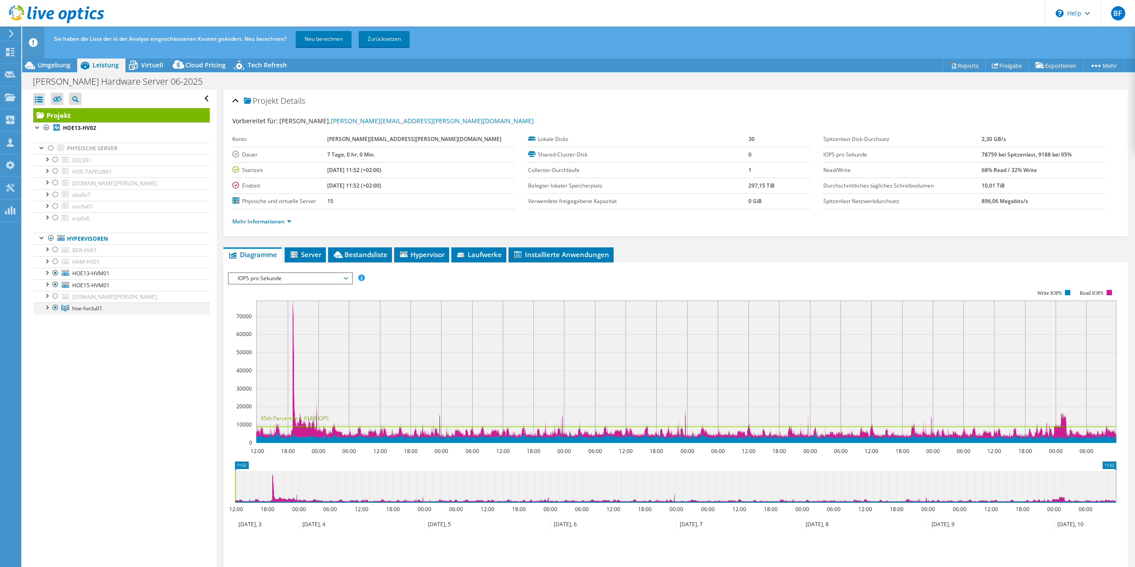
click at [56, 309] on div at bounding box center [55, 307] width 9 height 11
click at [333, 35] on link "Neu berechnen" at bounding box center [324, 39] width 56 height 16
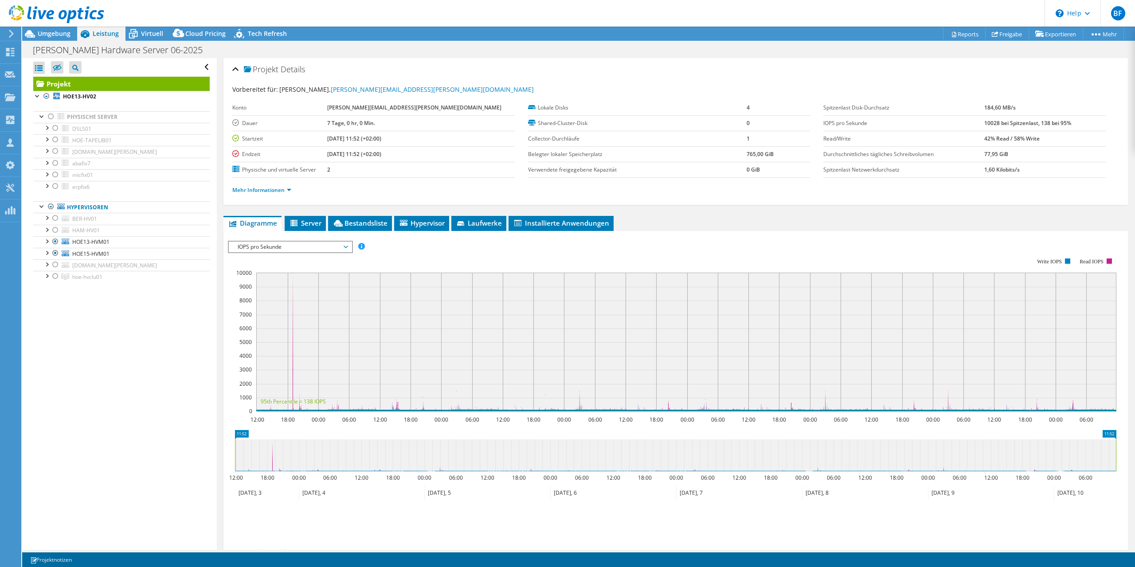
scroll to position [54, 0]
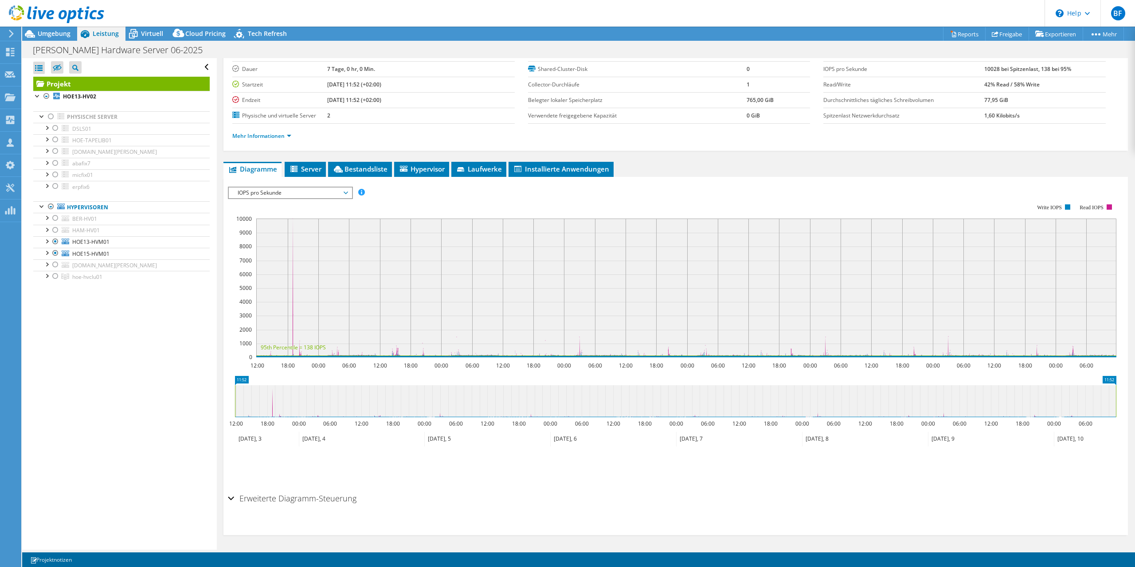
click at [58, 29] on div at bounding box center [52, 15] width 104 height 30
click at [58, 33] on span "Umgebung" at bounding box center [54, 33] width 33 height 8
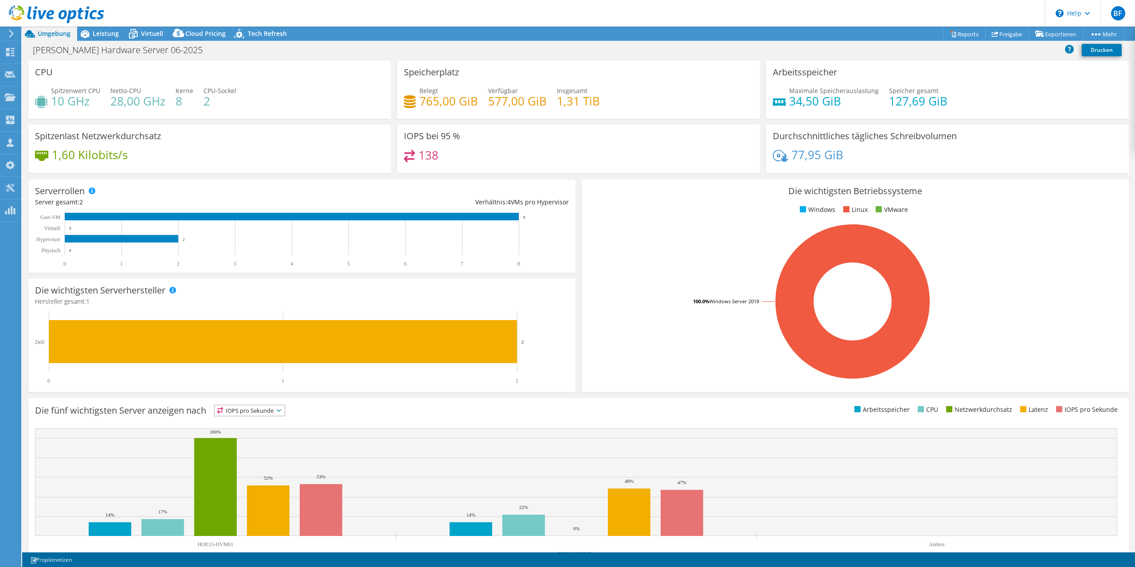
scroll to position [25, 0]
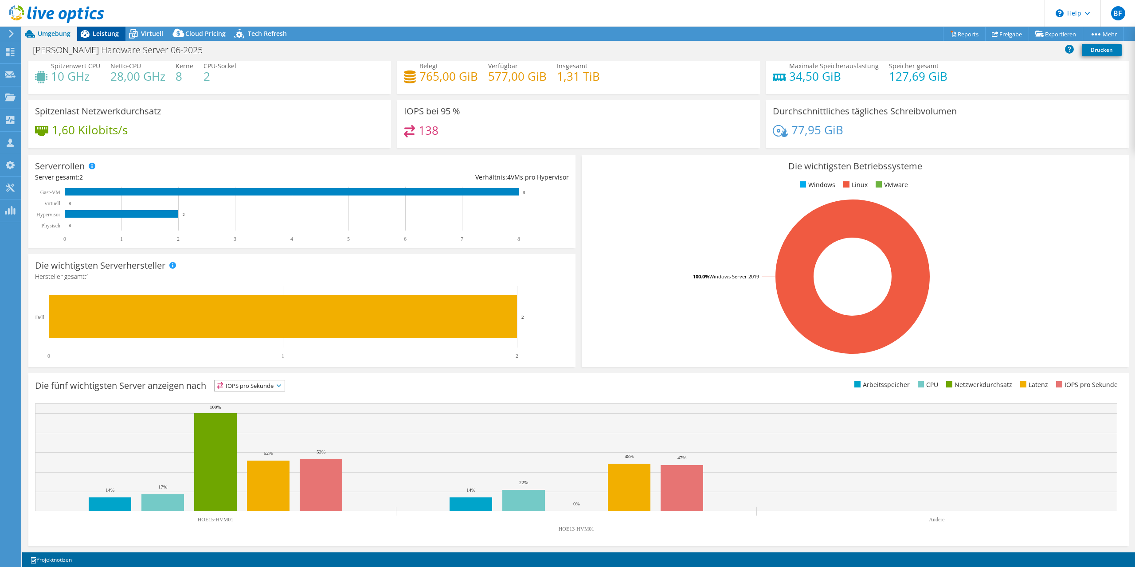
click at [109, 38] on span "Leistung" at bounding box center [106, 33] width 26 height 8
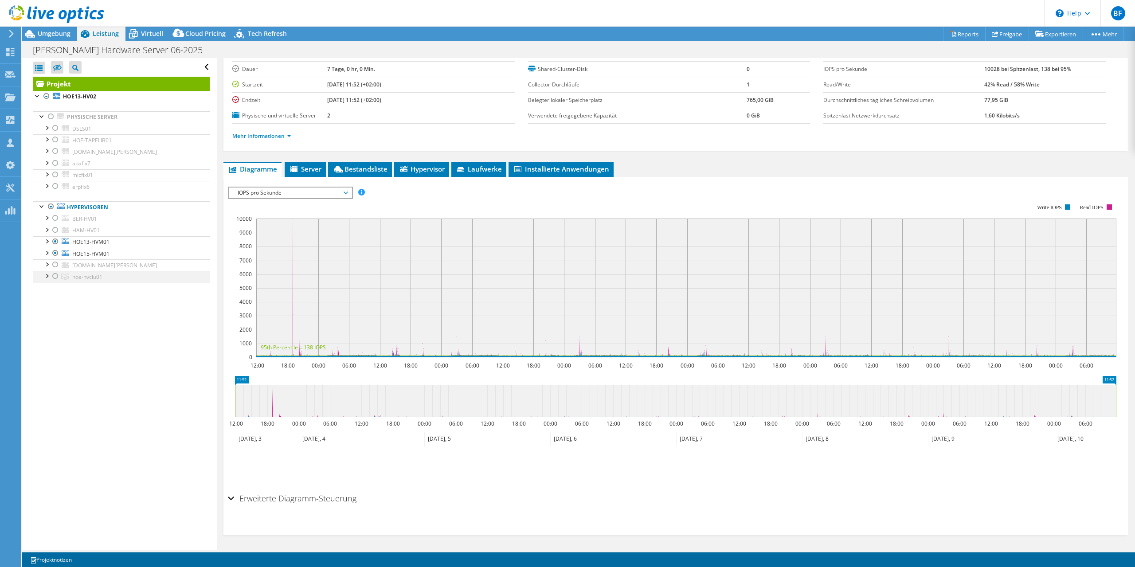
click at [53, 277] on div at bounding box center [55, 276] width 9 height 11
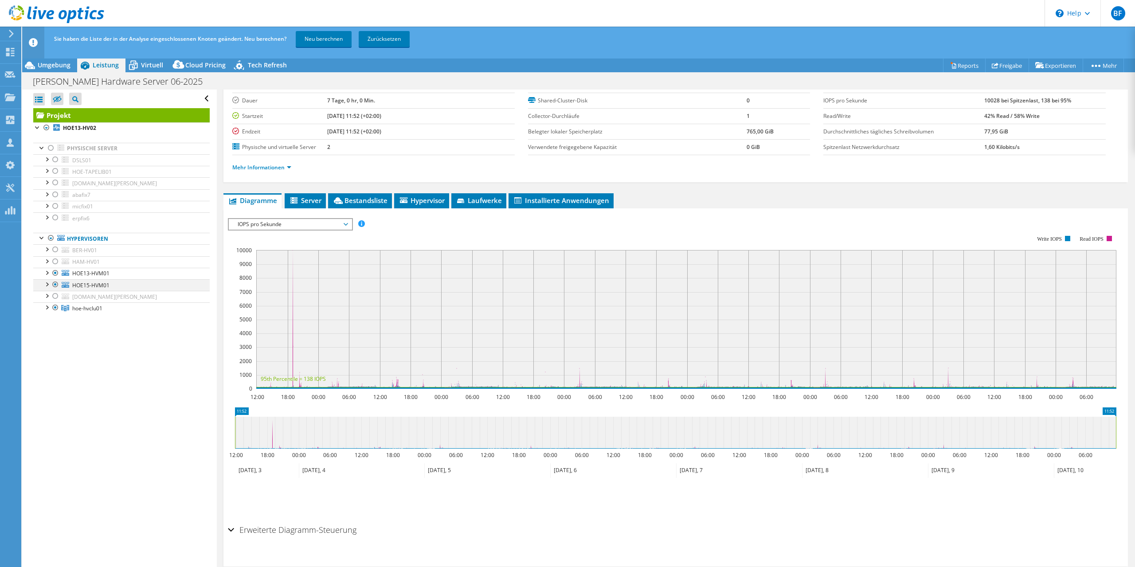
click at [59, 282] on div at bounding box center [55, 284] width 9 height 11
click at [56, 272] on div at bounding box center [55, 273] width 9 height 11
click at [45, 309] on div at bounding box center [46, 306] width 9 height 9
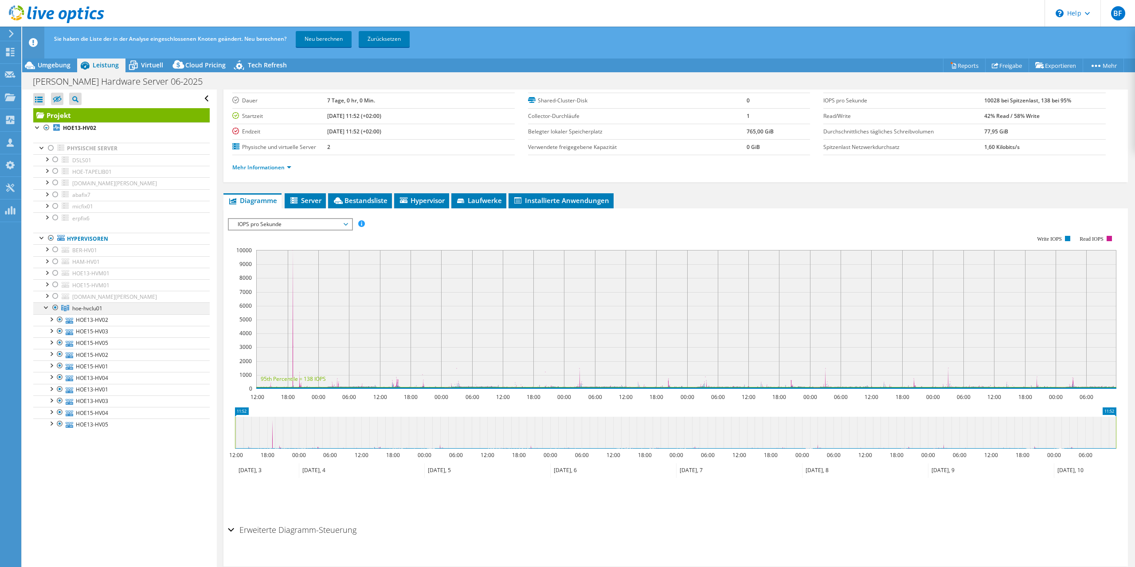
click at [48, 305] on div at bounding box center [46, 306] width 9 height 9
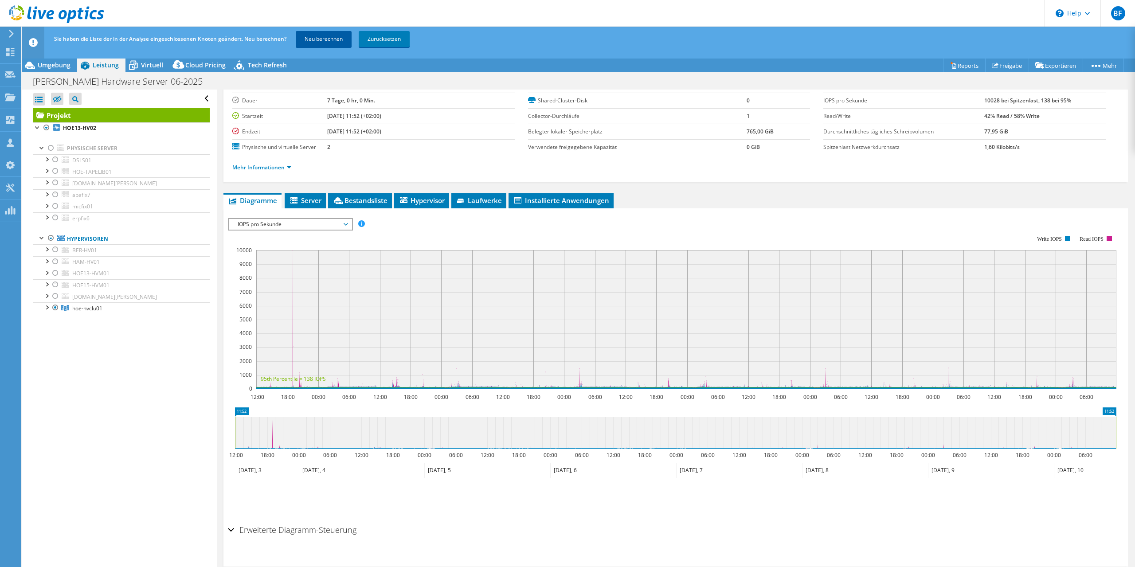
click at [320, 36] on link "Neu berechnen" at bounding box center [324, 39] width 56 height 16
click at [141, 67] on span "Virtuell" at bounding box center [152, 65] width 22 height 8
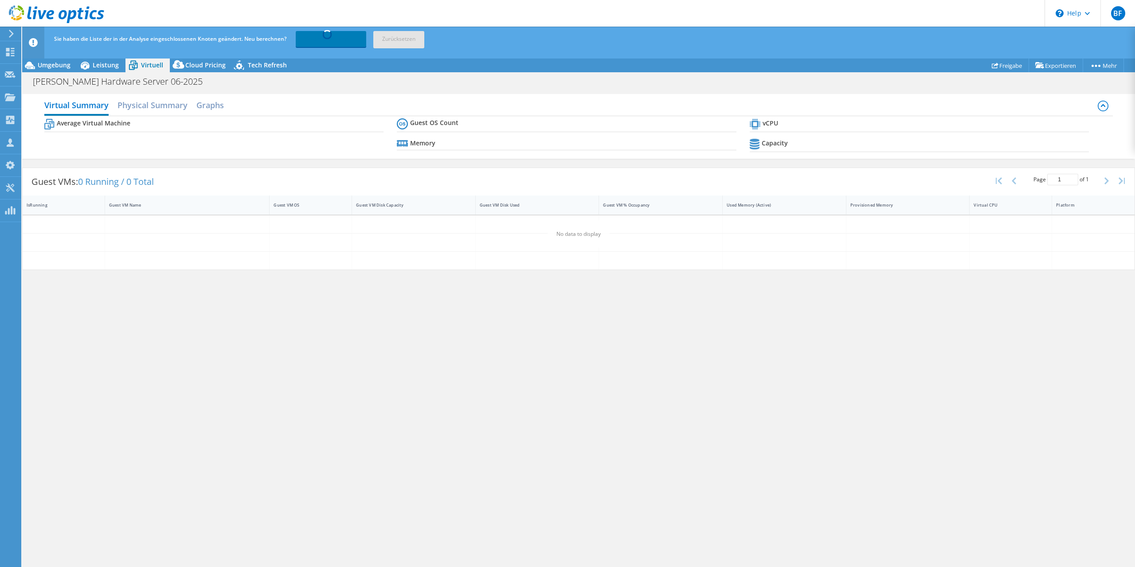
scroll to position [54, 0]
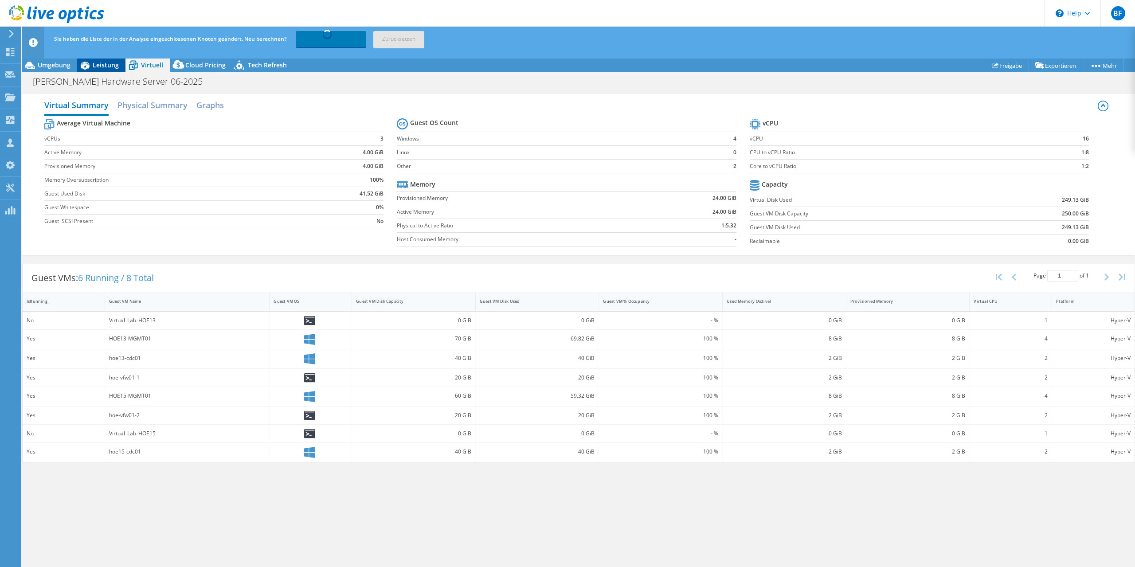
click at [97, 67] on span "Leistung" at bounding box center [106, 65] width 26 height 8
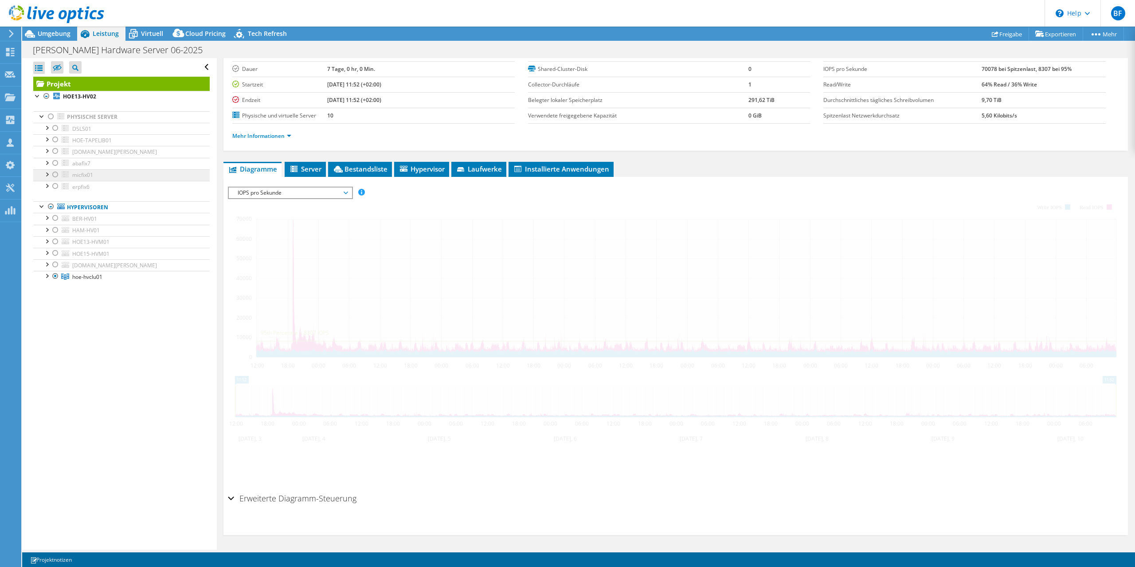
scroll to position [4, 0]
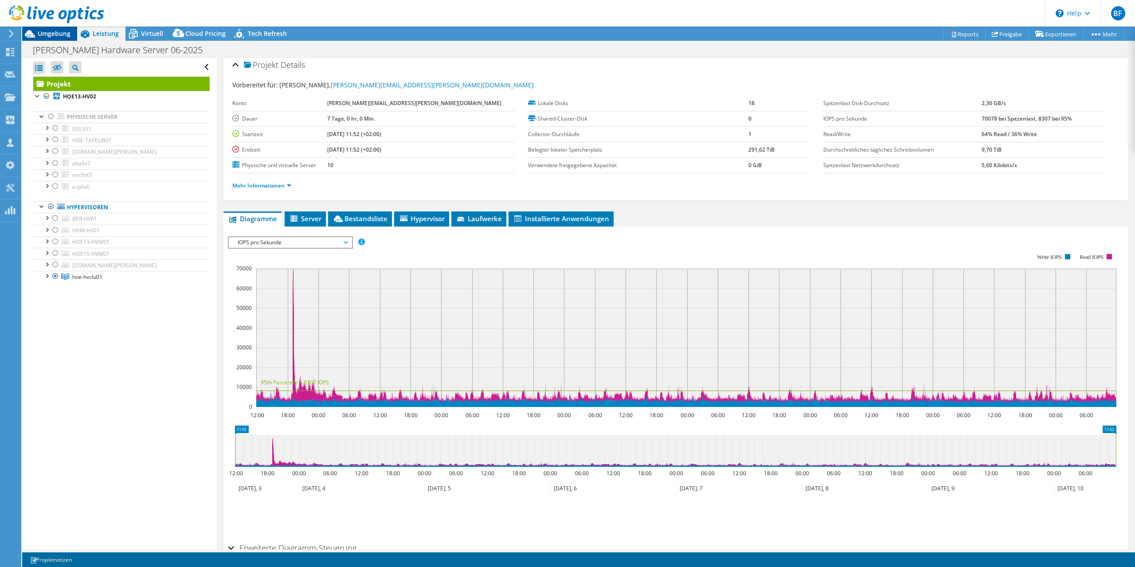
click at [58, 34] on span "Umgebung" at bounding box center [54, 33] width 33 height 8
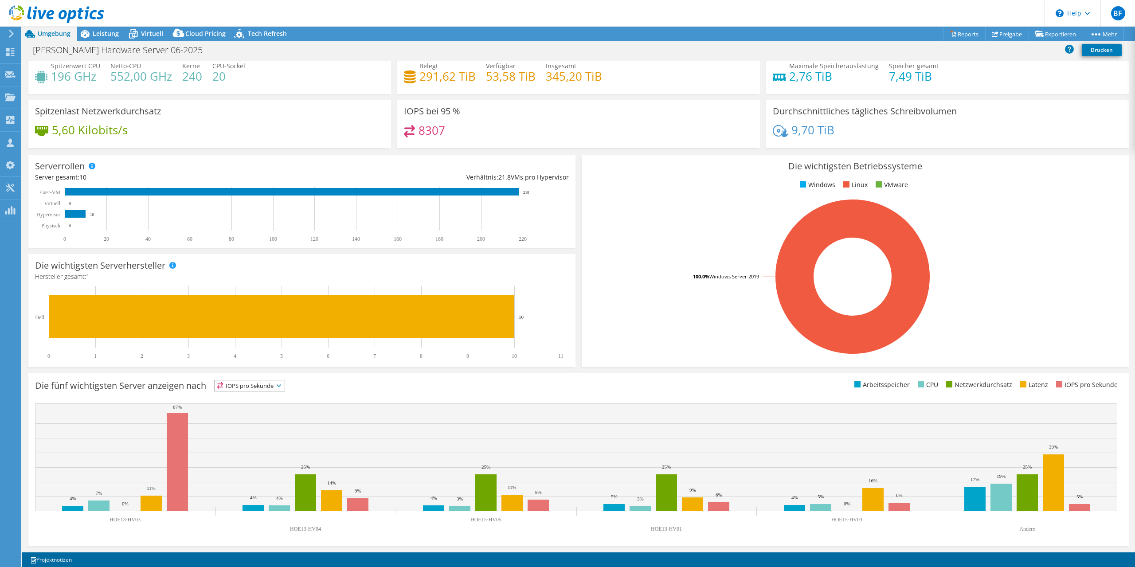
scroll to position [0, 0]
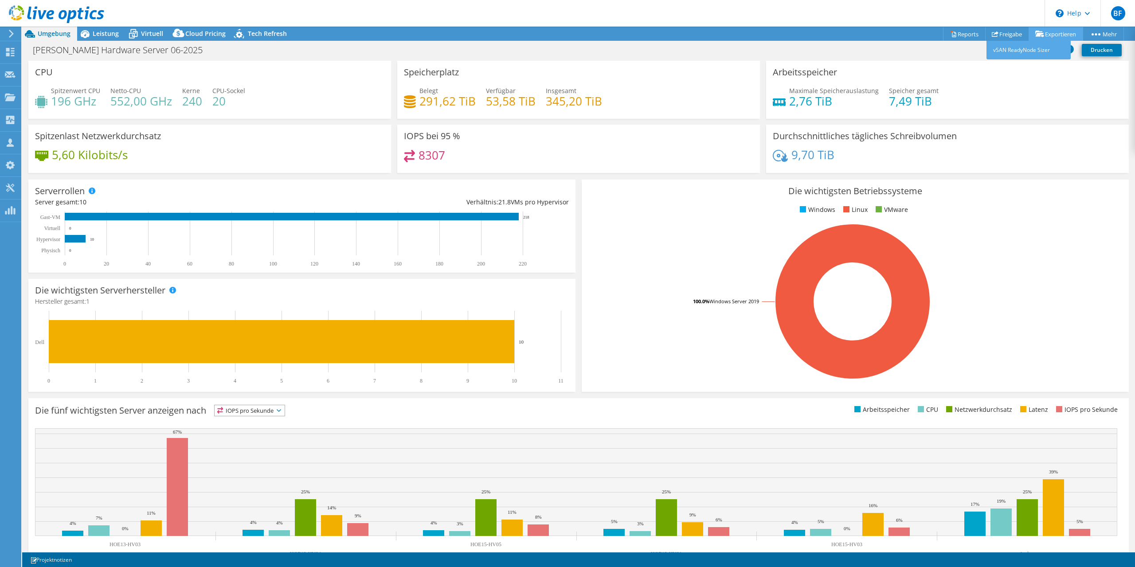
click at [1052, 33] on link "Exportieren" at bounding box center [1056, 34] width 55 height 14
click at [958, 31] on link "Reports" at bounding box center [964, 34] width 43 height 14
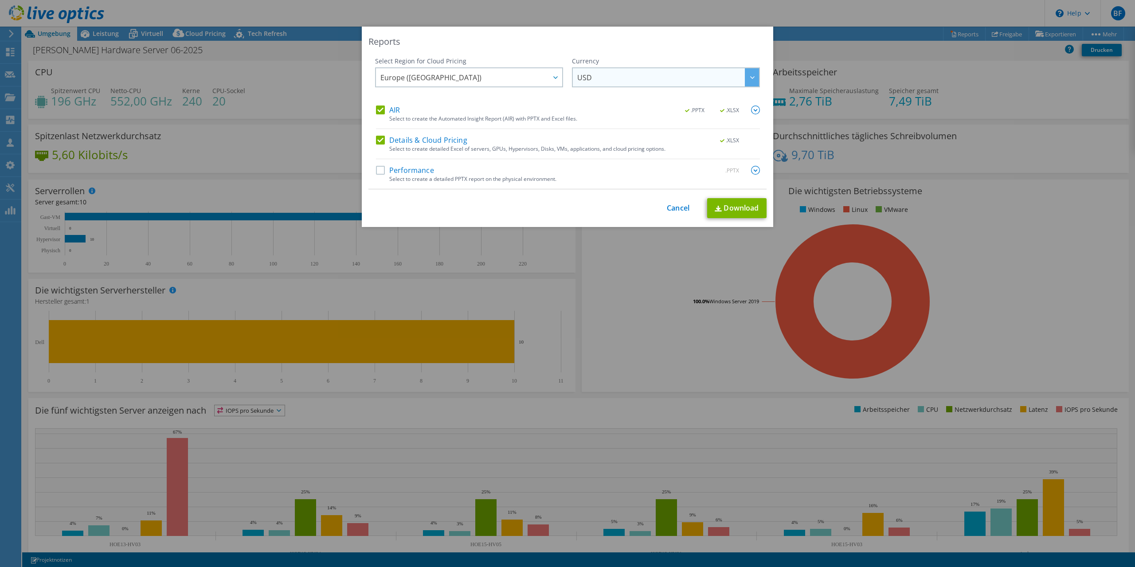
click at [638, 76] on span "USD" at bounding box center [668, 77] width 182 height 18
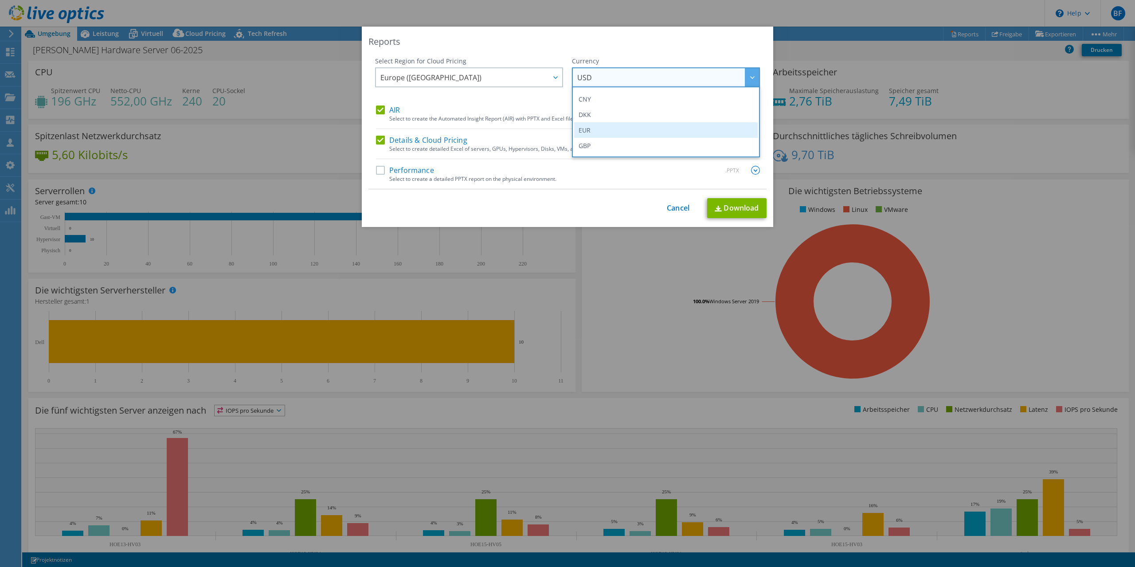
click at [594, 130] on li "EUR" at bounding box center [666, 130] width 184 height 16
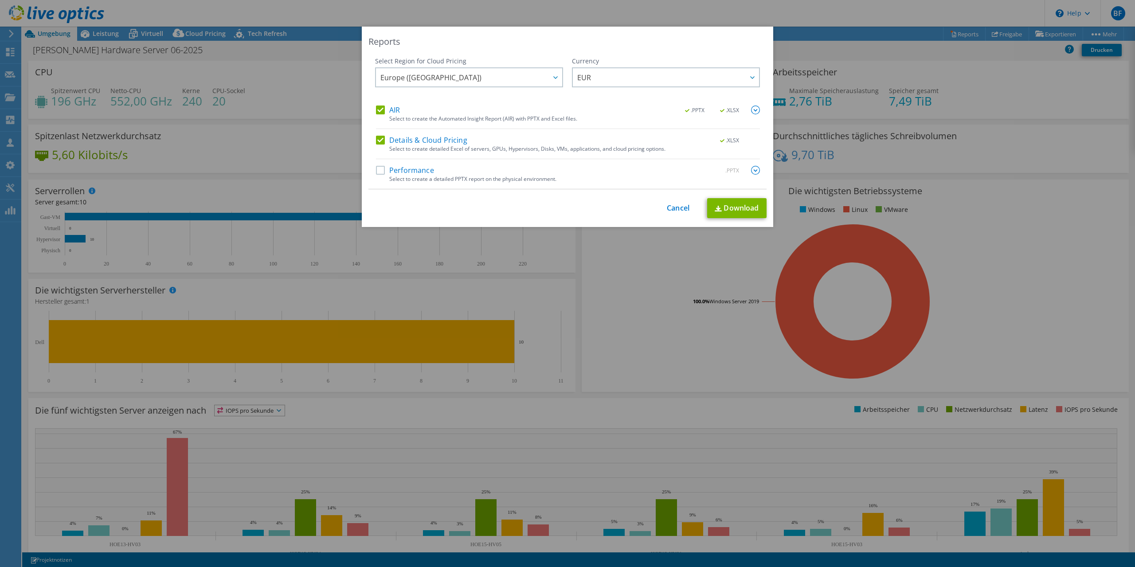
click at [404, 173] on label "Performance" at bounding box center [405, 170] width 58 height 9
click at [0, 0] on input "Performance" at bounding box center [0, 0] width 0 height 0
click at [753, 210] on link "Download" at bounding box center [736, 208] width 59 height 20
click at [673, 204] on link "Cancel" at bounding box center [678, 208] width 23 height 8
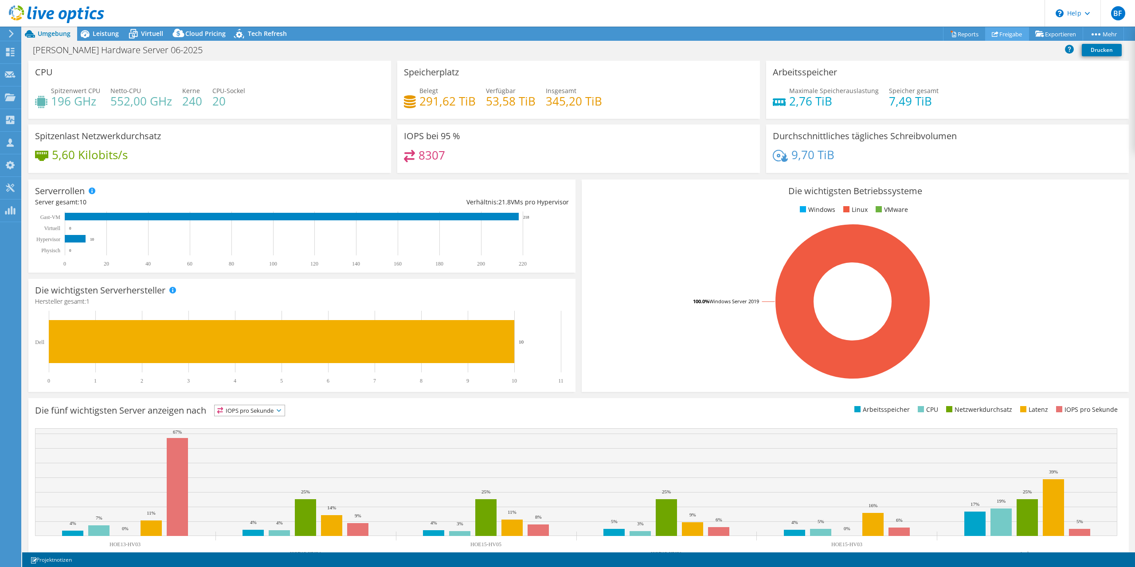
click at [1014, 39] on link "Freigabe" at bounding box center [1007, 34] width 44 height 14
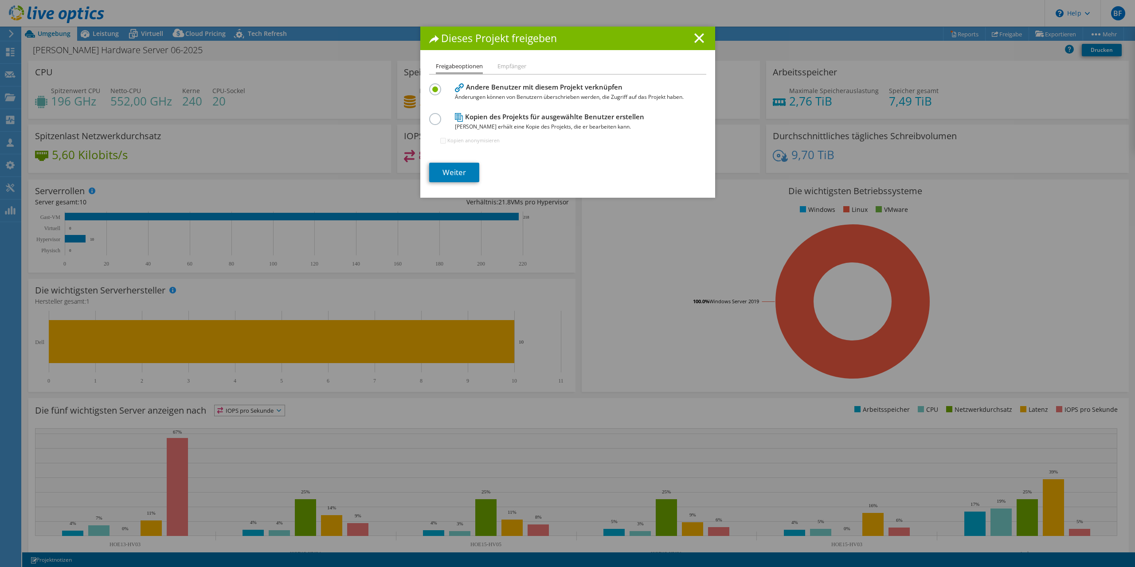
click at [536, 118] on h4 "Kopien des Projekts für ausgewählte Benutzer erstellen Jeder Benutzer erhält ei…" at bounding box center [566, 122] width 222 height 20
click at [436, 115] on label at bounding box center [437, 114] width 16 height 2
click at [0, 0] on input "radio" at bounding box center [0, 0] width 0 height 0
click at [464, 172] on link "Weiter" at bounding box center [454, 173] width 50 height 20
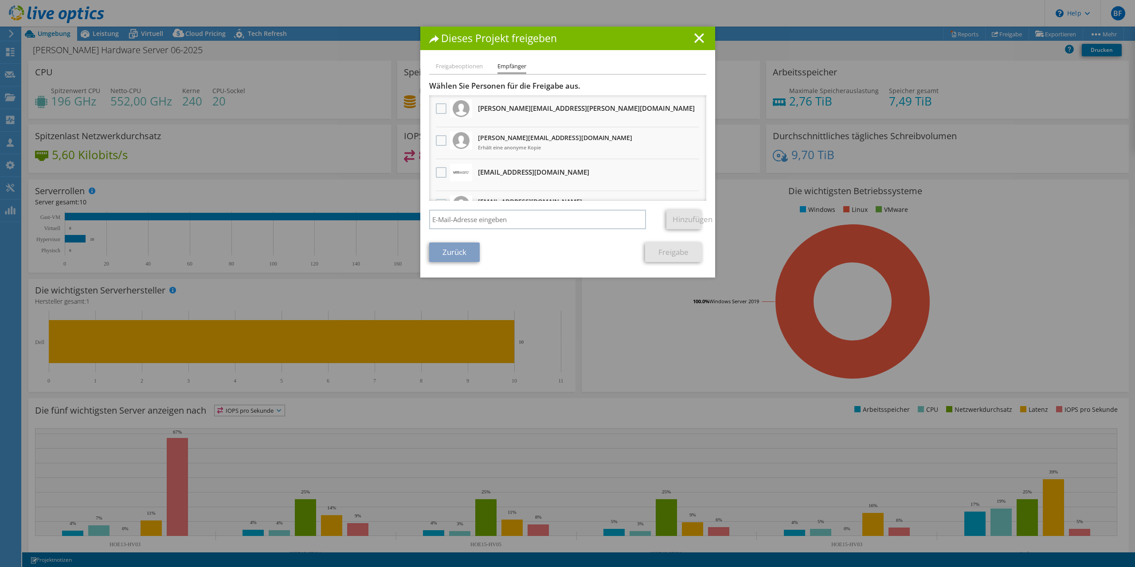
click at [435, 142] on div at bounding box center [441, 141] width 15 height 19
click at [441, 142] on label at bounding box center [442, 140] width 13 height 11
click at [0, 0] on input "checkbox" at bounding box center [0, 0] width 0 height 0
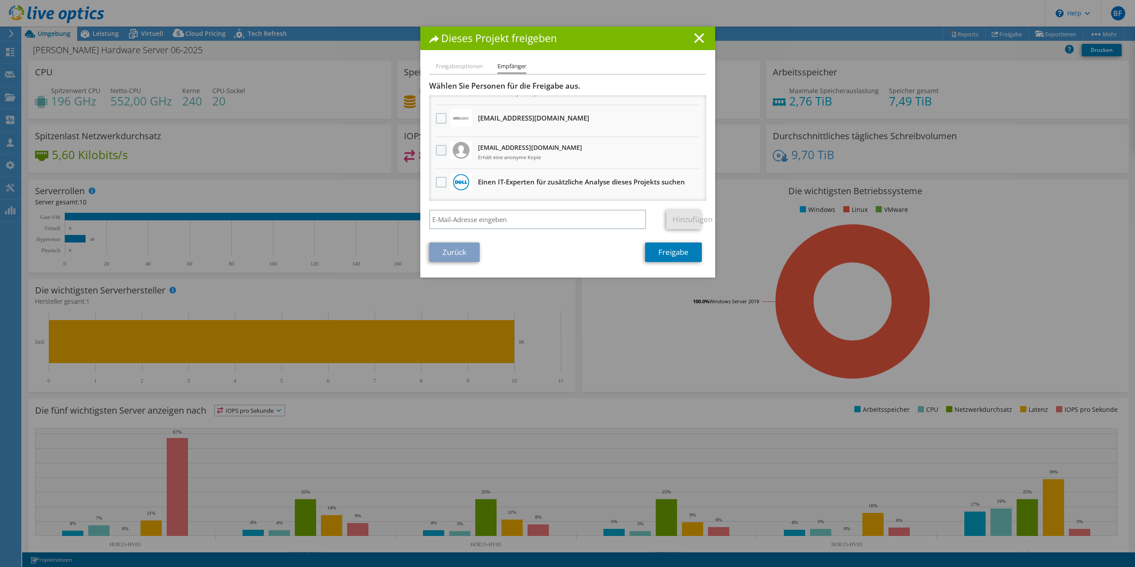
click at [439, 151] on label at bounding box center [442, 150] width 13 height 11
click at [0, 0] on input "checkbox" at bounding box center [0, 0] width 0 height 0
click at [670, 254] on link "Freigabe" at bounding box center [673, 253] width 57 height 20
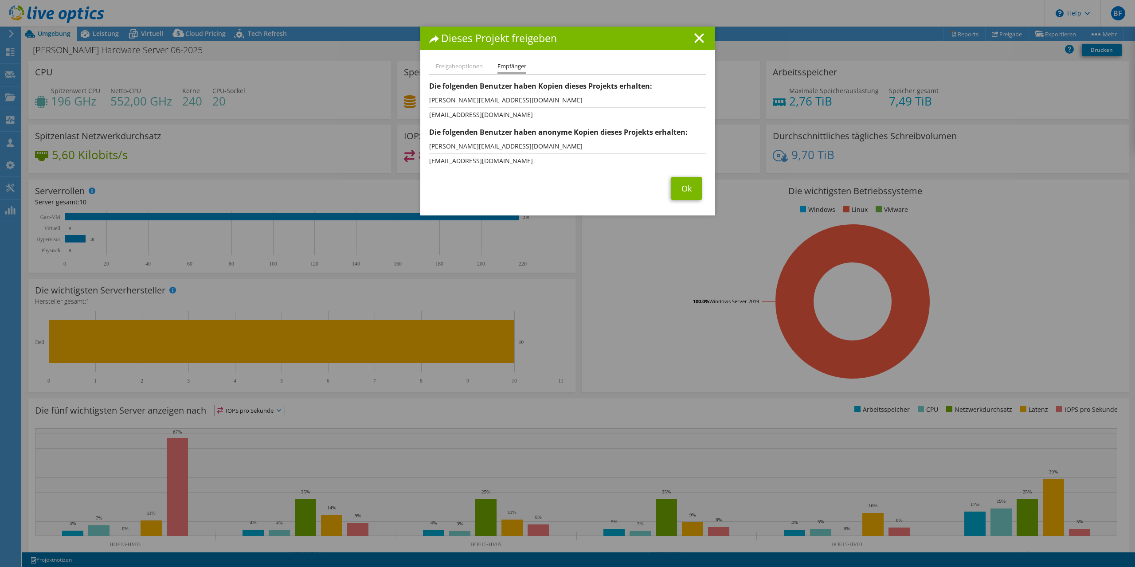
click at [468, 61] on div "Dieses Projekt freigeben Freigabeoptionen Empfänger Andere Benutzer mit diesem …" at bounding box center [567, 121] width 295 height 189
click at [472, 67] on li "Freigabeoptionen" at bounding box center [459, 66] width 47 height 11
click at [688, 195] on link "Ok" at bounding box center [686, 188] width 31 height 23
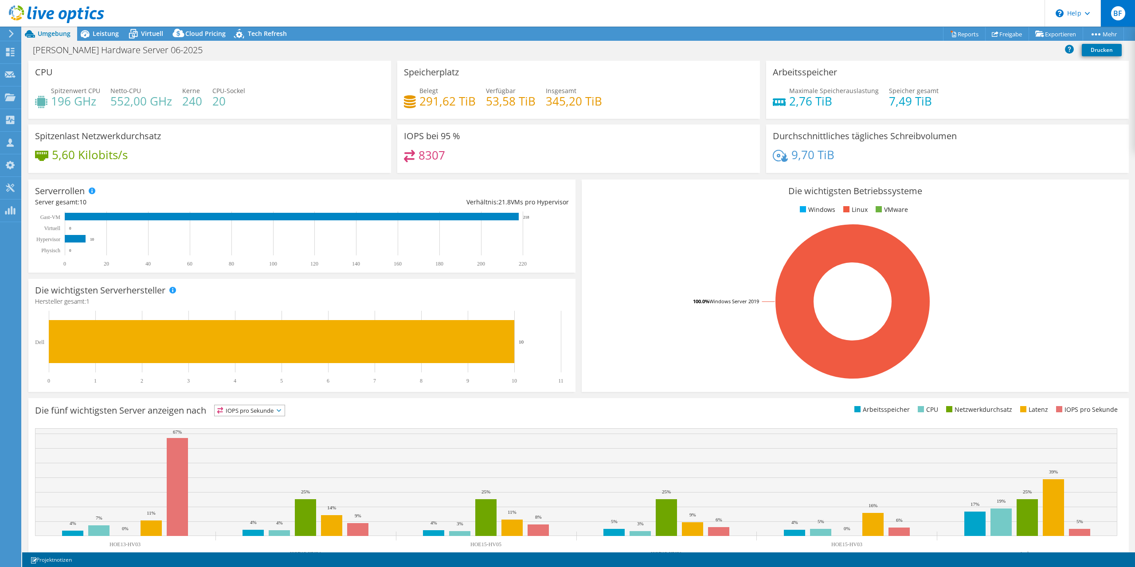
click at [1119, 19] on span "BF" at bounding box center [1118, 13] width 14 height 14
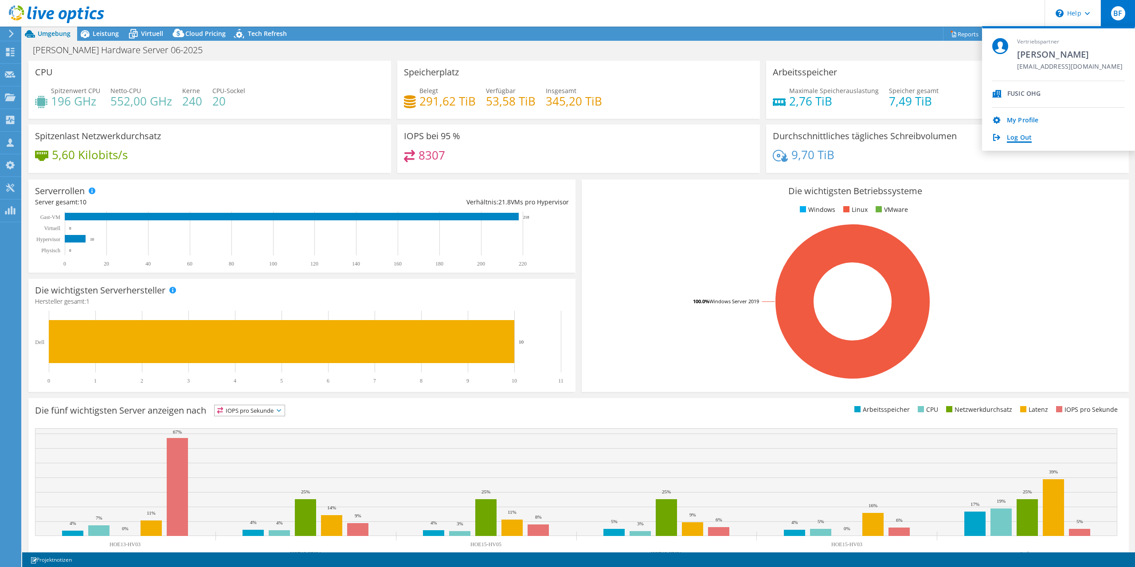
click at [1028, 139] on link "Log Out" at bounding box center [1019, 138] width 25 height 8
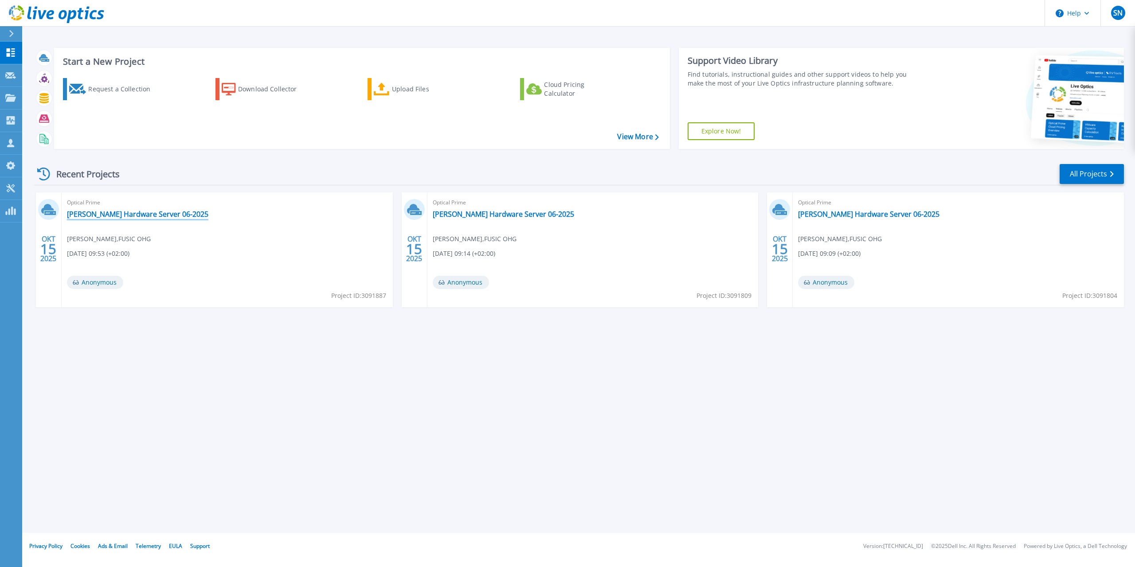
click at [158, 216] on link "[PERSON_NAME] Hardware Server 06-2025" at bounding box center [137, 214] width 141 height 9
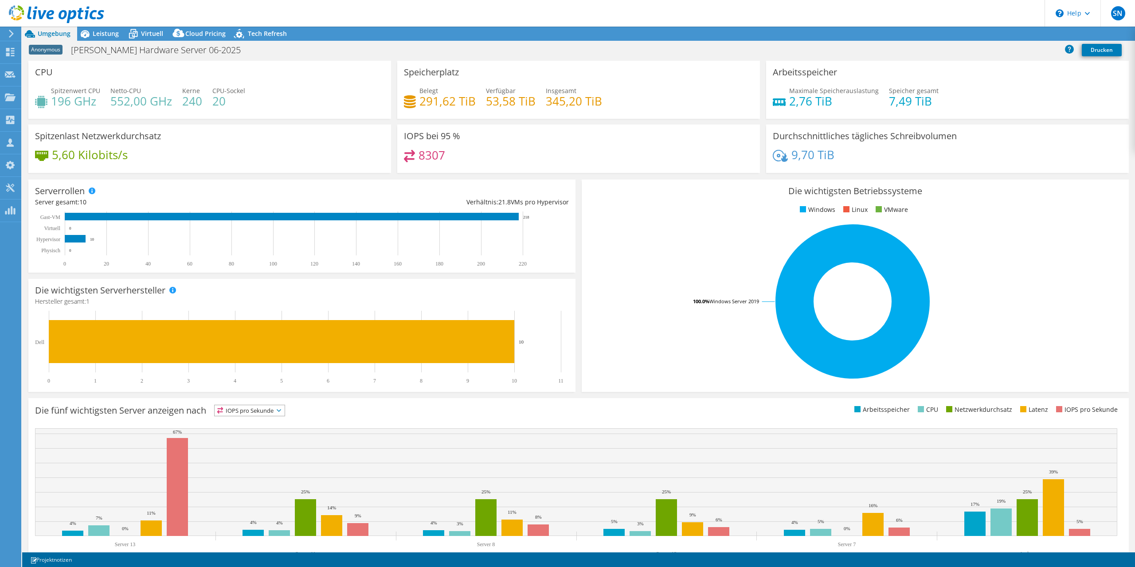
select select "USD"
click at [151, 28] on div "Virtuell" at bounding box center [147, 34] width 44 height 14
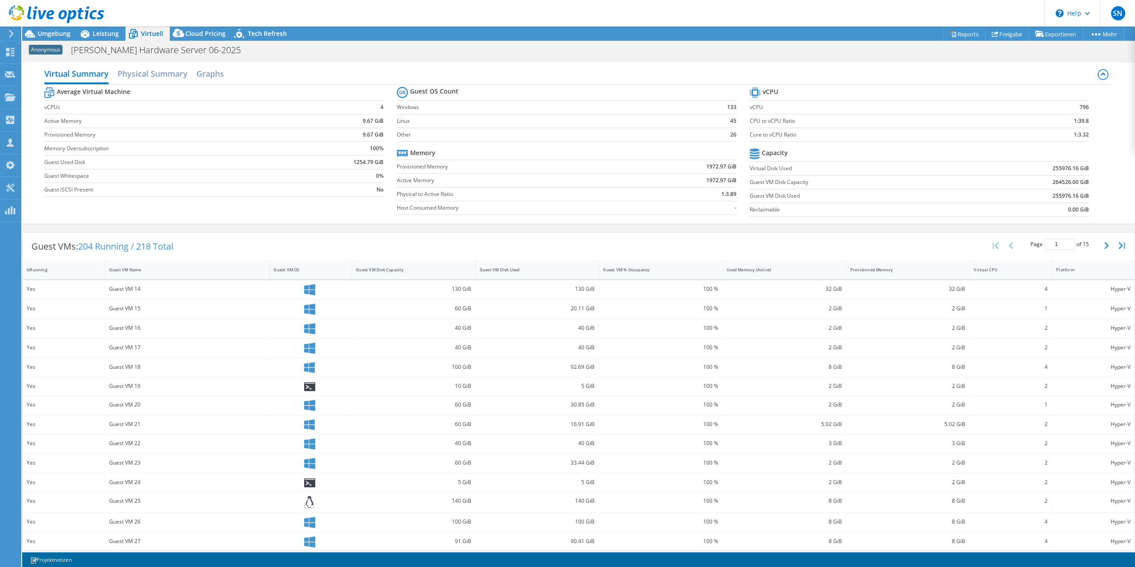
scroll to position [26, 0]
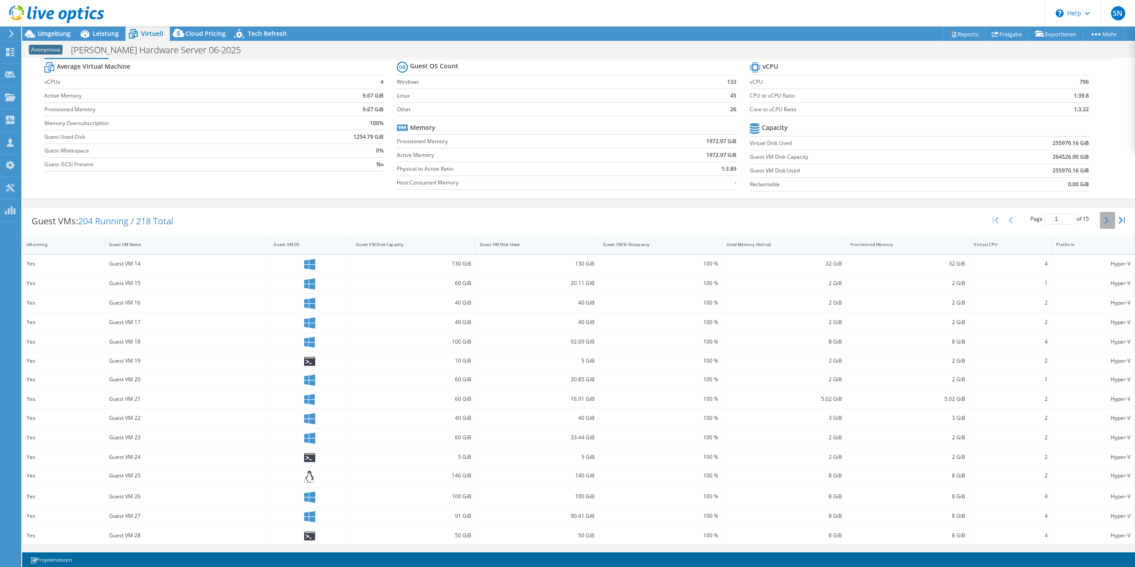
click at [1107, 221] on icon "button" at bounding box center [1107, 220] width 4 height 7
click at [1107, 221] on icon "button" at bounding box center [1107, 219] width 4 height 7
type input "5"
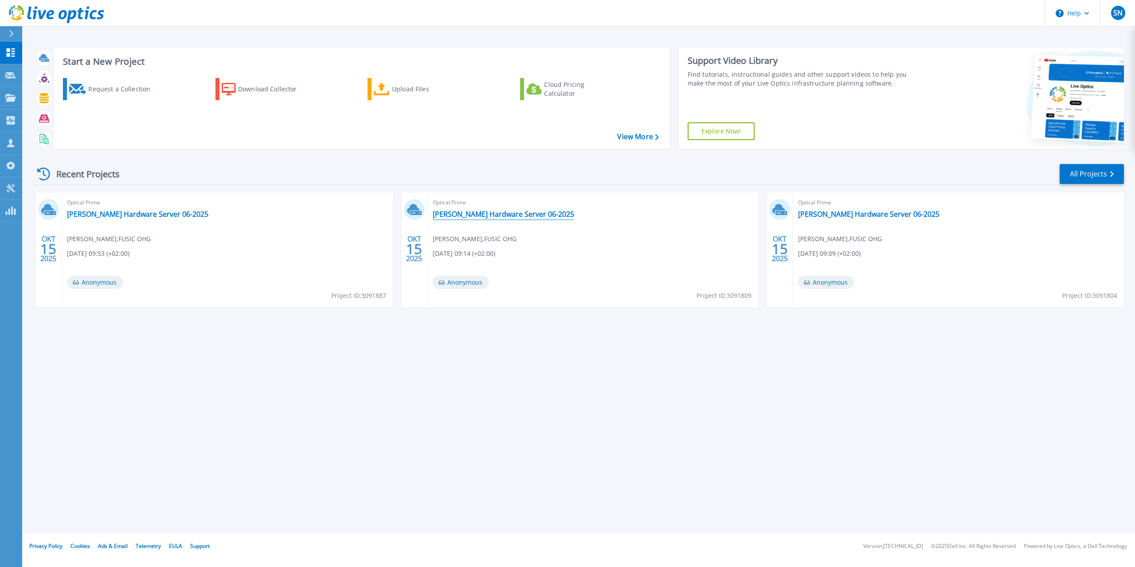
click at [515, 212] on link "[PERSON_NAME] Hardware Server 06-2025" at bounding box center [503, 214] width 141 height 9
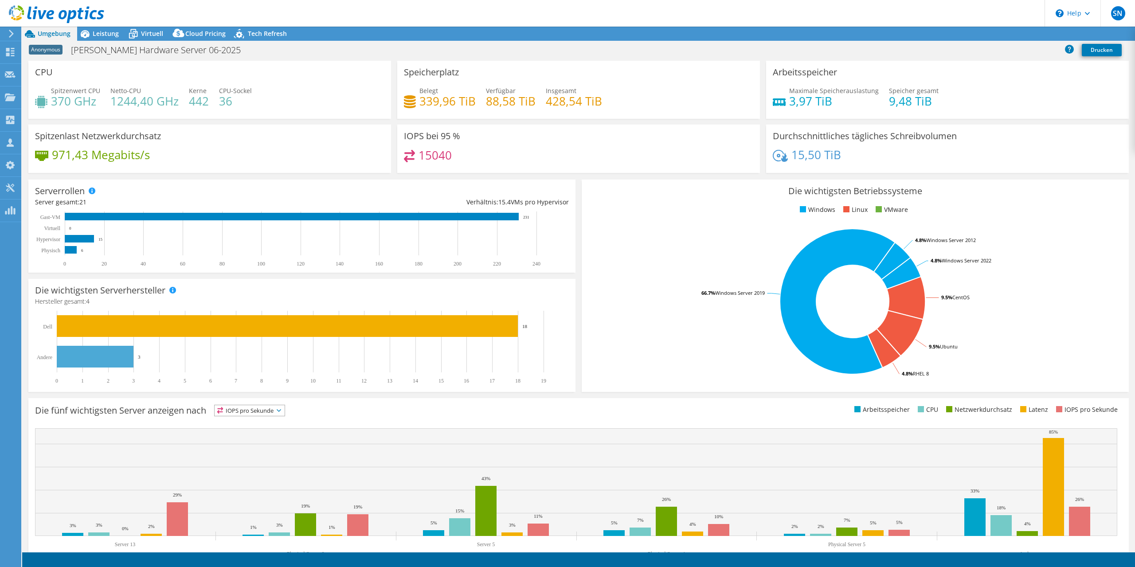
select select "USD"
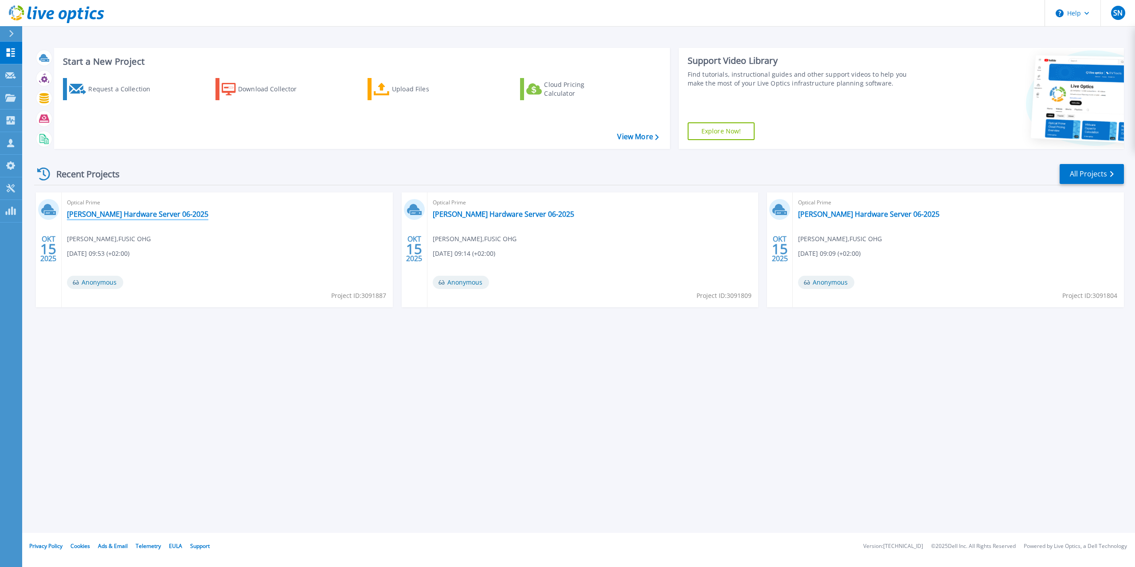
click at [135, 213] on link "[PERSON_NAME] Hardware Server 06-2025" at bounding box center [137, 214] width 141 height 9
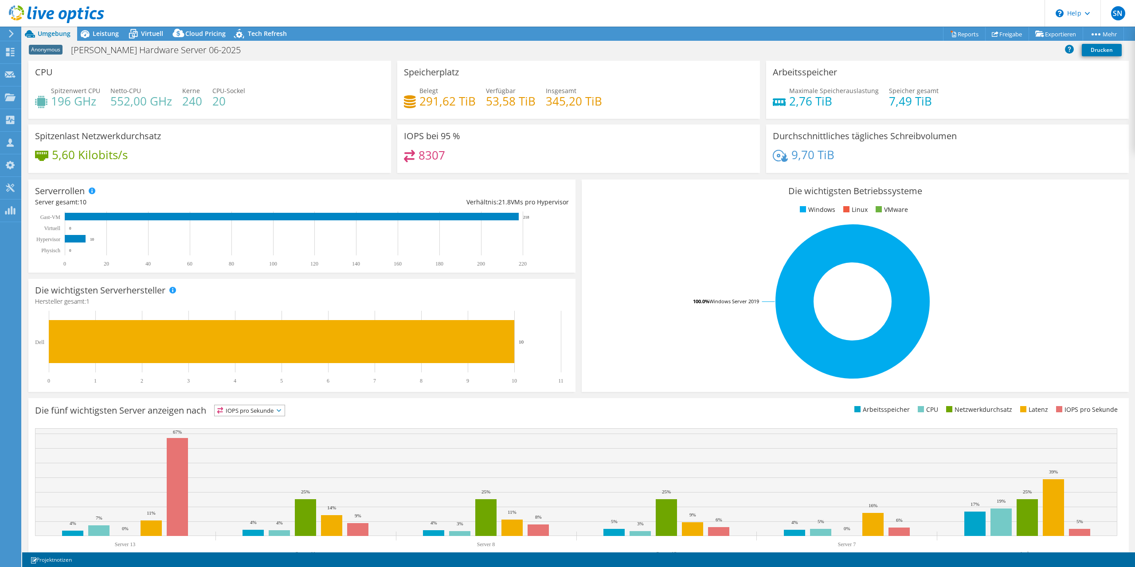
select select "USD"
click at [1007, 34] on link "Freigabe" at bounding box center [1007, 34] width 44 height 14
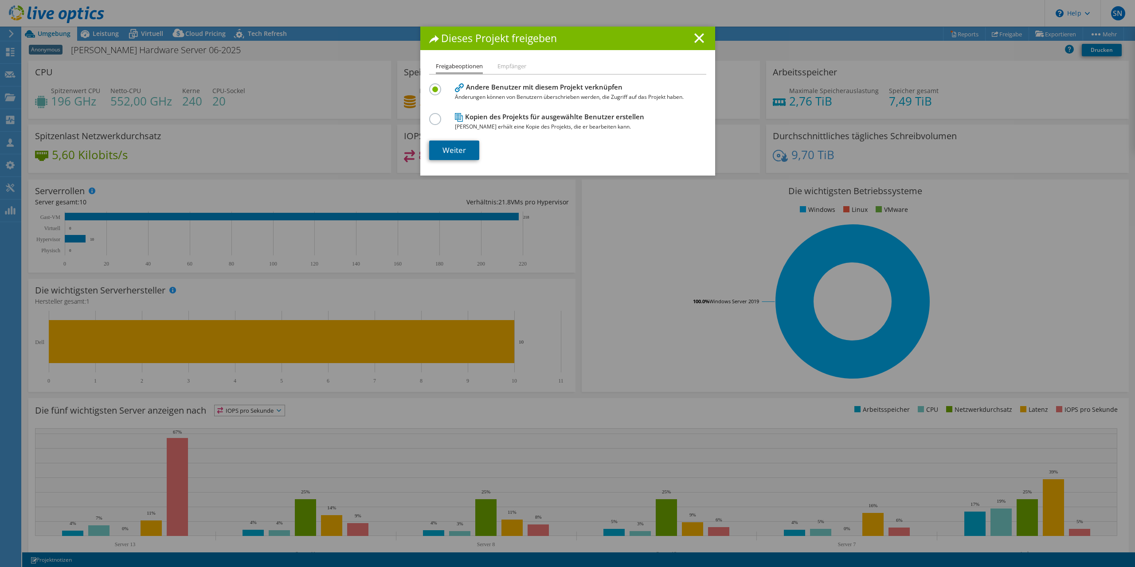
click at [452, 151] on link "Weiter" at bounding box center [454, 151] width 50 height 20
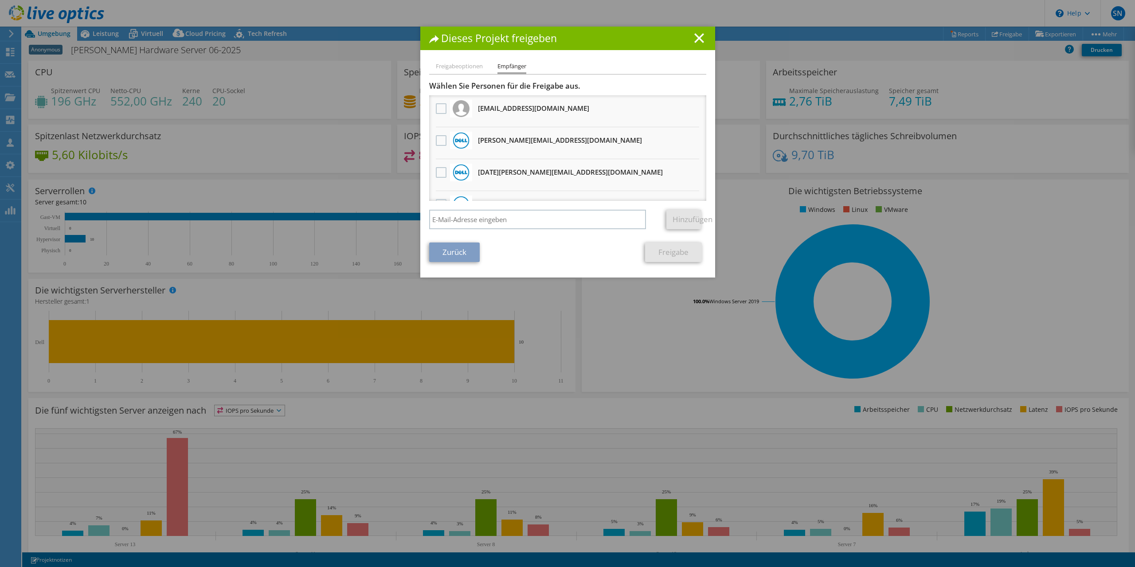
scroll to position [150, 0]
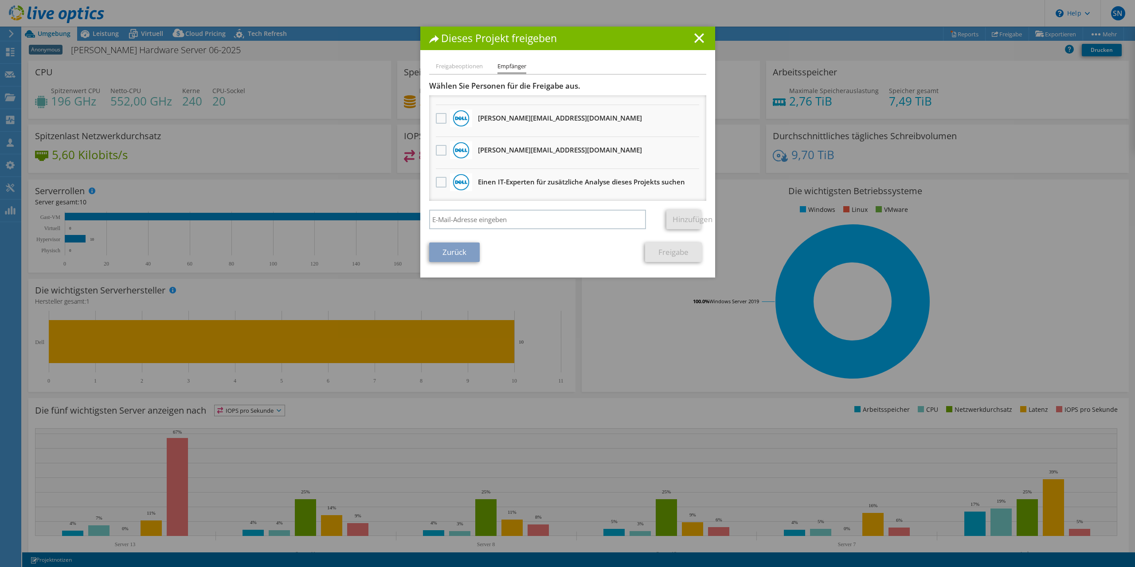
click at [705, 35] on h1 "Dieses Projekt freigeben" at bounding box center [567, 38] width 277 height 10
click at [696, 40] on icon at bounding box center [699, 38] width 10 height 10
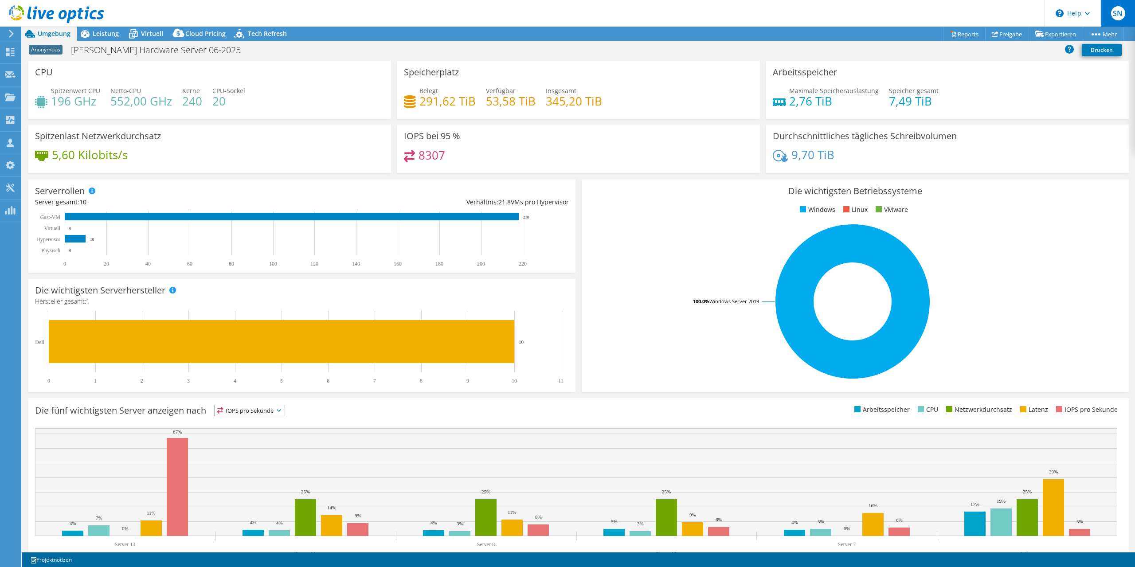
click at [1117, 21] on div "SN" at bounding box center [1118, 13] width 35 height 27
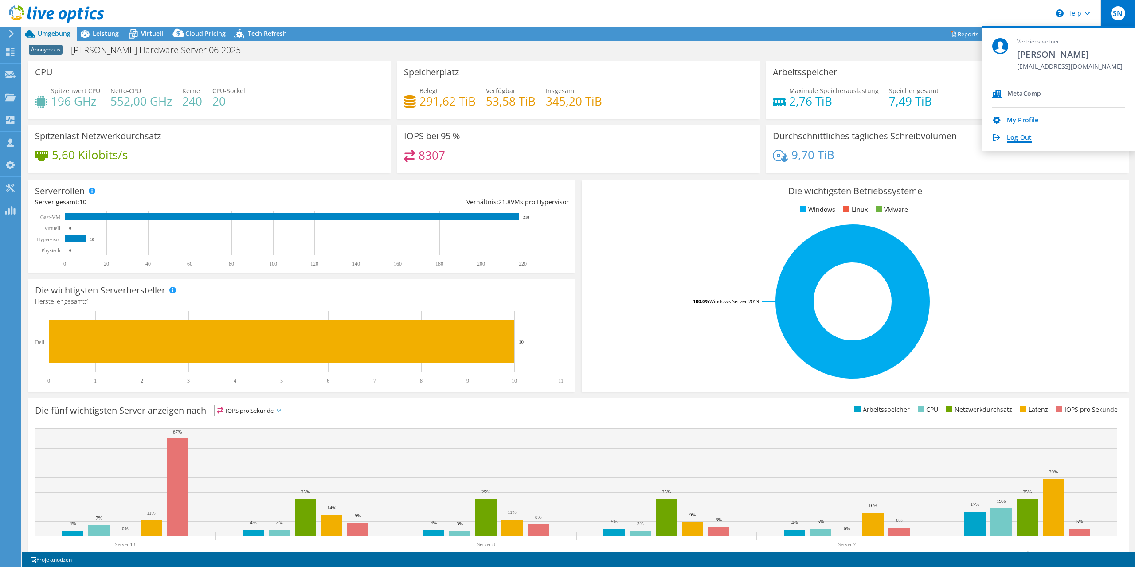
click at [1019, 140] on link "Log Out" at bounding box center [1019, 138] width 25 height 8
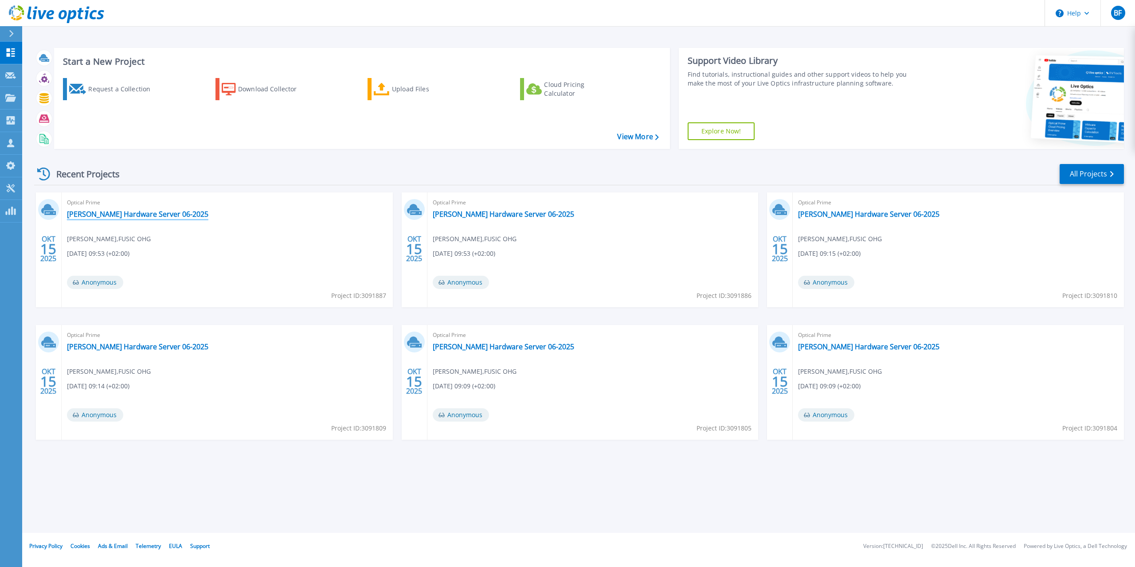
click at [166, 215] on link "[PERSON_NAME] Hardware Server 06-2025" at bounding box center [137, 214] width 141 height 9
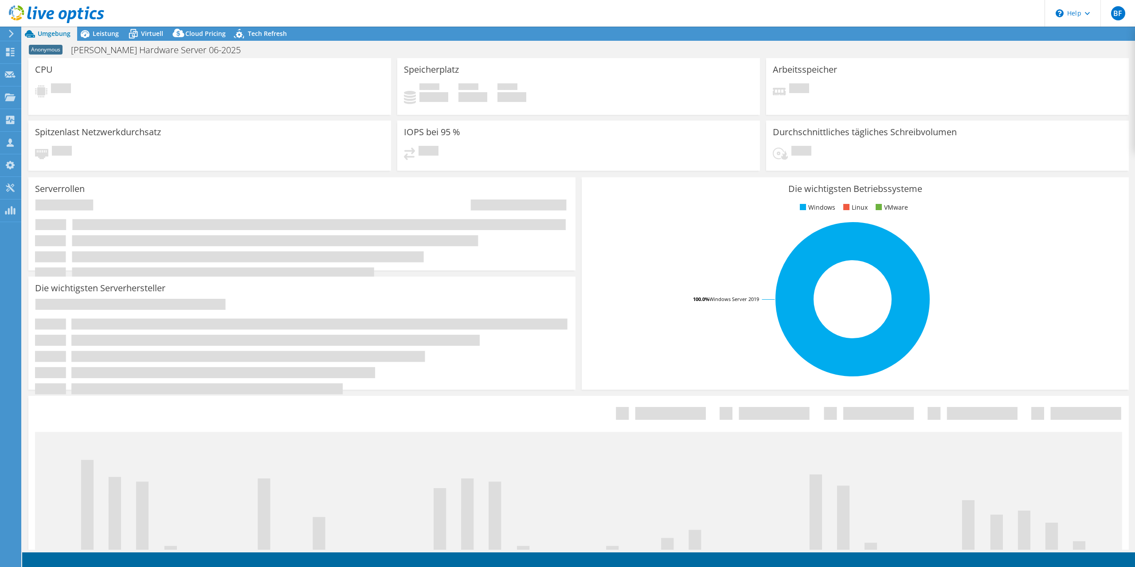
select select "USD"
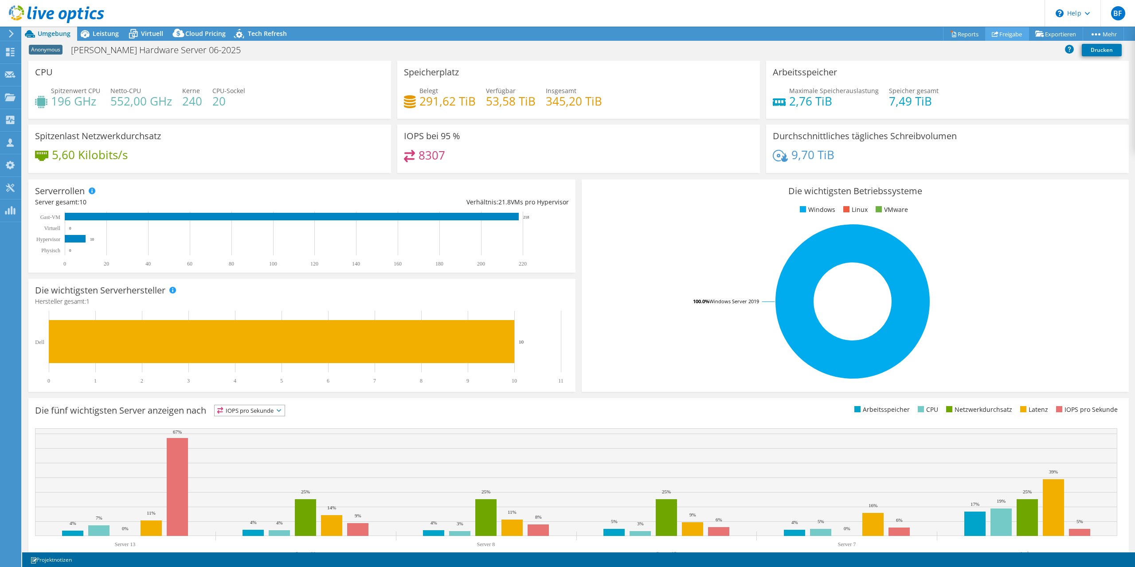
click at [1013, 34] on link "Freigabe" at bounding box center [1007, 34] width 44 height 14
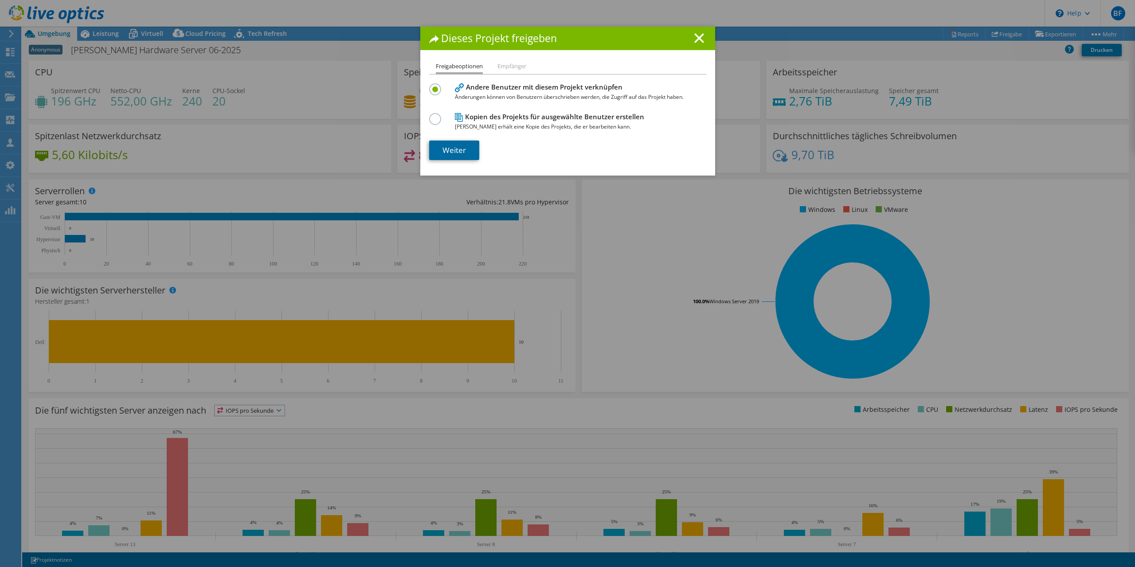
click at [473, 152] on link "Weiter" at bounding box center [454, 151] width 50 height 20
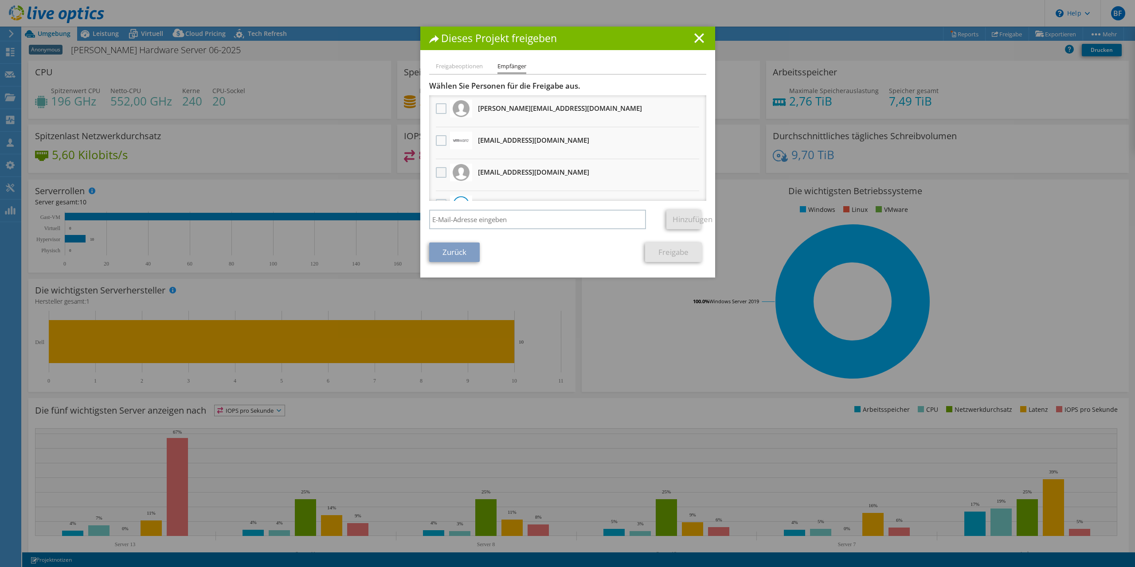
click at [436, 171] on label at bounding box center [442, 172] width 13 height 11
click at [0, 0] on input "checkbox" at bounding box center [0, 0] width 0 height 0
click at [683, 253] on link "Freigabe" at bounding box center [673, 253] width 57 height 20
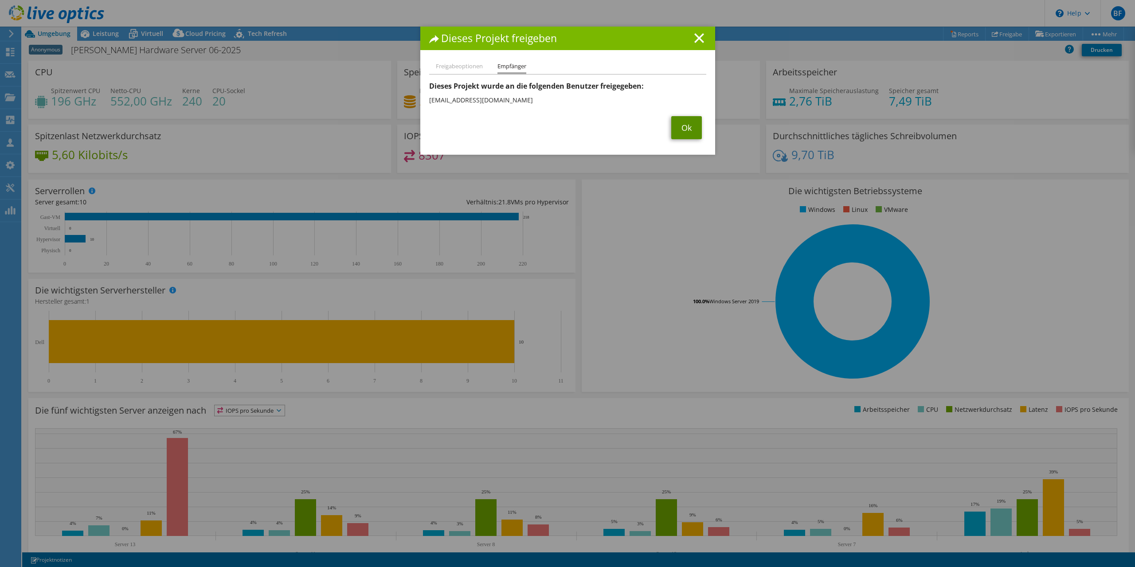
click at [679, 128] on link "Ok" at bounding box center [686, 127] width 31 height 23
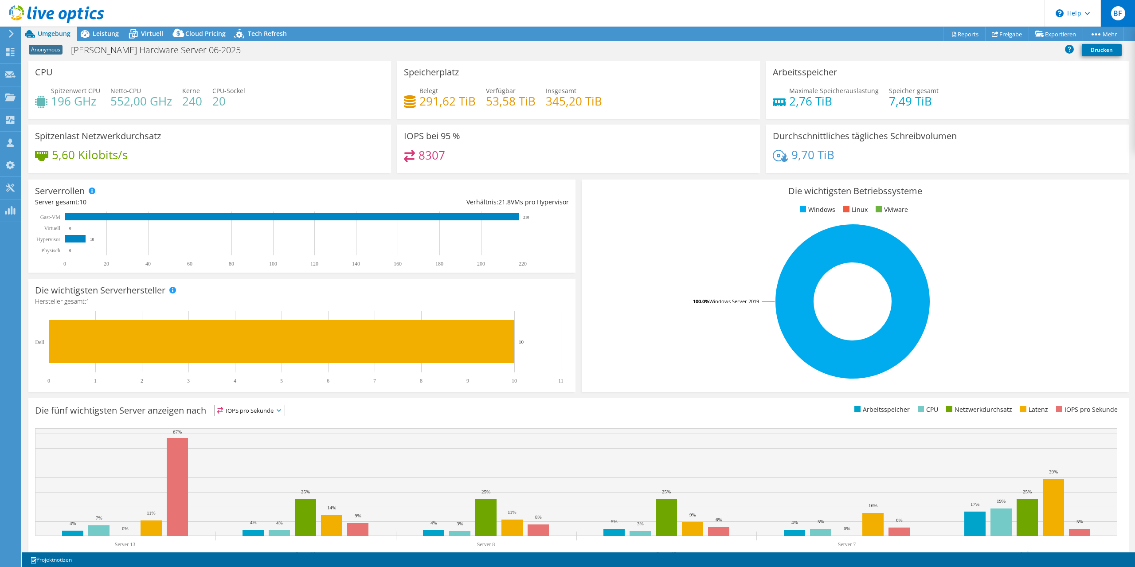
click at [1124, 5] on div "BF" at bounding box center [1118, 13] width 35 height 27
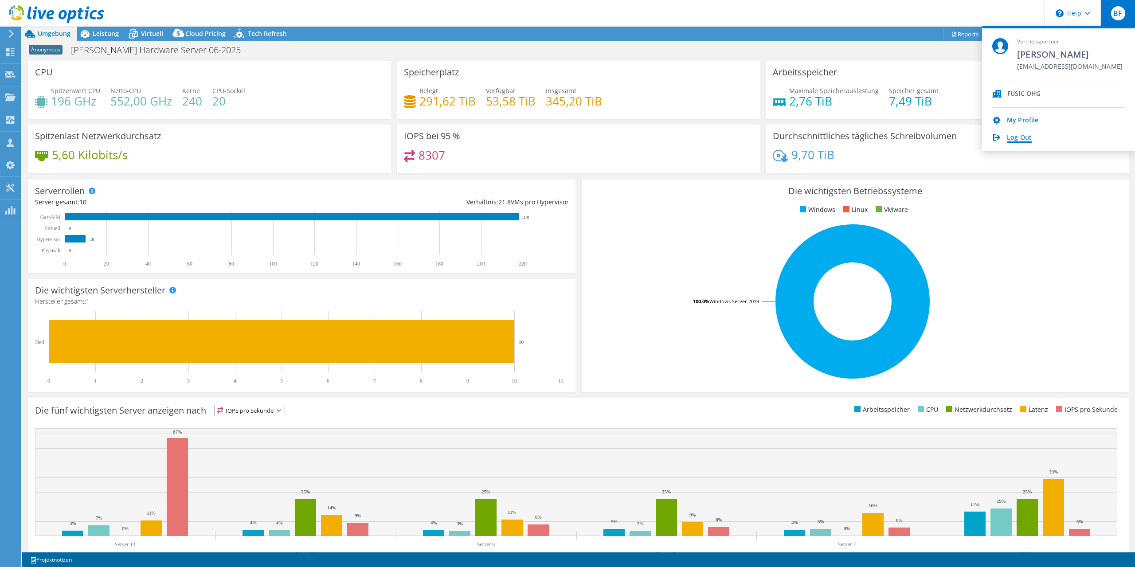
click at [1027, 141] on link "Log Out" at bounding box center [1019, 138] width 25 height 8
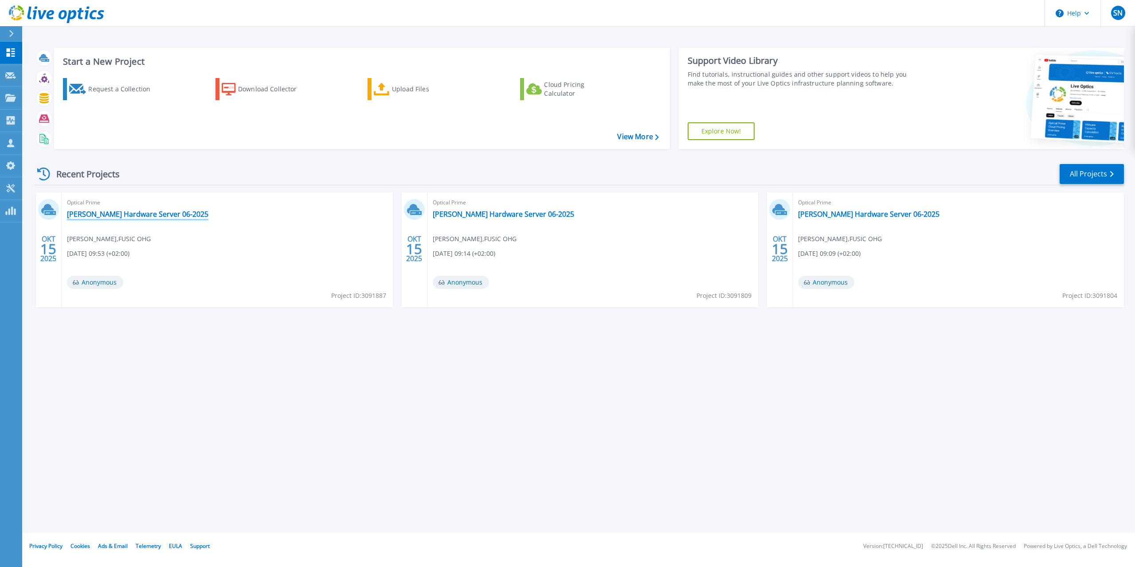
click at [132, 214] on link "[PERSON_NAME] Hardware Server 06-2025" at bounding box center [137, 214] width 141 height 9
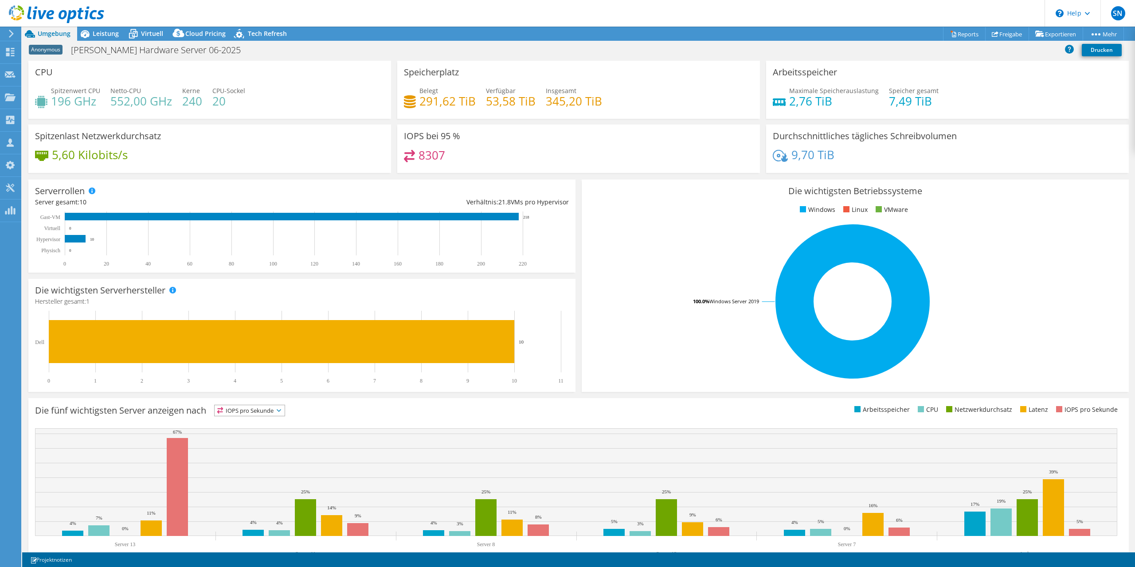
select select "USD"
click at [157, 34] on span "Virtuell" at bounding box center [152, 33] width 22 height 8
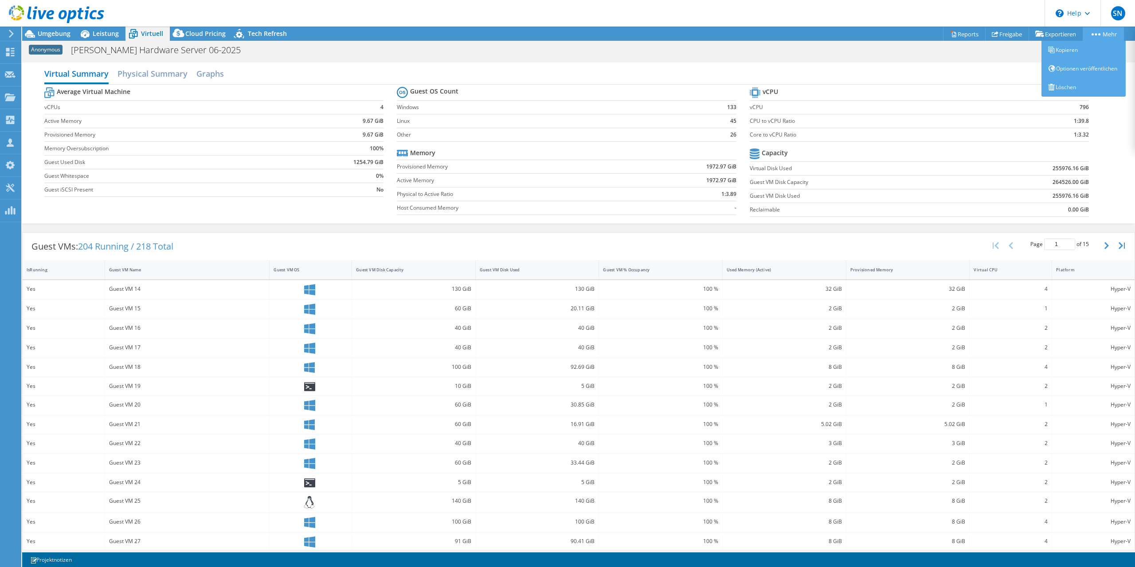
click at [1105, 27] on li "Mehr Kopieren Optionen veröffentlichen" at bounding box center [1104, 34] width 39 height 14
click at [152, 73] on h2 "Physical Summary" at bounding box center [153, 75] width 70 height 20
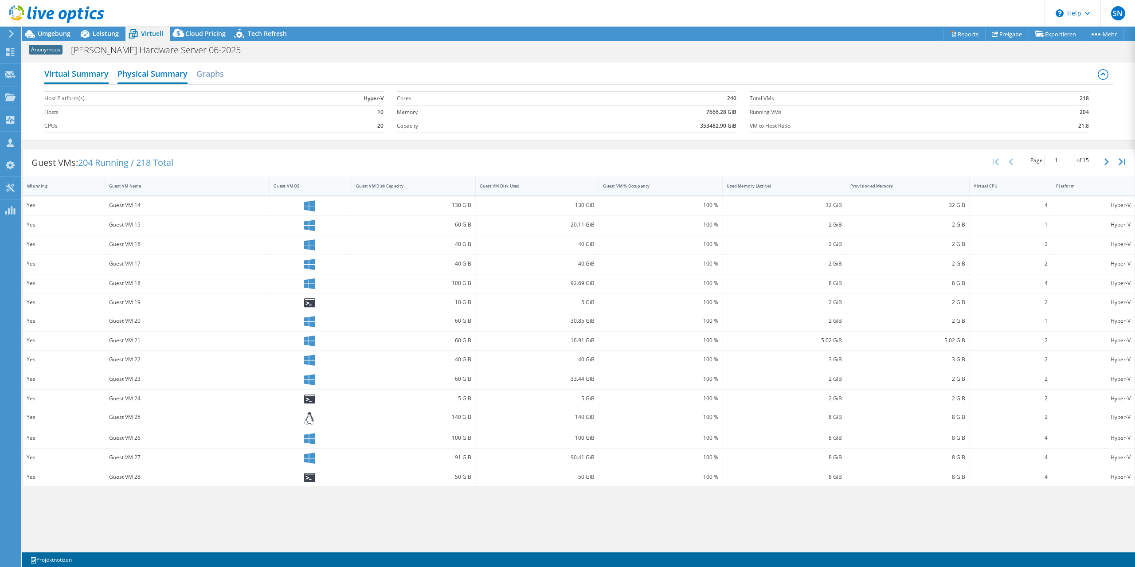
click at [99, 76] on h2 "Virtual Summary" at bounding box center [76, 75] width 64 height 20
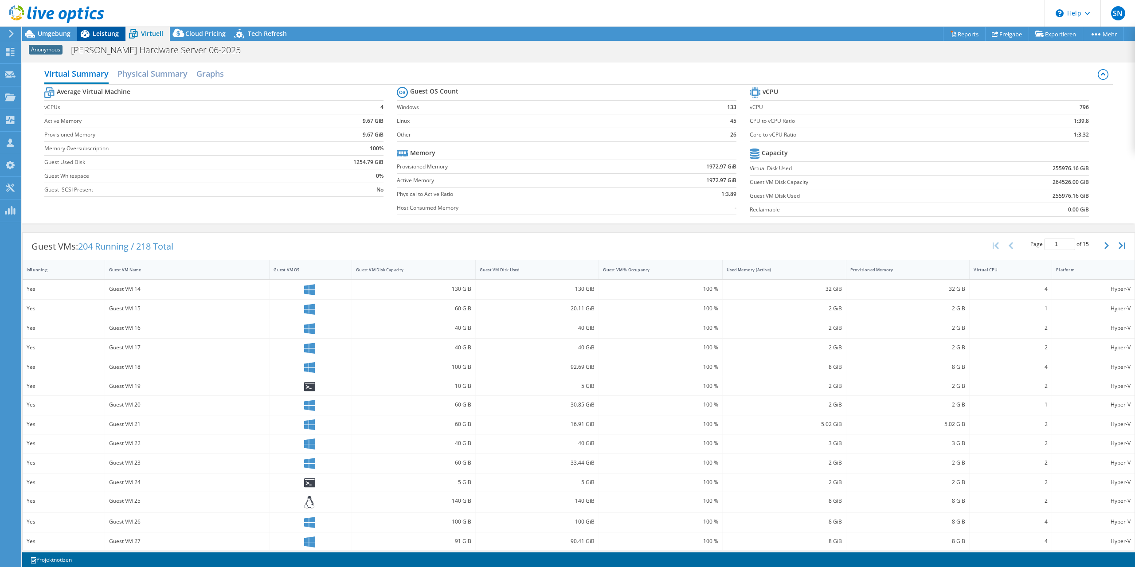
click at [78, 37] on icon at bounding box center [85, 34] width 16 height 16
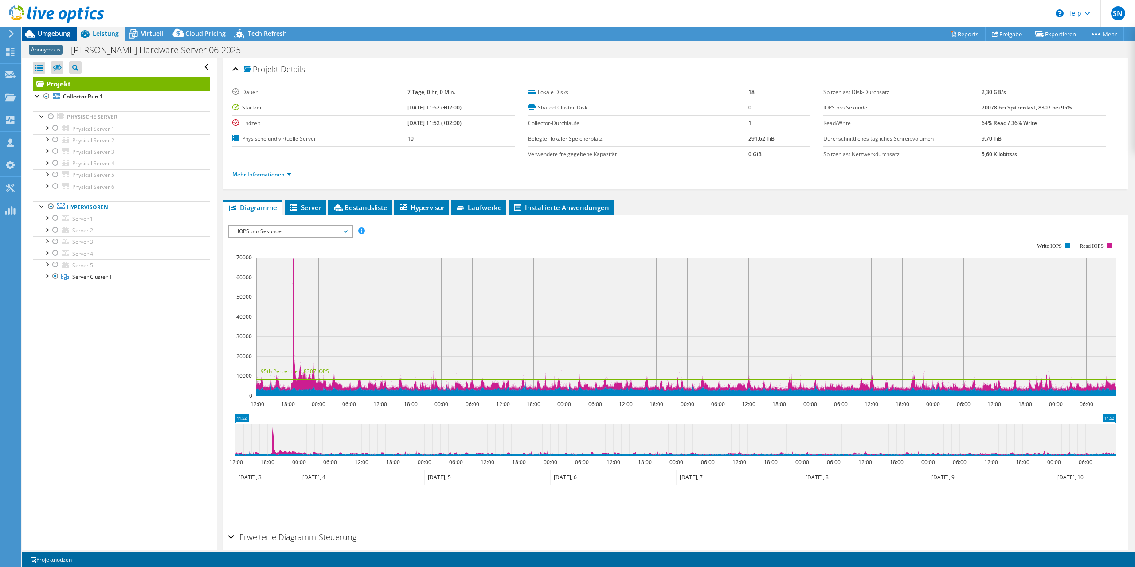
click at [55, 37] on span "Umgebung" at bounding box center [54, 33] width 33 height 8
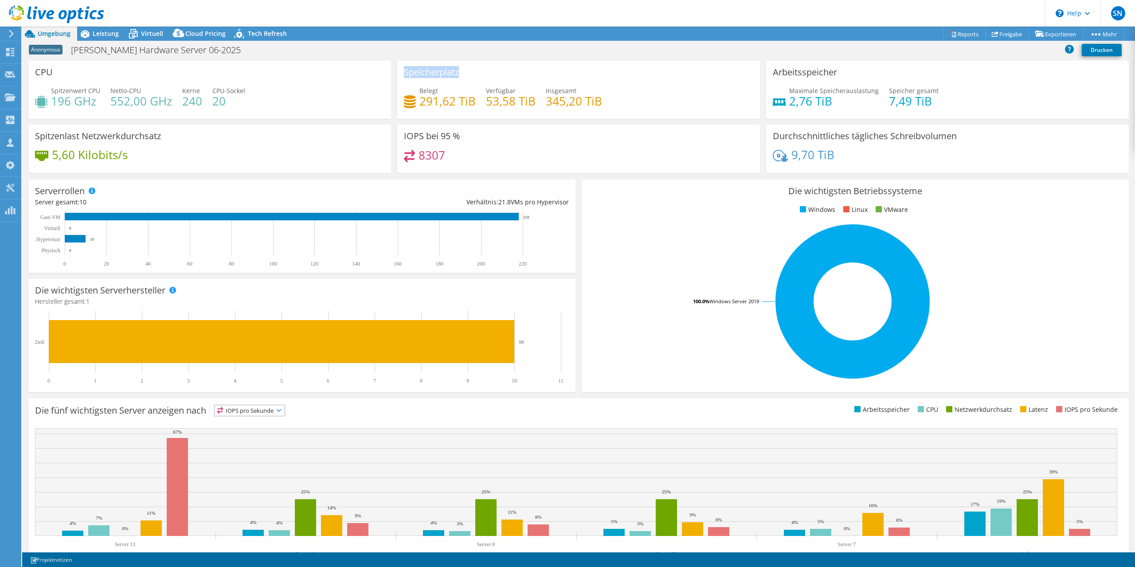
drag, startPoint x: 616, startPoint y: 110, endPoint x: 385, endPoint y: 110, distance: 231.5
click at [385, 110] on div "CPU Spitzenwert CPU 196 GHz Netto-CPU 552,00 GHz Kerne 240 CPU-Sockel 20 Speich…" at bounding box center [578, 120] width 1107 height 118
click at [462, 90] on div "Belegt 291,62 TiB" at bounding box center [447, 96] width 56 height 20
